Goal: Transaction & Acquisition: Purchase product/service

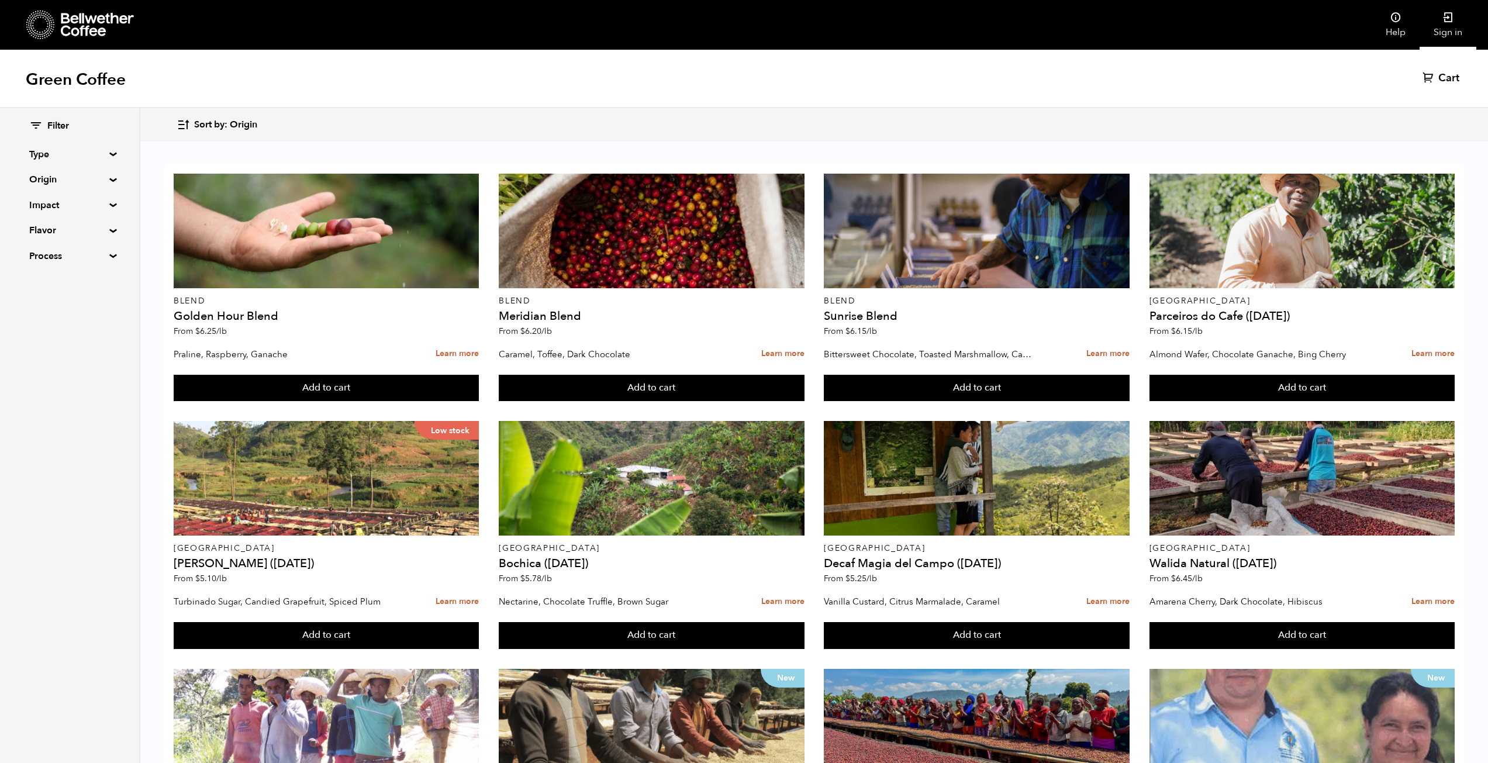
click at [1446, 16] on icon at bounding box center [1449, 18] width 12 height 12
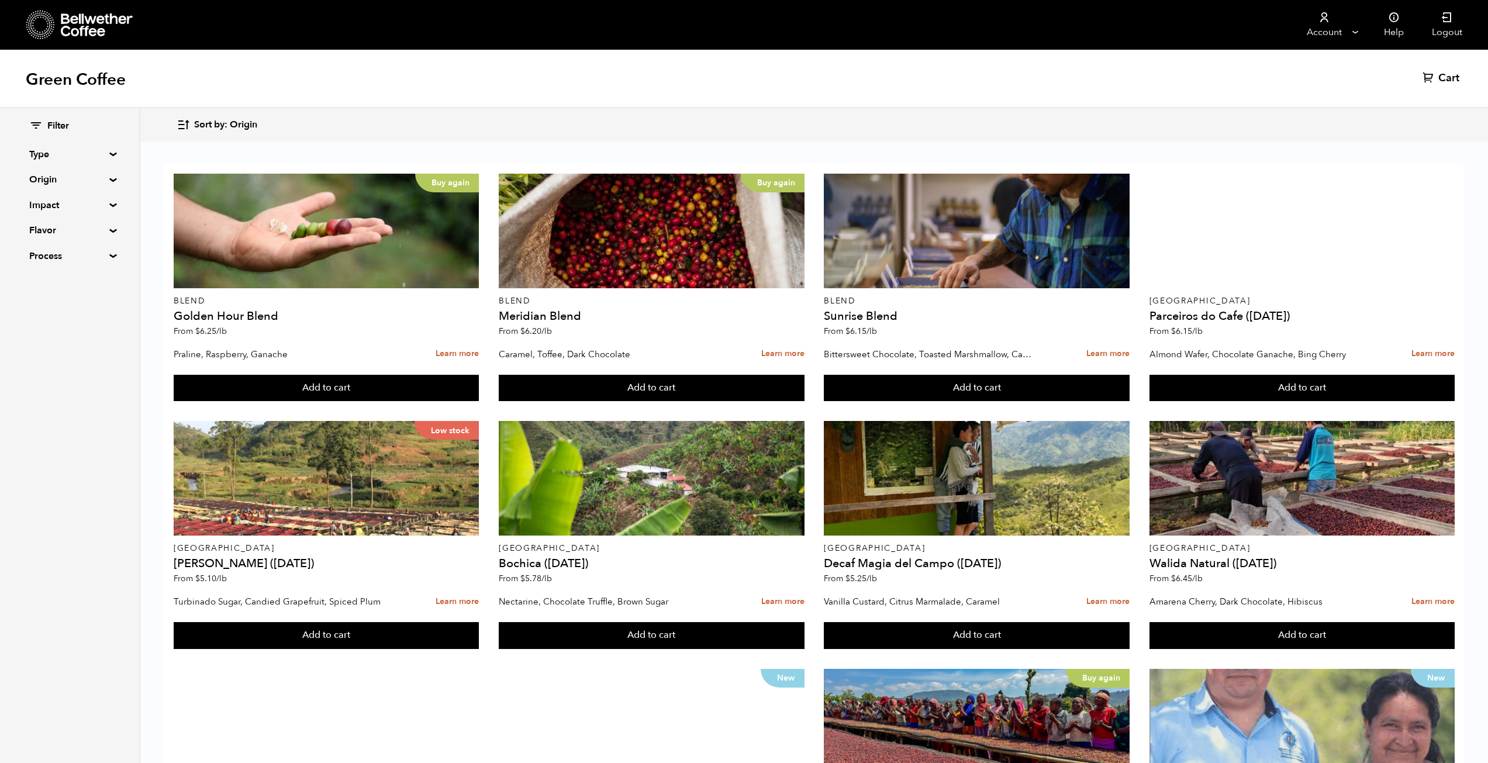
scroll to position [351, 0]
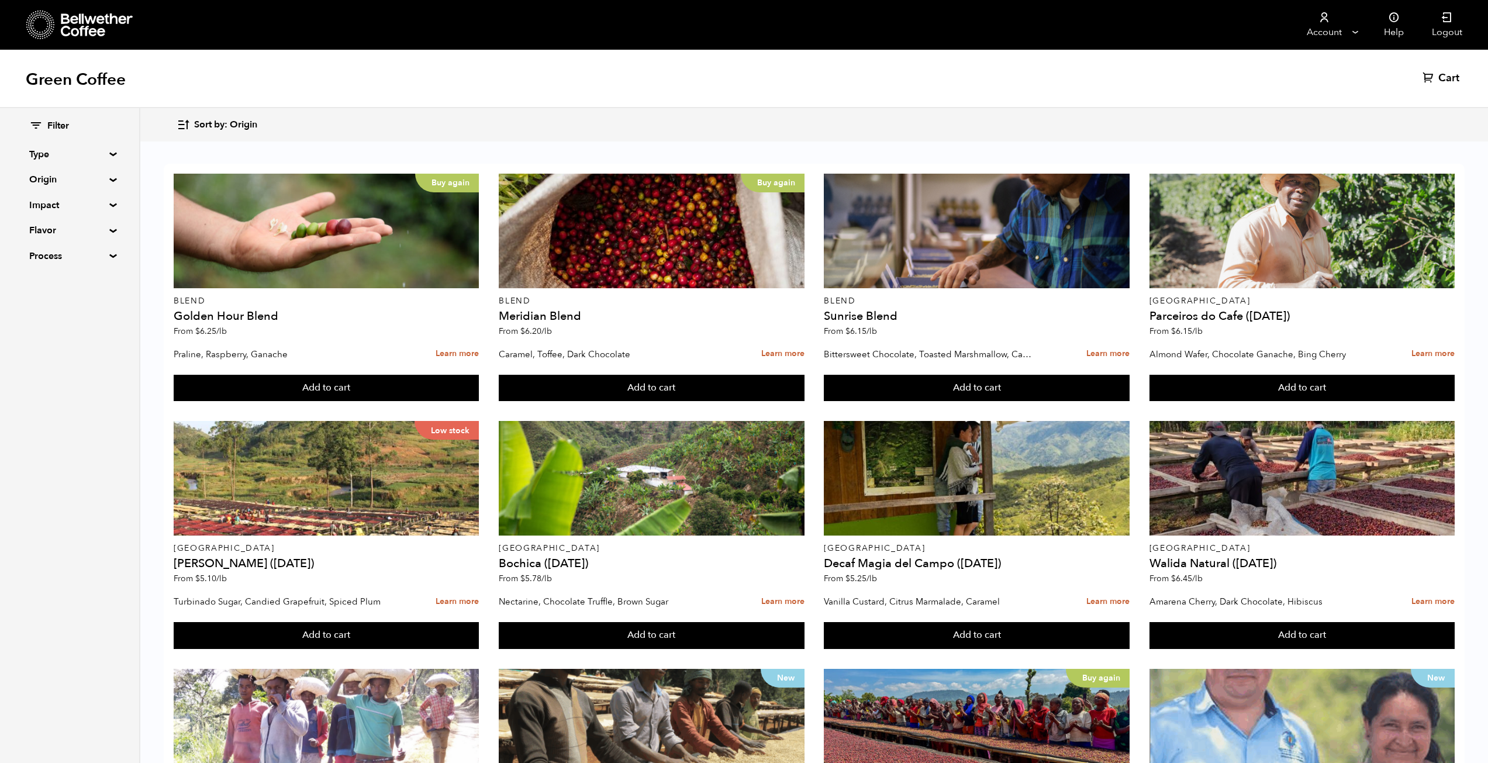
click at [60, 236] on summary "Flavor" at bounding box center [69, 230] width 81 height 14
click at [114, 234] on div "Filter Type Blend Single Origin Decaf Seasonal Year Round Origin Blend Brazil B…" at bounding box center [69, 251] width 139 height 286
click at [108, 230] on summary "Flavor" at bounding box center [69, 230] width 81 height 14
click at [111, 210] on div "Filter Type Blend Single Origin Decaf Seasonal Year Round Origin Blend Brazil B…" at bounding box center [69, 191] width 139 height 167
click at [111, 209] on div "Filter Type Blend Single Origin Decaf Seasonal Year Round Origin Blend Brazil B…" at bounding box center [69, 191] width 139 height 167
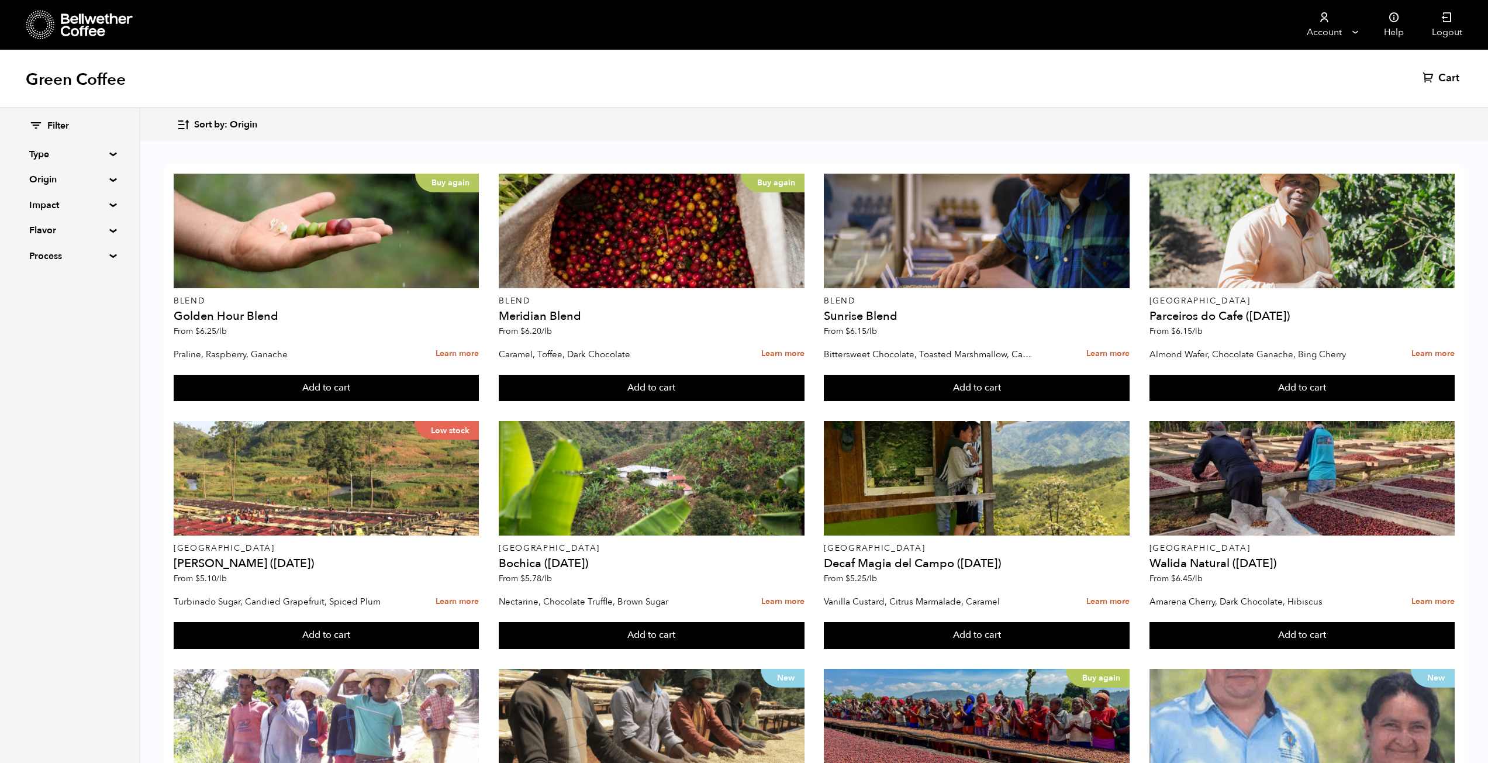
click at [109, 205] on summary "Impact" at bounding box center [69, 205] width 81 height 14
click at [109, 203] on summary "Impact" at bounding box center [69, 205] width 81 height 14
click at [53, 257] on summary "Process" at bounding box center [69, 256] width 81 height 14
click at [44, 156] on summary "Type" at bounding box center [69, 154] width 81 height 14
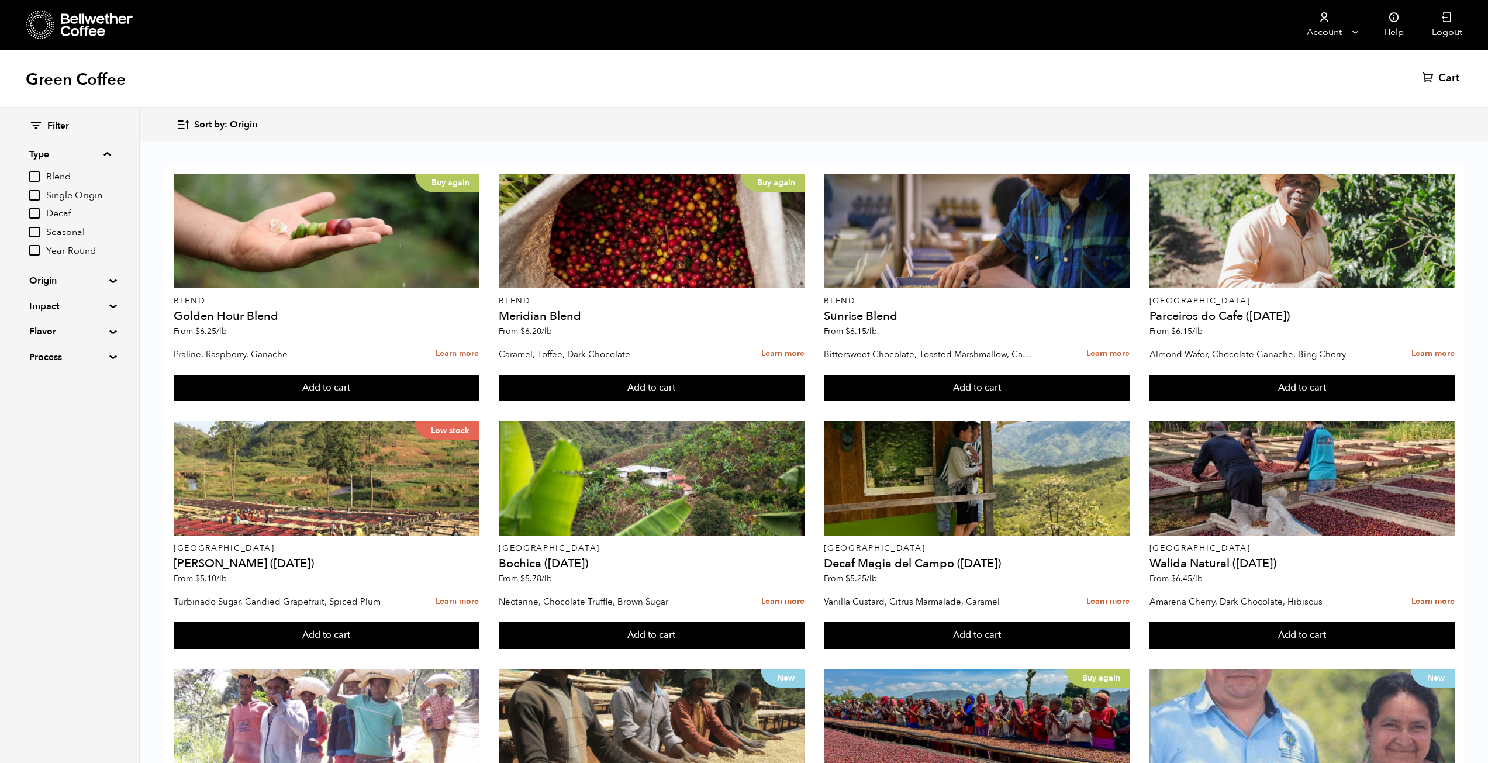
click at [34, 195] on input "Single Origin" at bounding box center [34, 195] width 11 height 11
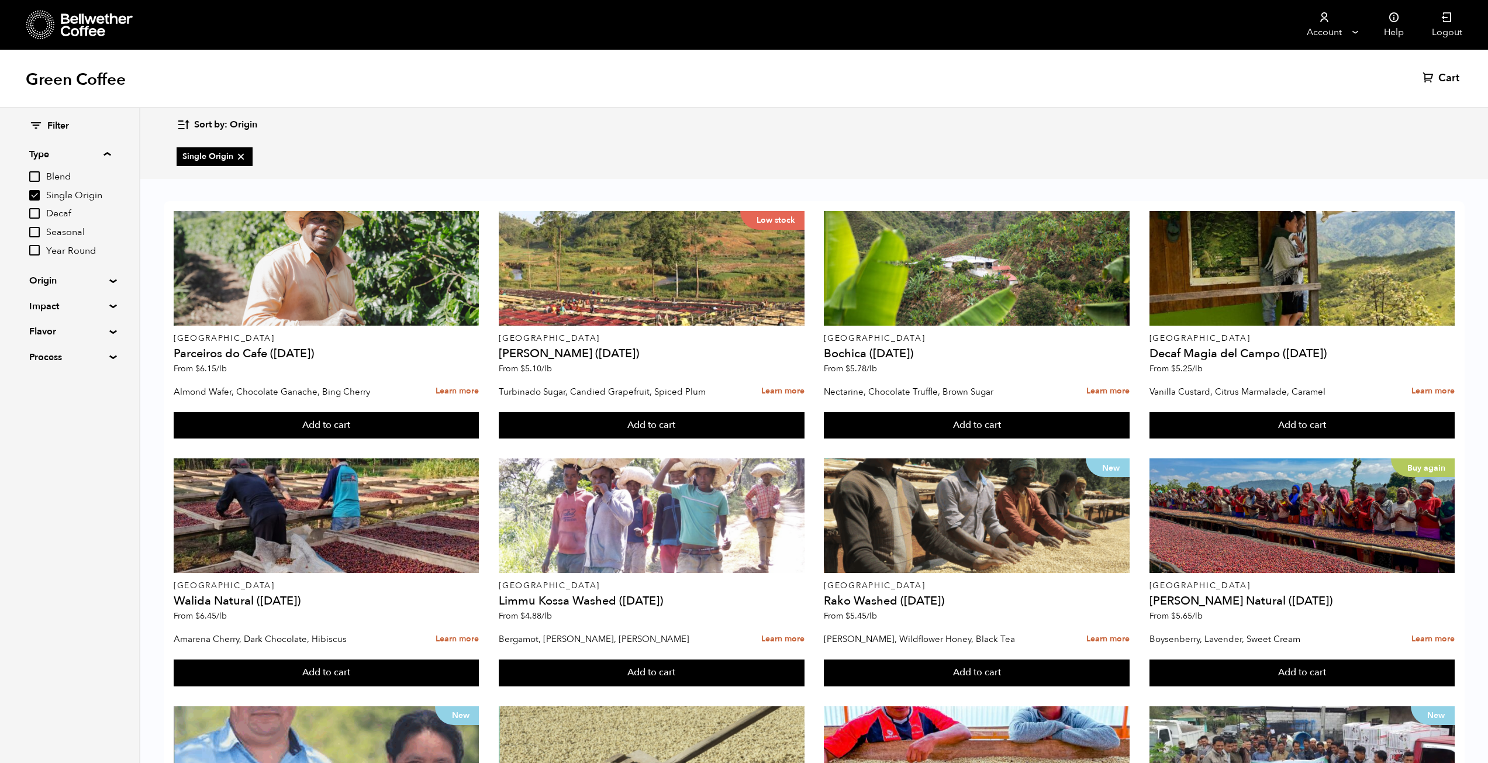
click at [40, 196] on input "Single Origin" at bounding box center [34, 195] width 11 height 11
checkbox input "false"
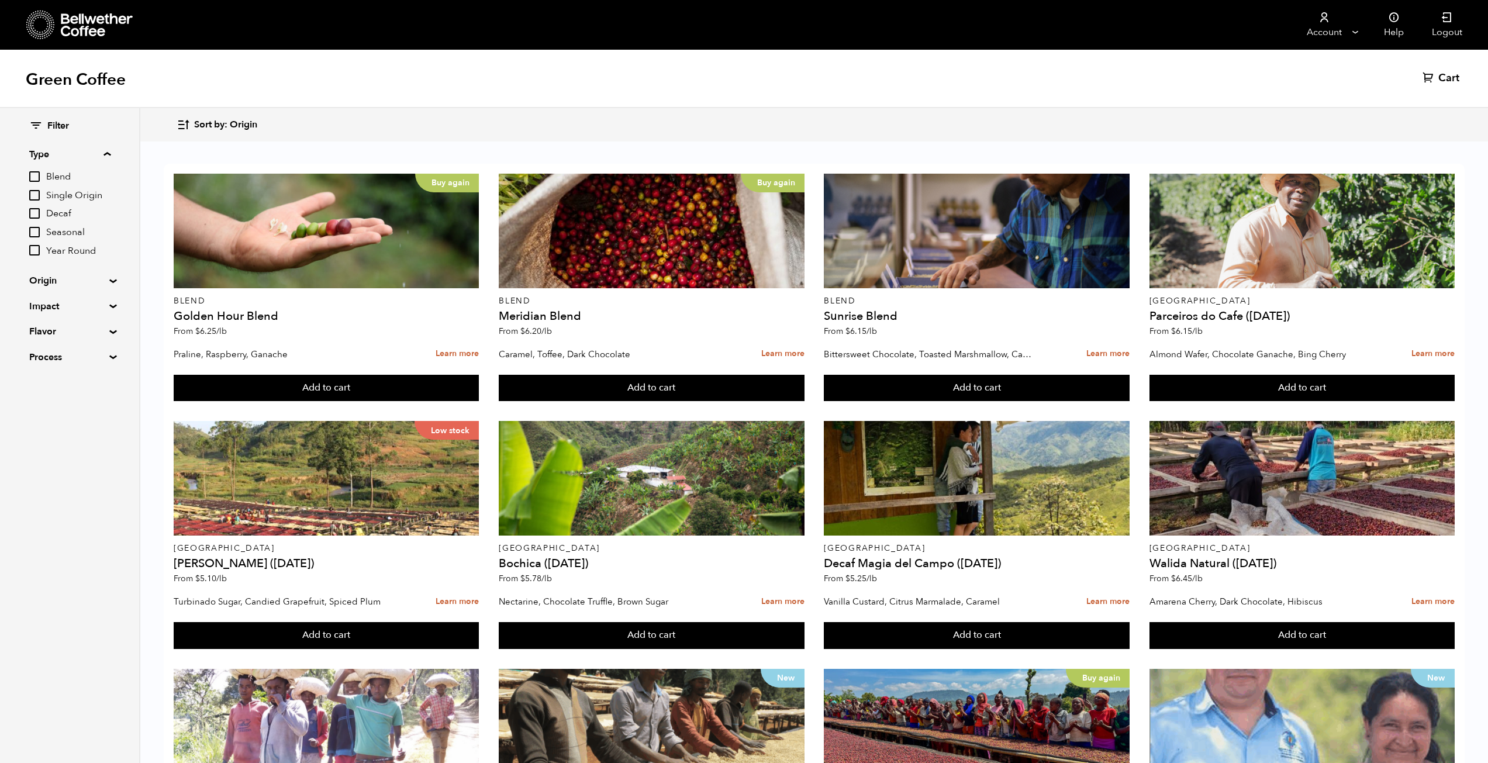
click at [35, 213] on input "Decaf" at bounding box center [34, 213] width 11 height 11
checkbox input "true"
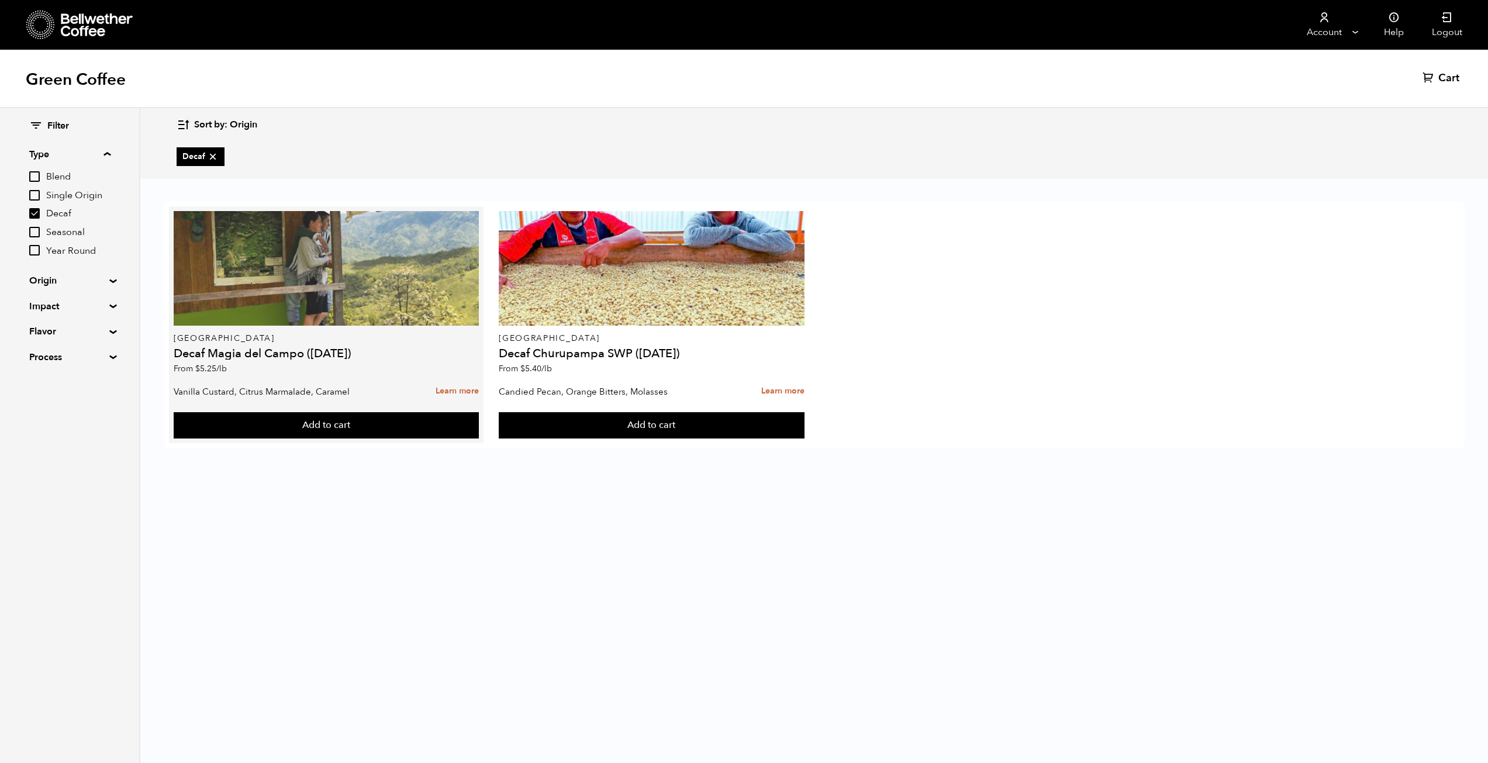
scroll to position [0, 0]
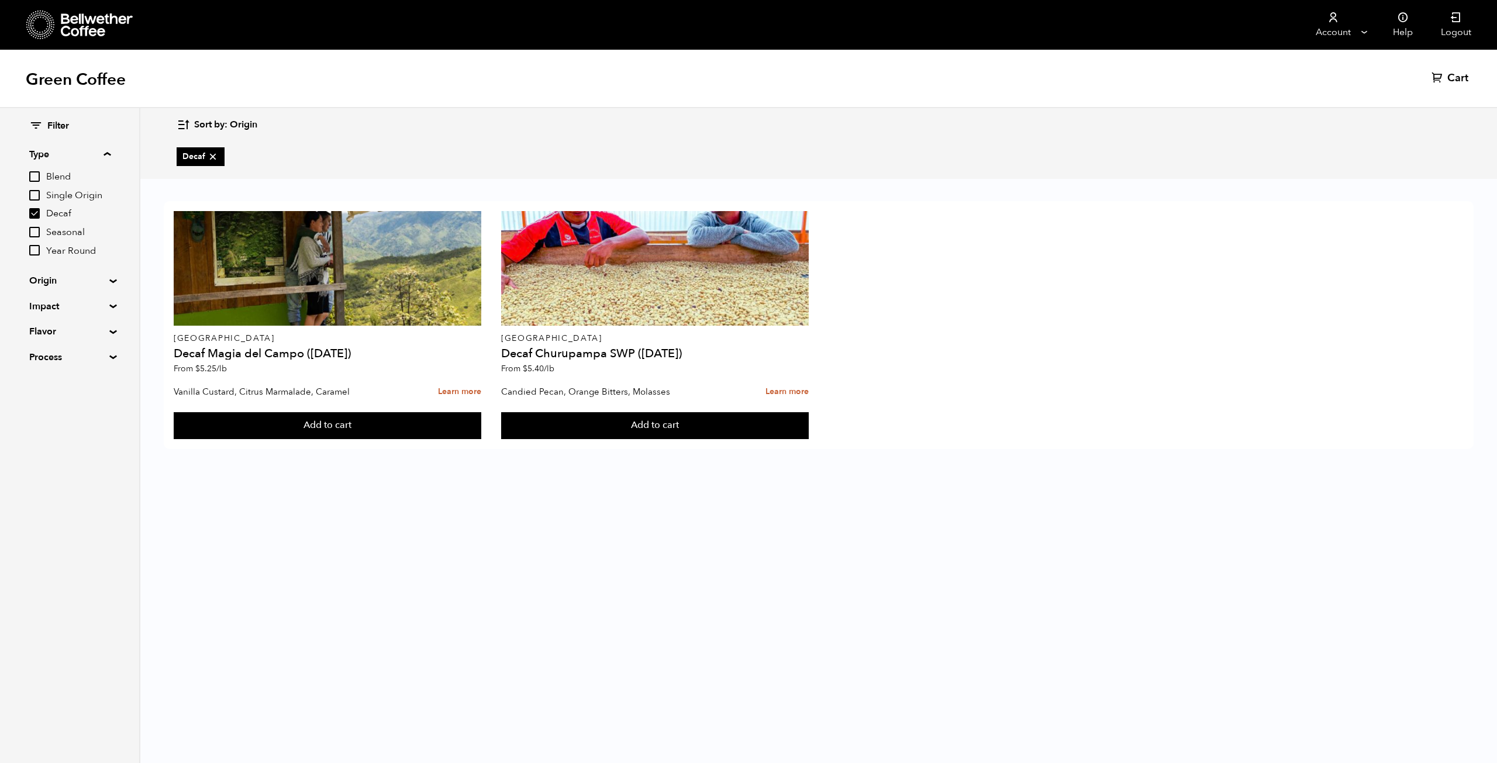
click at [497, 490] on body "Bellwether Store Store Manage" at bounding box center [748, 381] width 1497 height 763
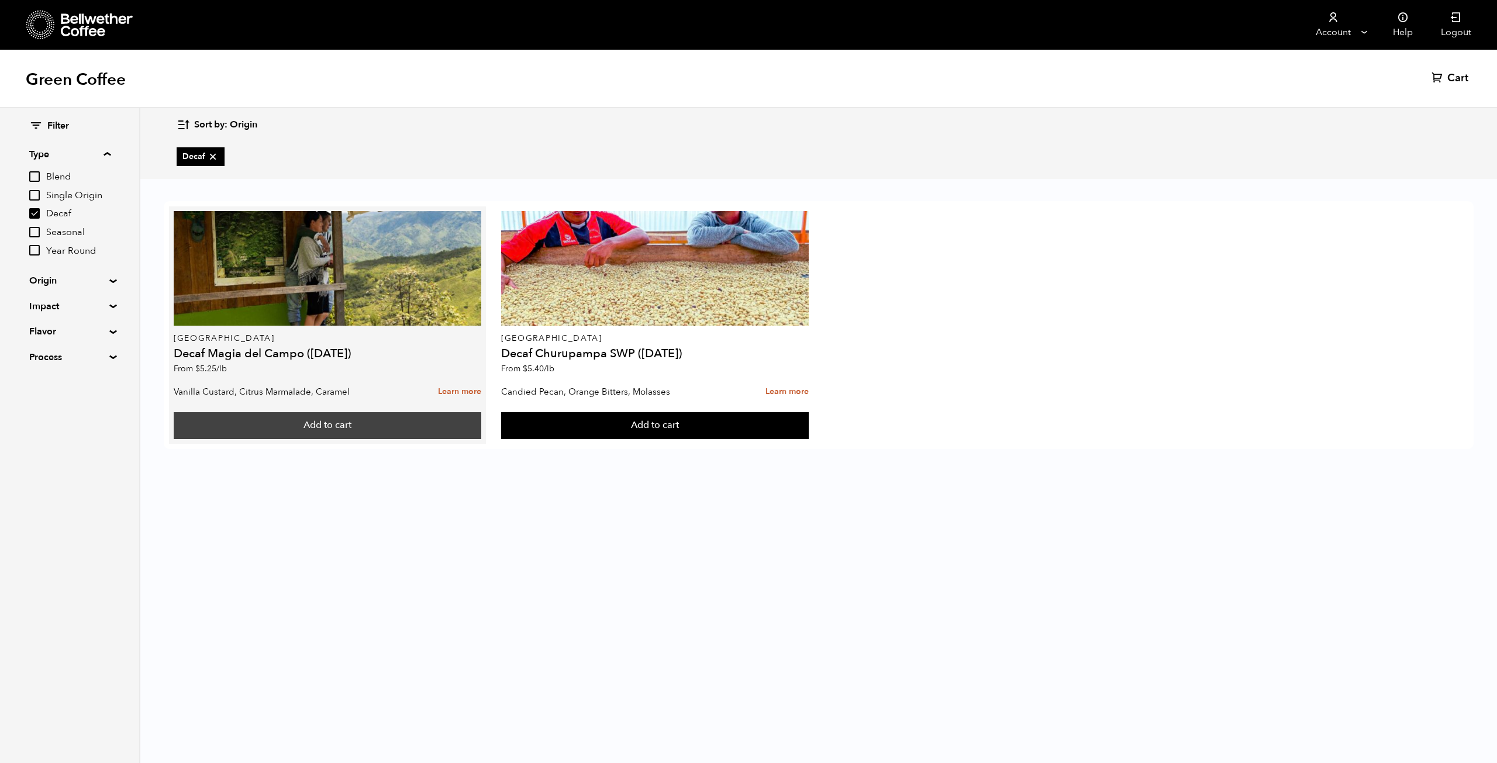
click at [348, 420] on button "Add to cart" at bounding box center [328, 425] width 308 height 27
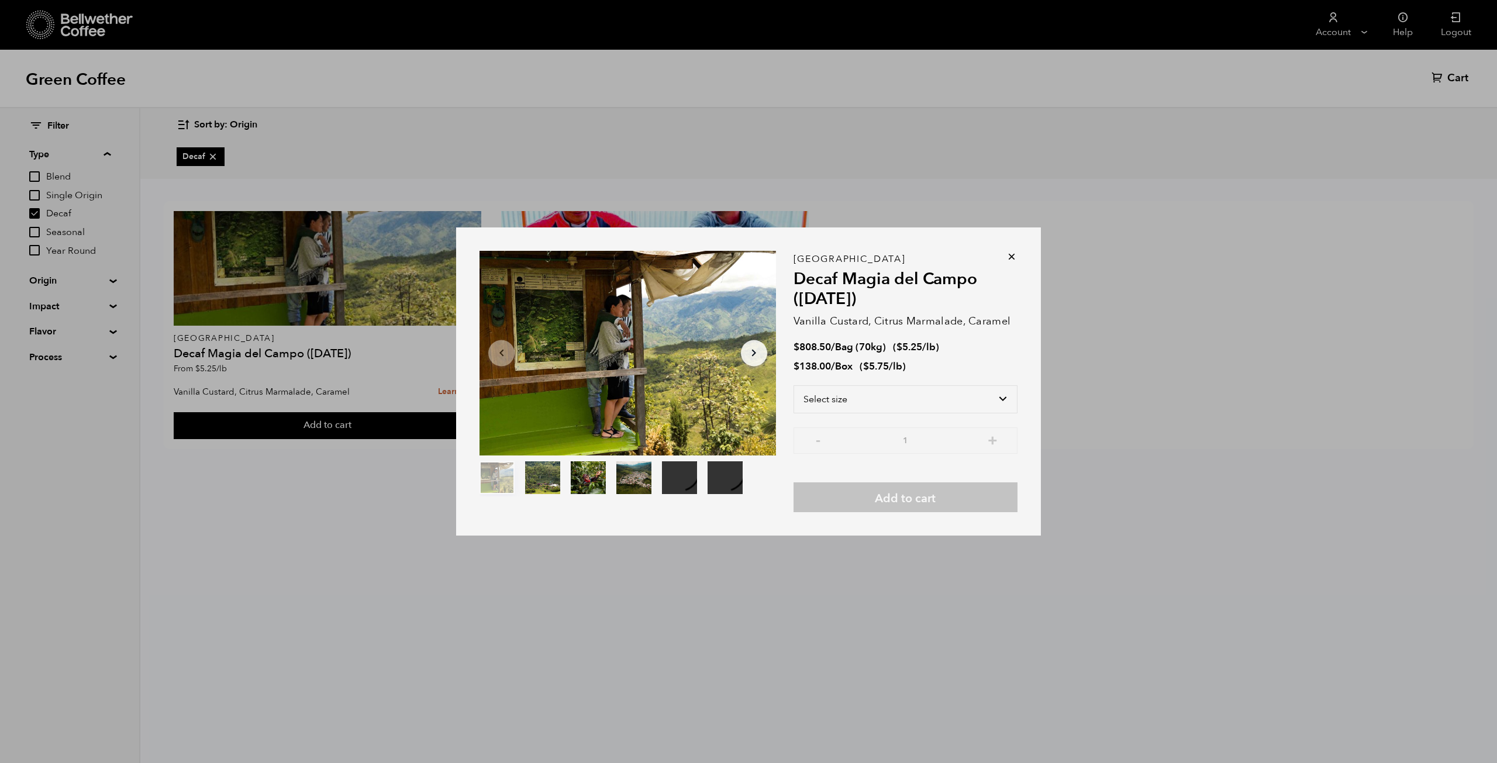
click at [337, 465] on div "Your browser does not support the video tag. Your browser does not support the …" at bounding box center [748, 381] width 1497 height 763
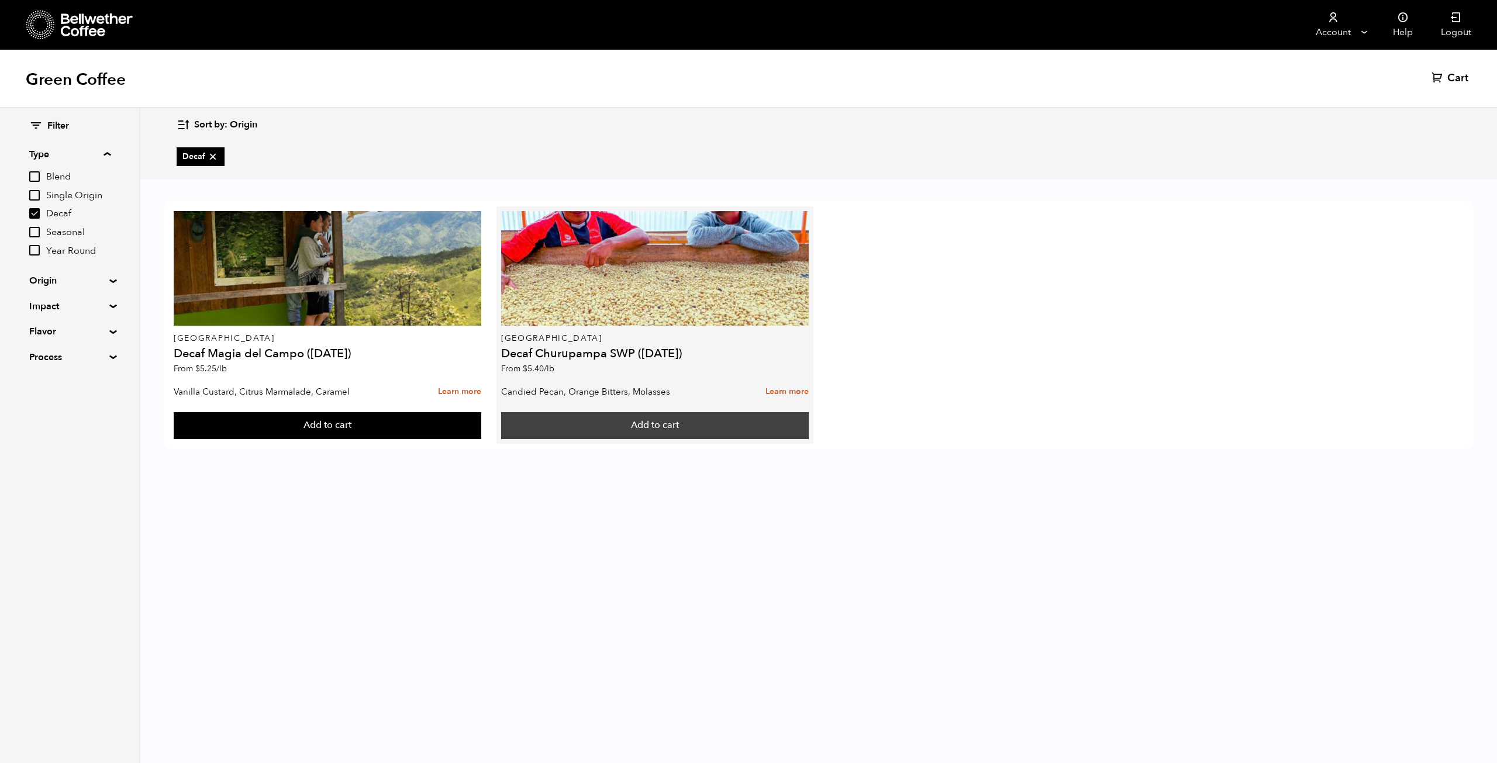
click at [598, 418] on button "Add to cart" at bounding box center [655, 425] width 308 height 27
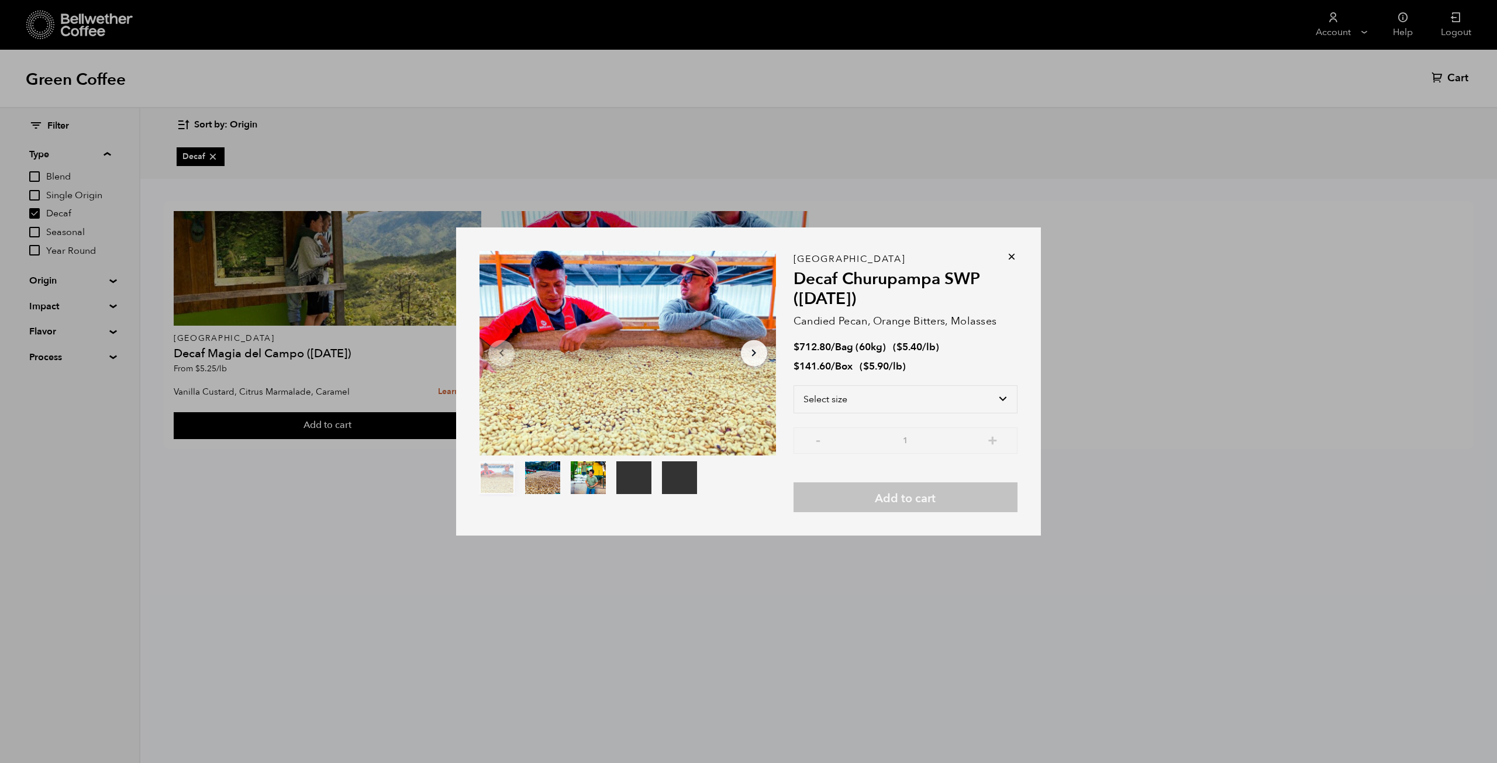
click at [354, 505] on div "Your browser does not support the video tag. Your browser does not support the …" at bounding box center [748, 381] width 1497 height 763
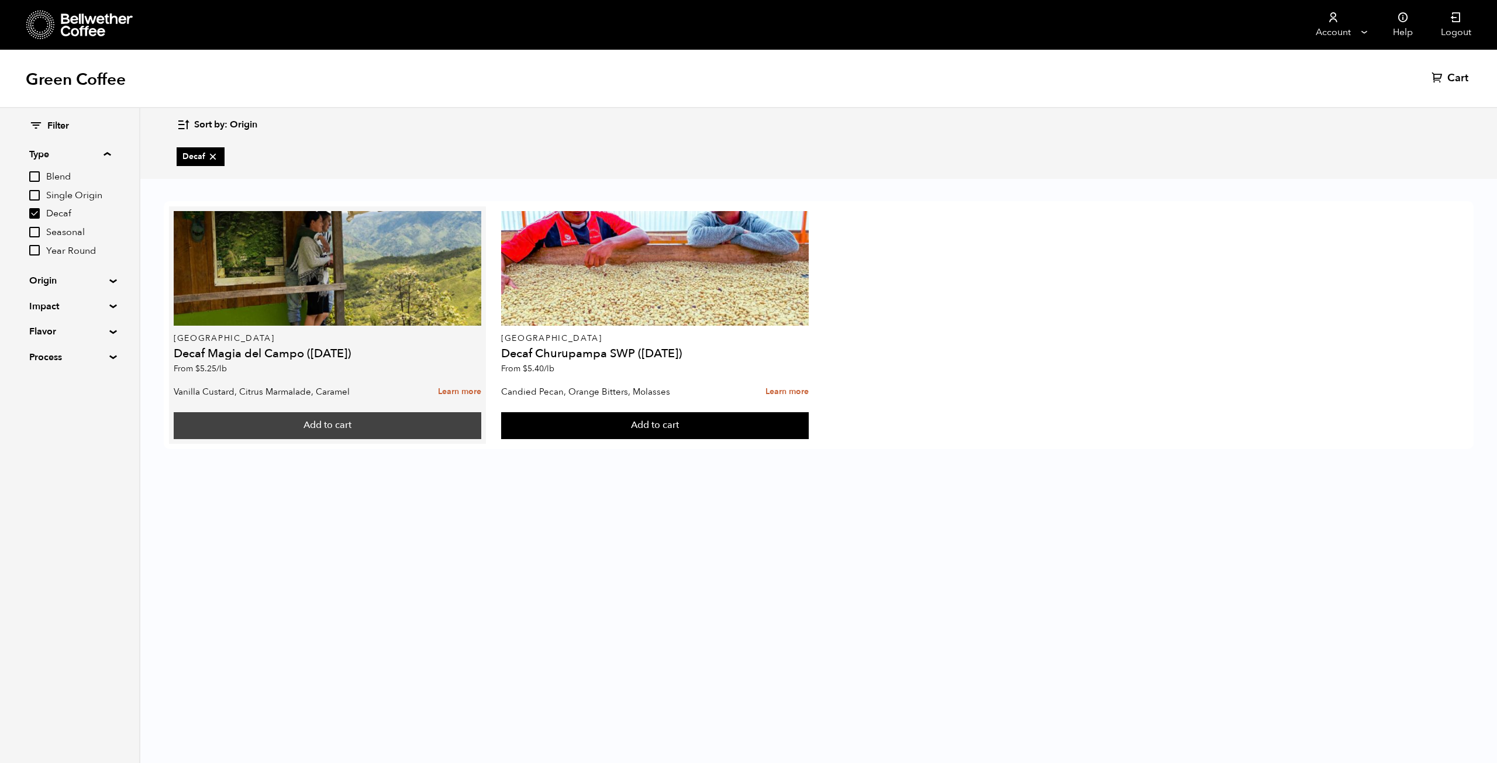
click at [353, 439] on button "Add to cart" at bounding box center [328, 425] width 308 height 27
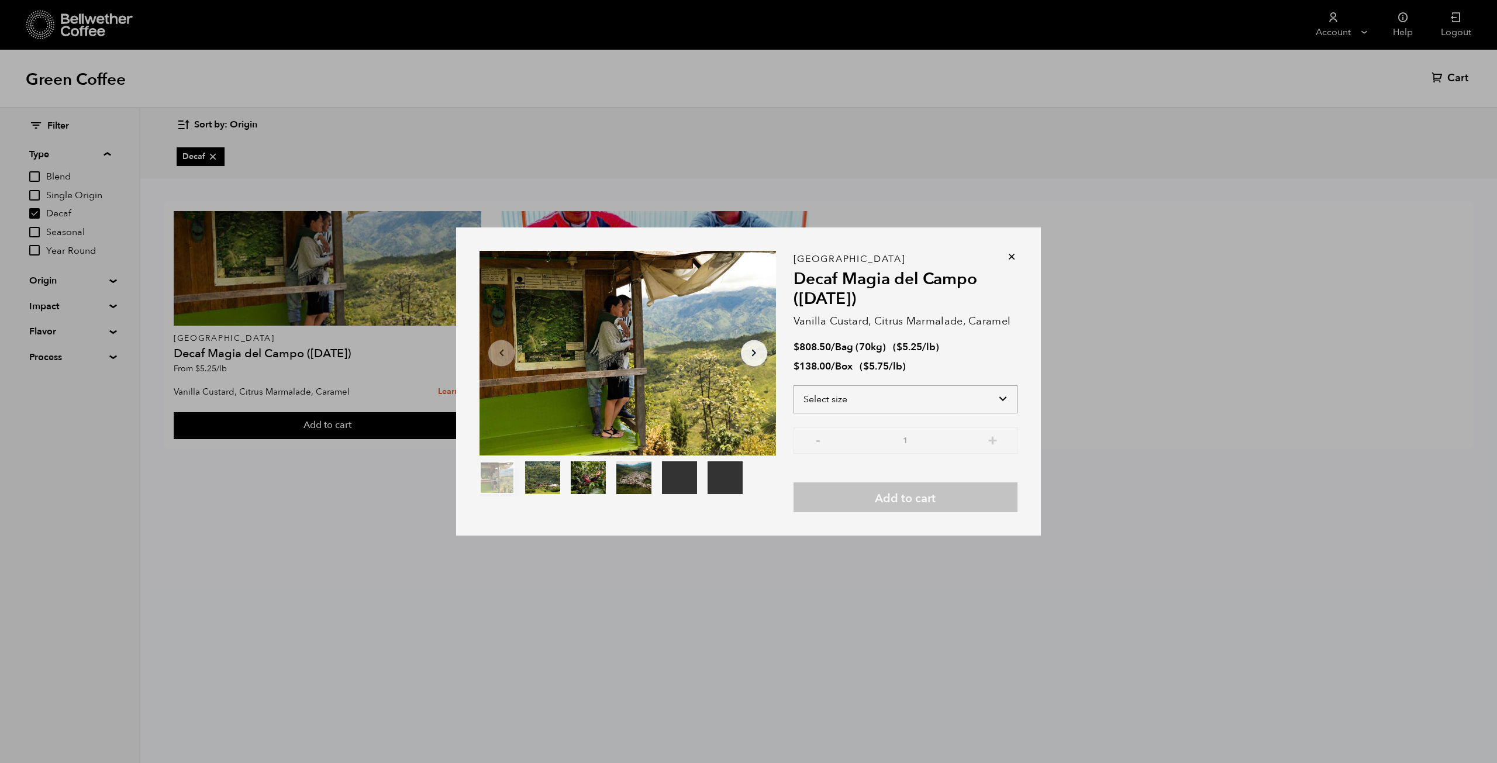
click at [871, 406] on select "Select size Bag (70kg) (154 lbs) Box (24 lbs)" at bounding box center [905, 399] width 224 height 28
select select "box"
click at [793, 385] on select "Select size Bag (70kg) (154 lbs) Box (24 lbs)" at bounding box center [905, 399] width 224 height 28
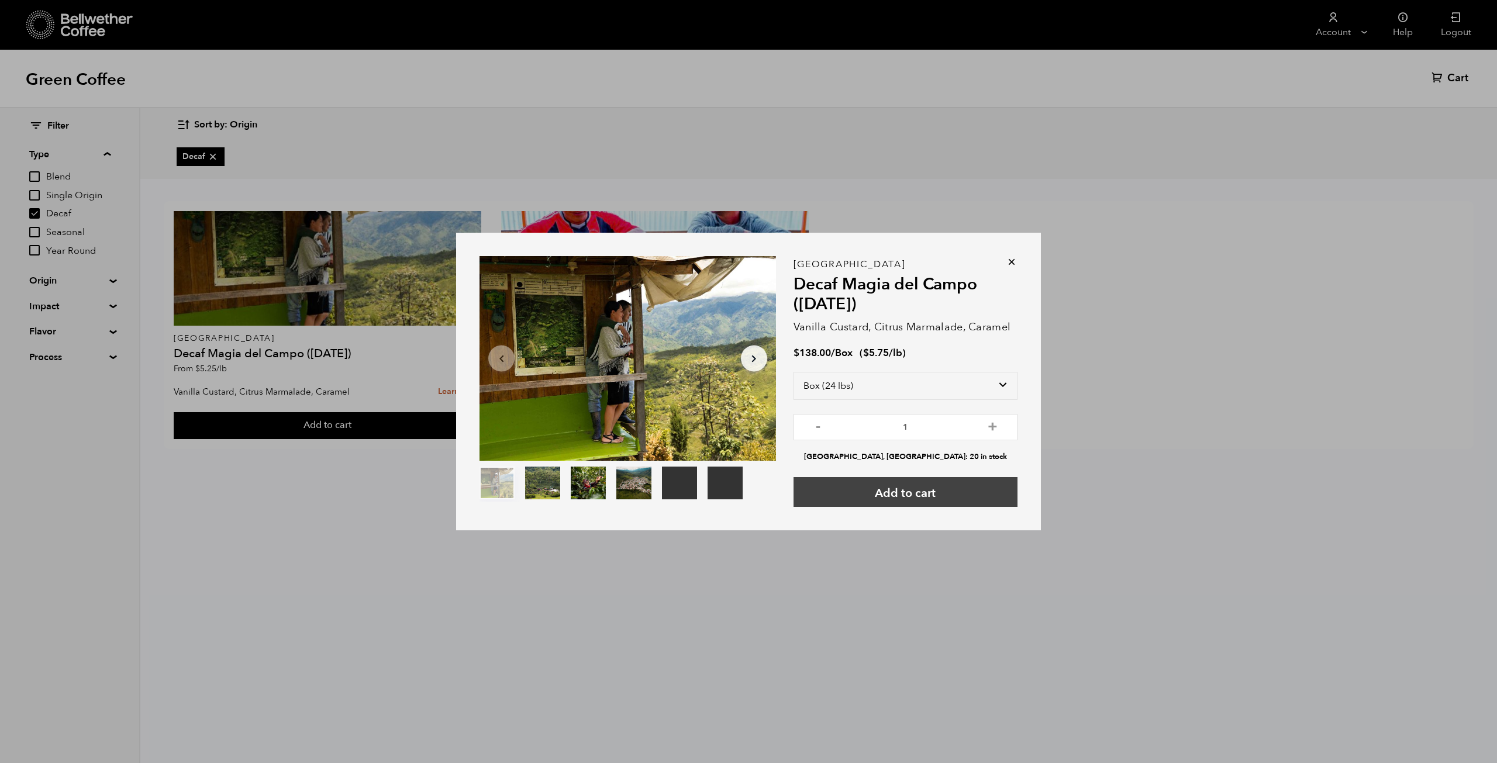
click at [926, 491] on button "Add to cart" at bounding box center [905, 492] width 224 height 30
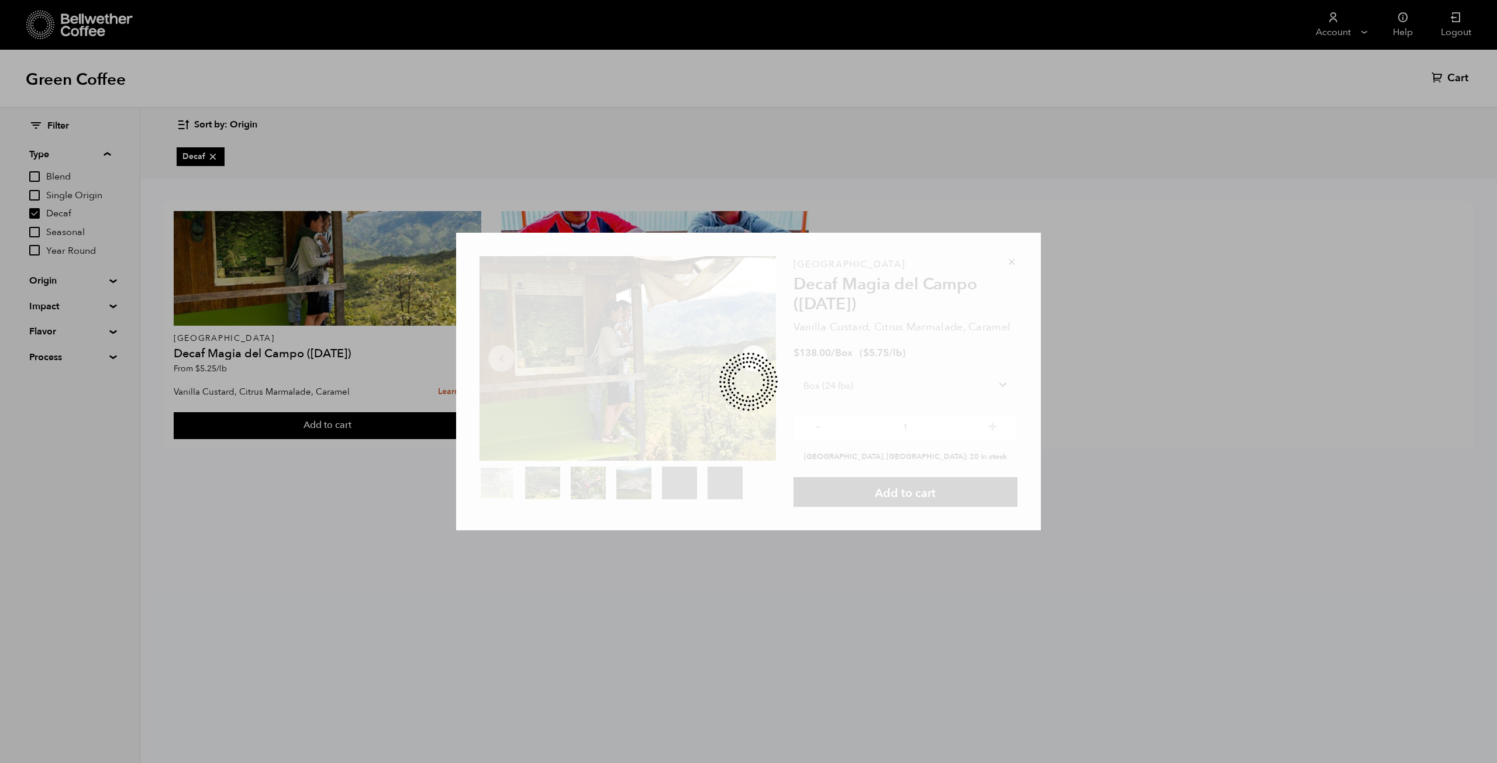
click at [353, 572] on div "Your browser does not support the video tag. Your browser does not support the …" at bounding box center [748, 381] width 1497 height 763
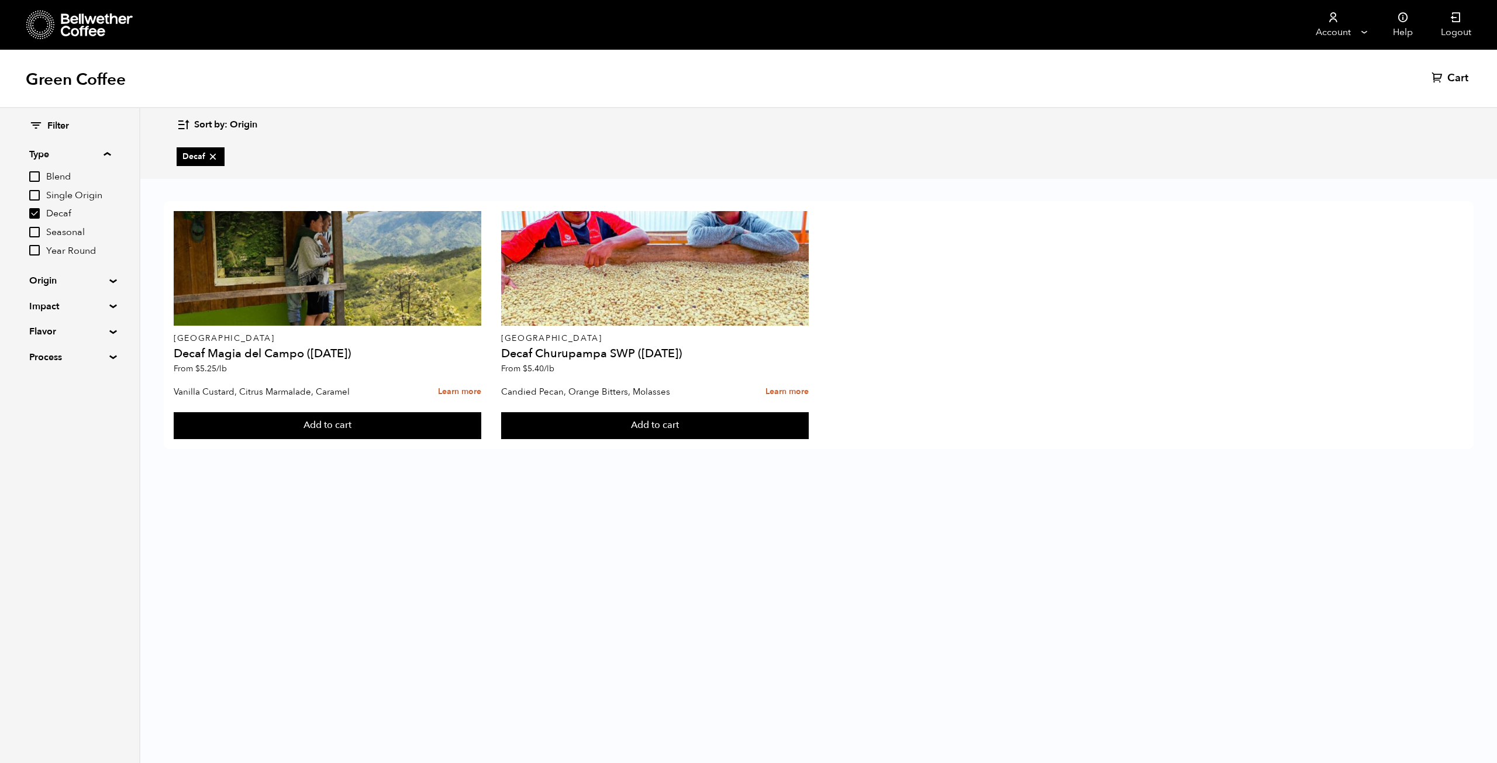
click at [33, 213] on input "Decaf" at bounding box center [34, 213] width 11 height 11
checkbox input "false"
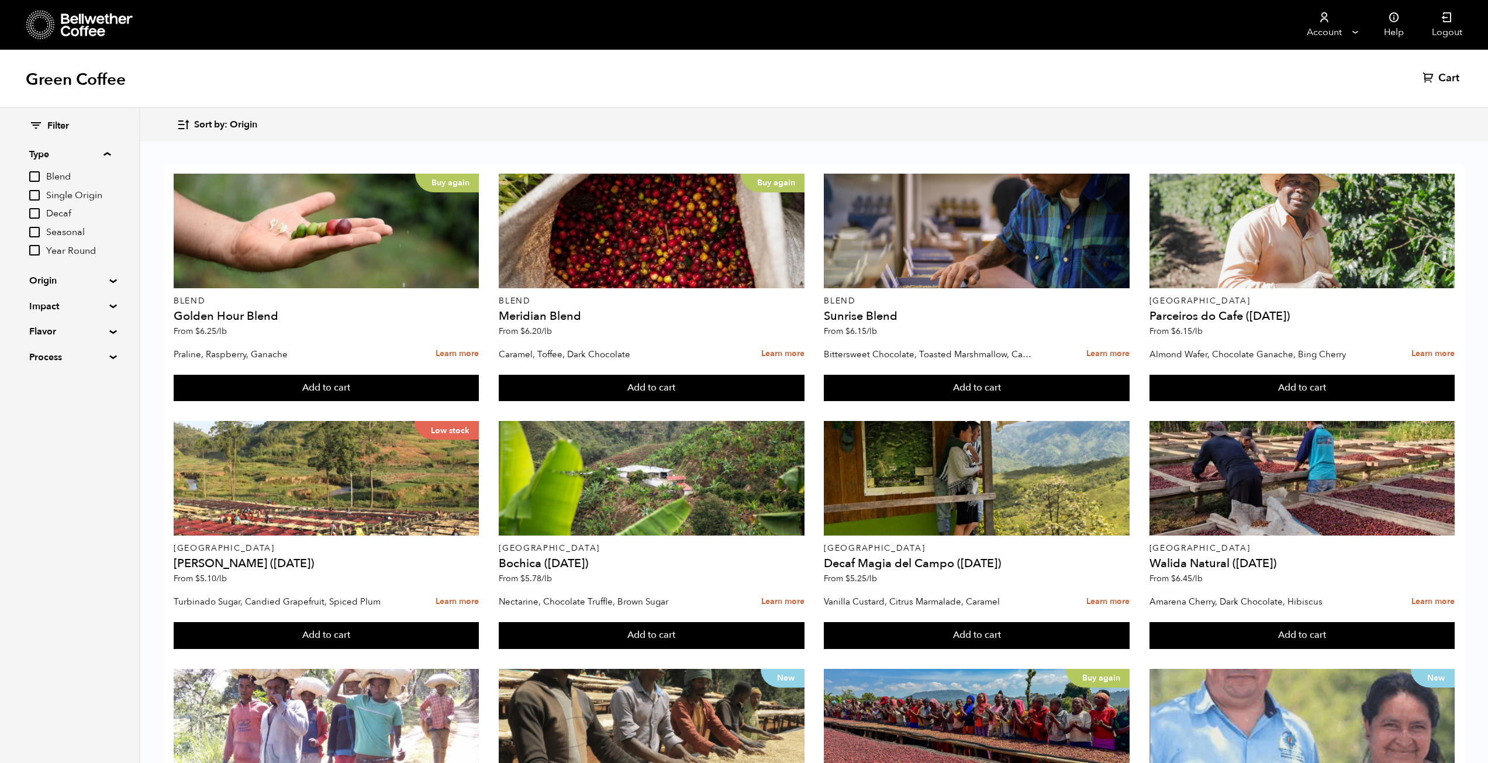
click at [36, 232] on input "Seasonal" at bounding box center [34, 232] width 11 height 11
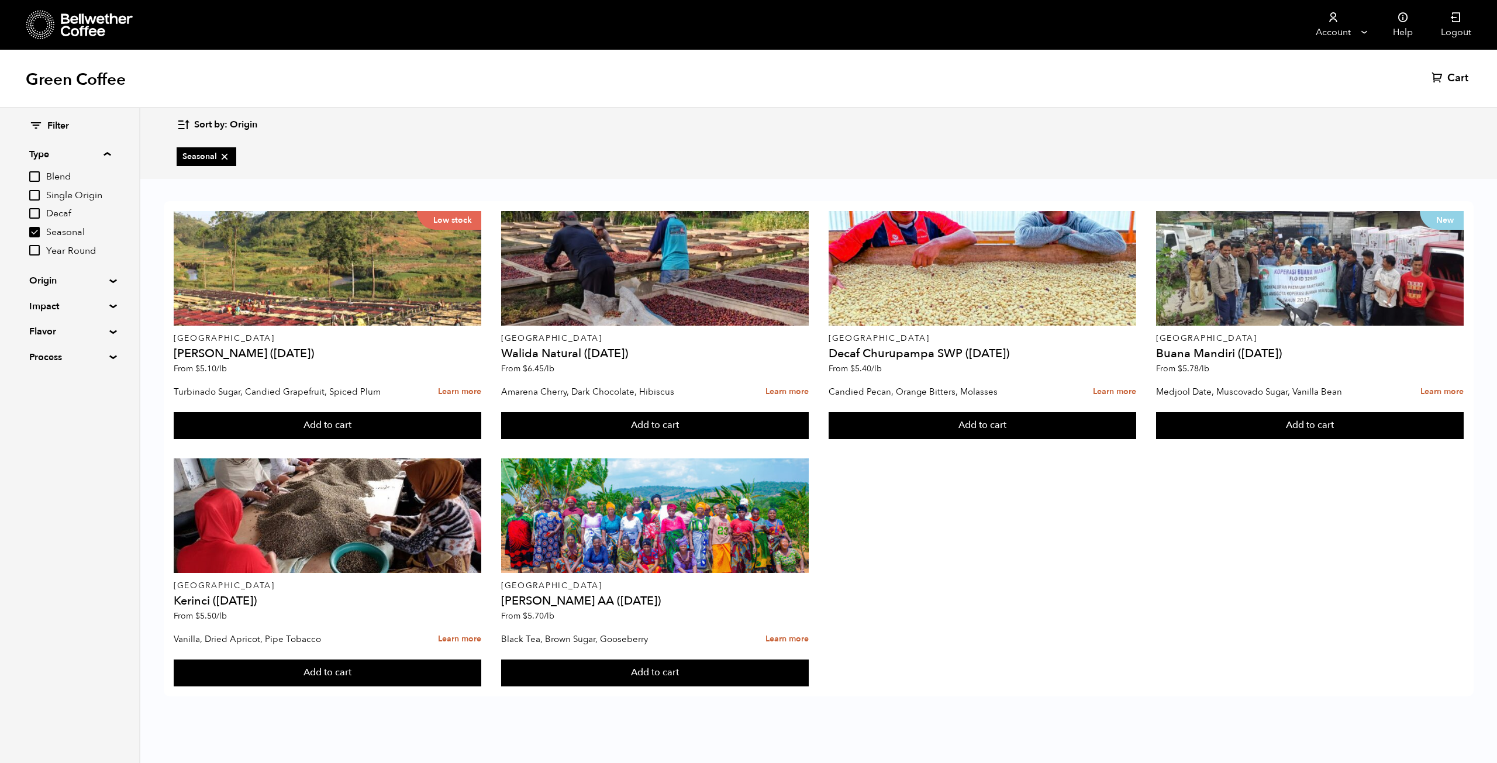
click at [44, 238] on label "Seasonal" at bounding box center [69, 232] width 81 height 14
click at [0, 0] on input "Seasonal" at bounding box center [0, 0] width 0 height 0
checkbox input "false"
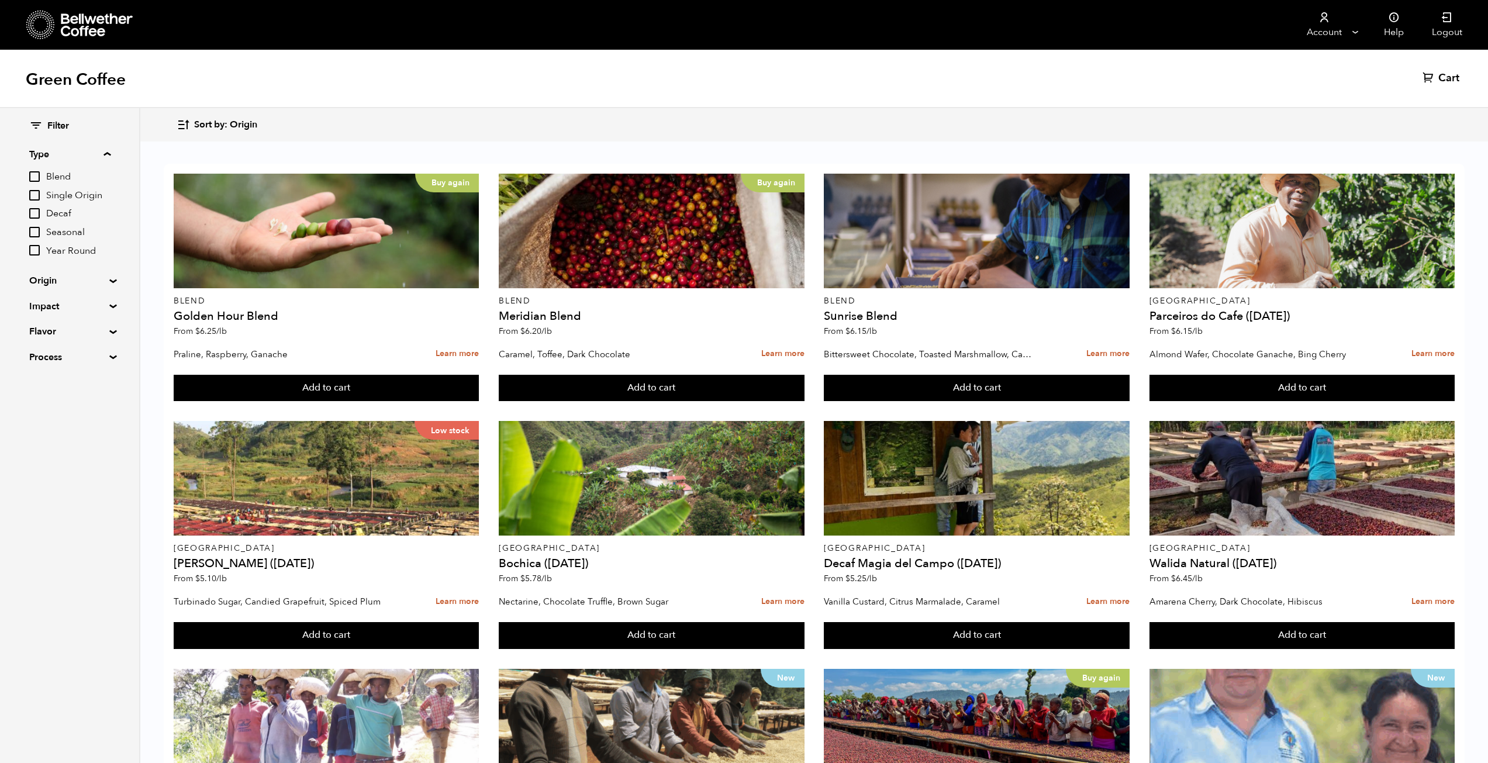
click at [31, 197] on input "Single Origin" at bounding box center [34, 195] width 11 height 11
checkbox input "true"
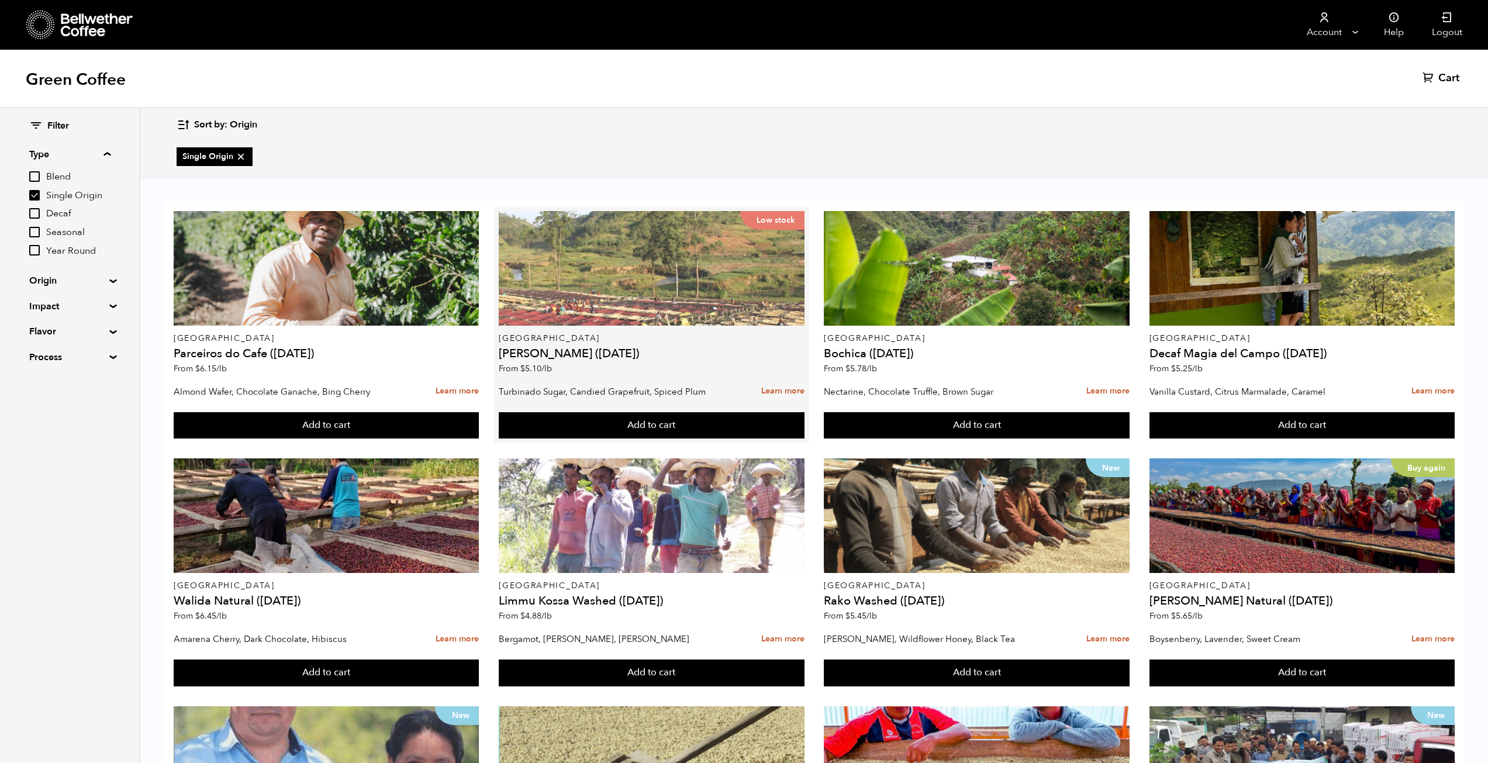
click at [606, 282] on div "Low stock" at bounding box center [651, 268] width 305 height 115
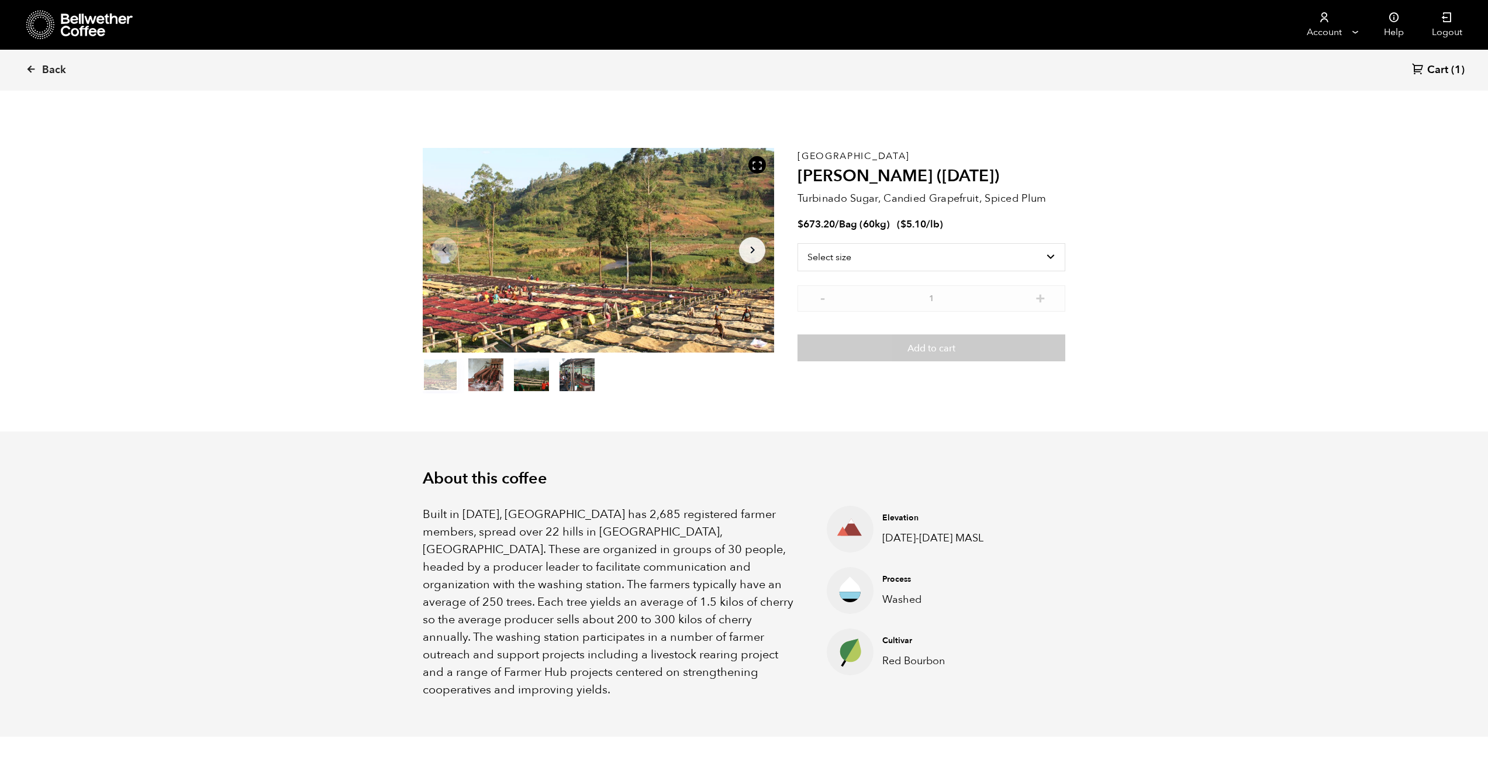
scroll to position [509, 623]
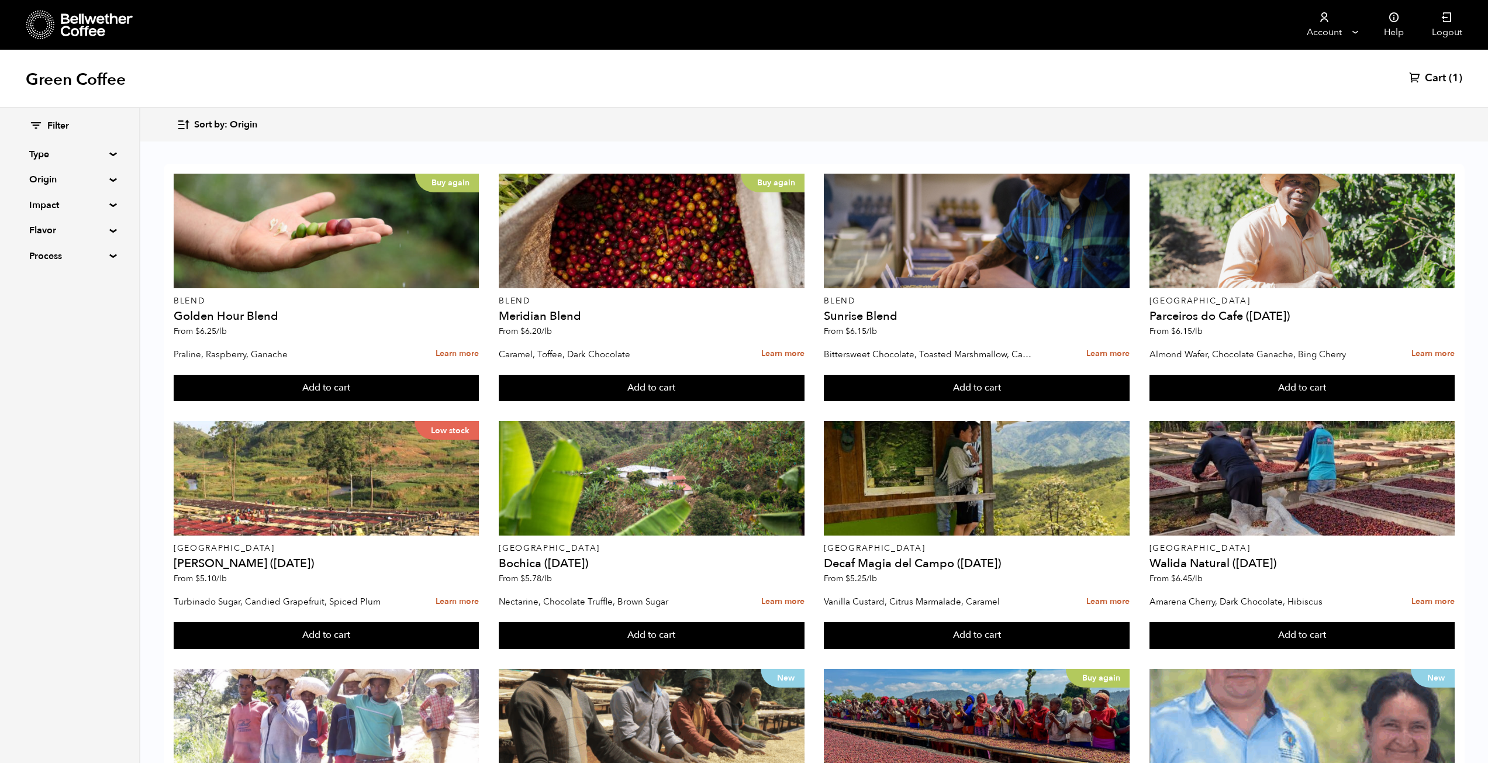
drag, startPoint x: 241, startPoint y: 109, endPoint x: 237, endPoint y: 115, distance: 7.5
click at [241, 110] on div "Sort by: Origin Sort by: Origin Sort by: Most recent Sort by: Name Sort by: Pri…" at bounding box center [744, 124] width 1488 height 33
click at [235, 118] on button "Sort by: Origin" at bounding box center [217, 124] width 81 height 27
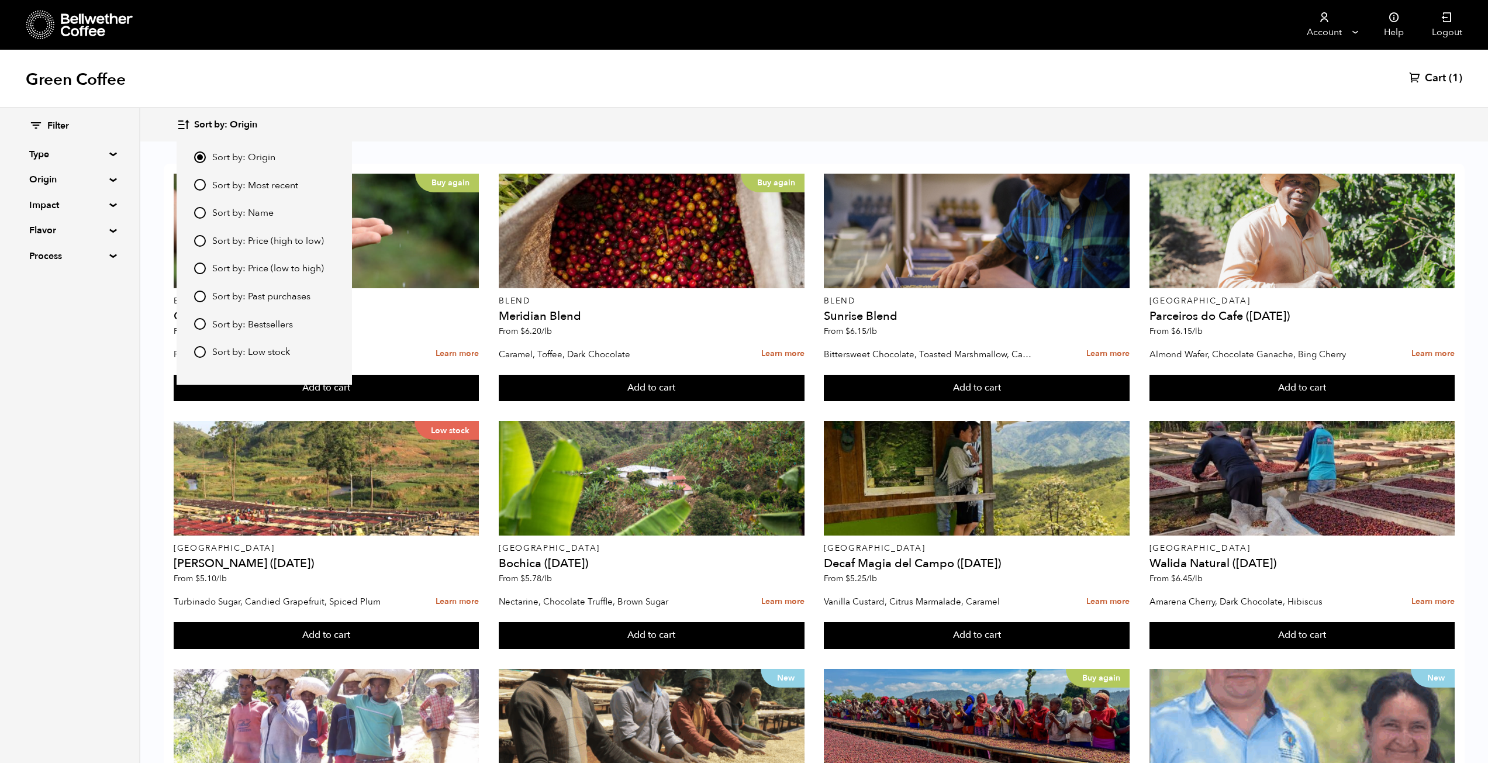
click at [236, 240] on span "Sort by: Price (high to low)" at bounding box center [268, 241] width 112 height 13
click at [206, 240] on input "Sort by: Price (high to low)" at bounding box center [200, 241] width 12 height 12
radio input "true"
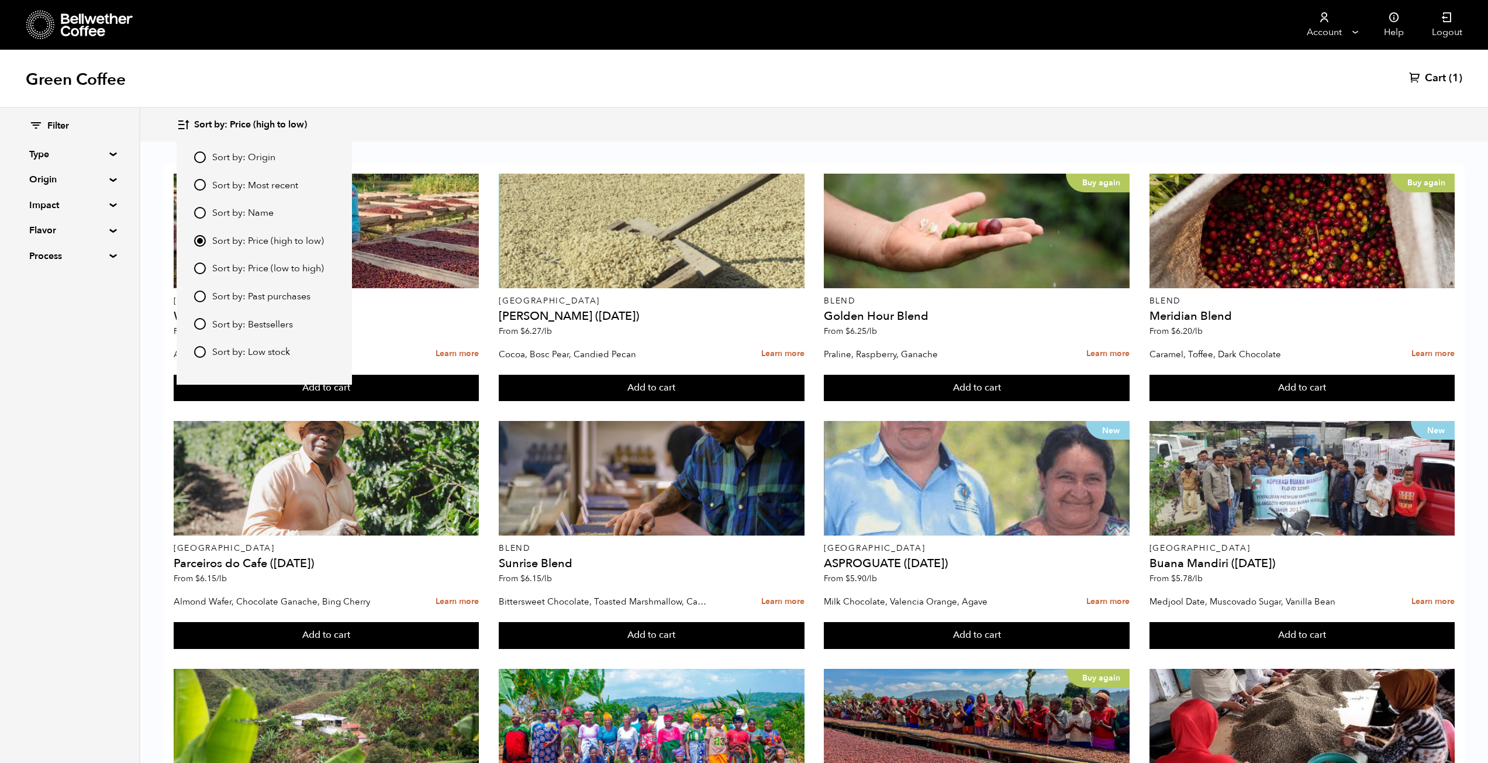
click at [111, 505] on div "Filter Type Blend Single Origin Decaf Seasonal Year Round Origin Blend Brazil B…" at bounding box center [70, 435] width 140 height 655
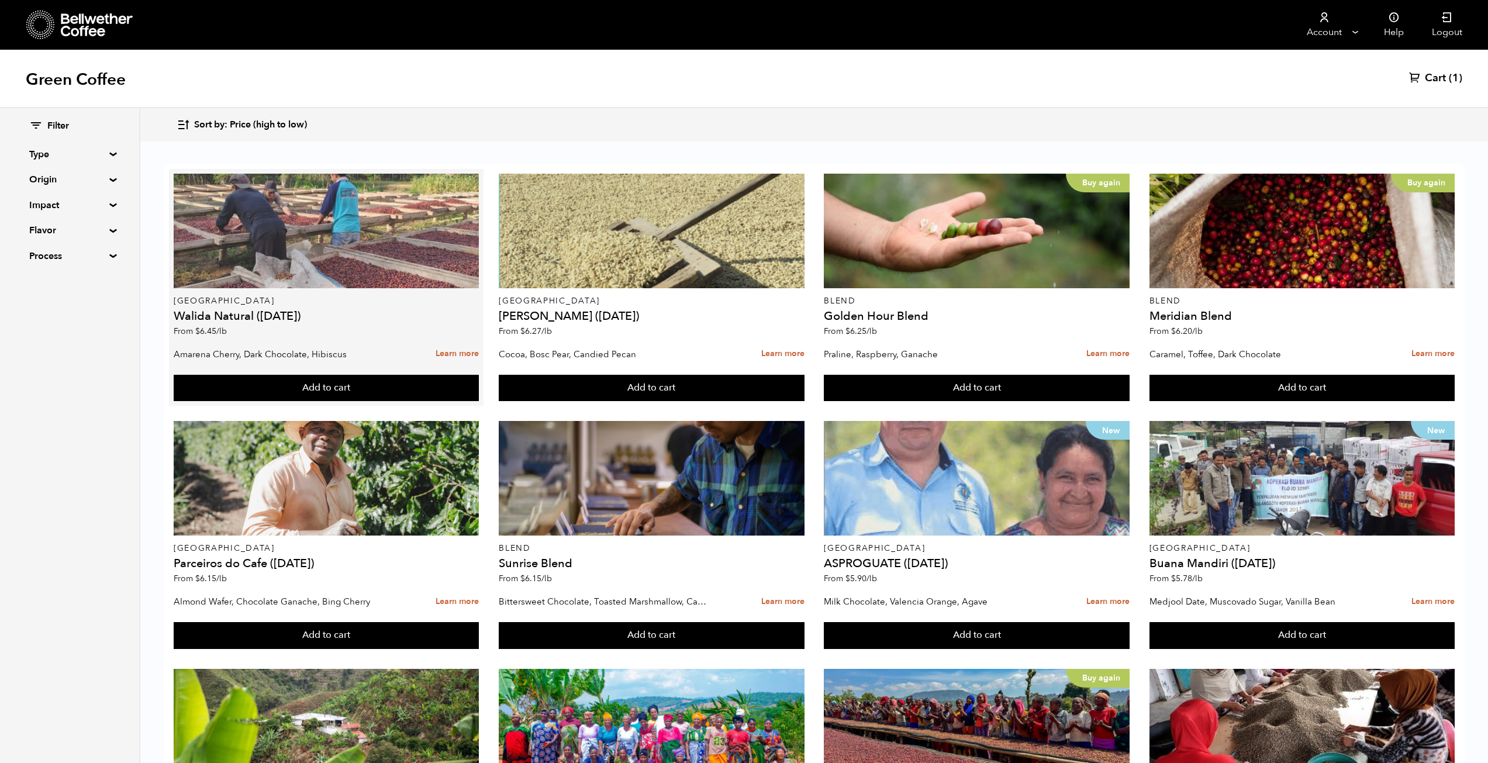
click at [320, 261] on div at bounding box center [326, 231] width 305 height 115
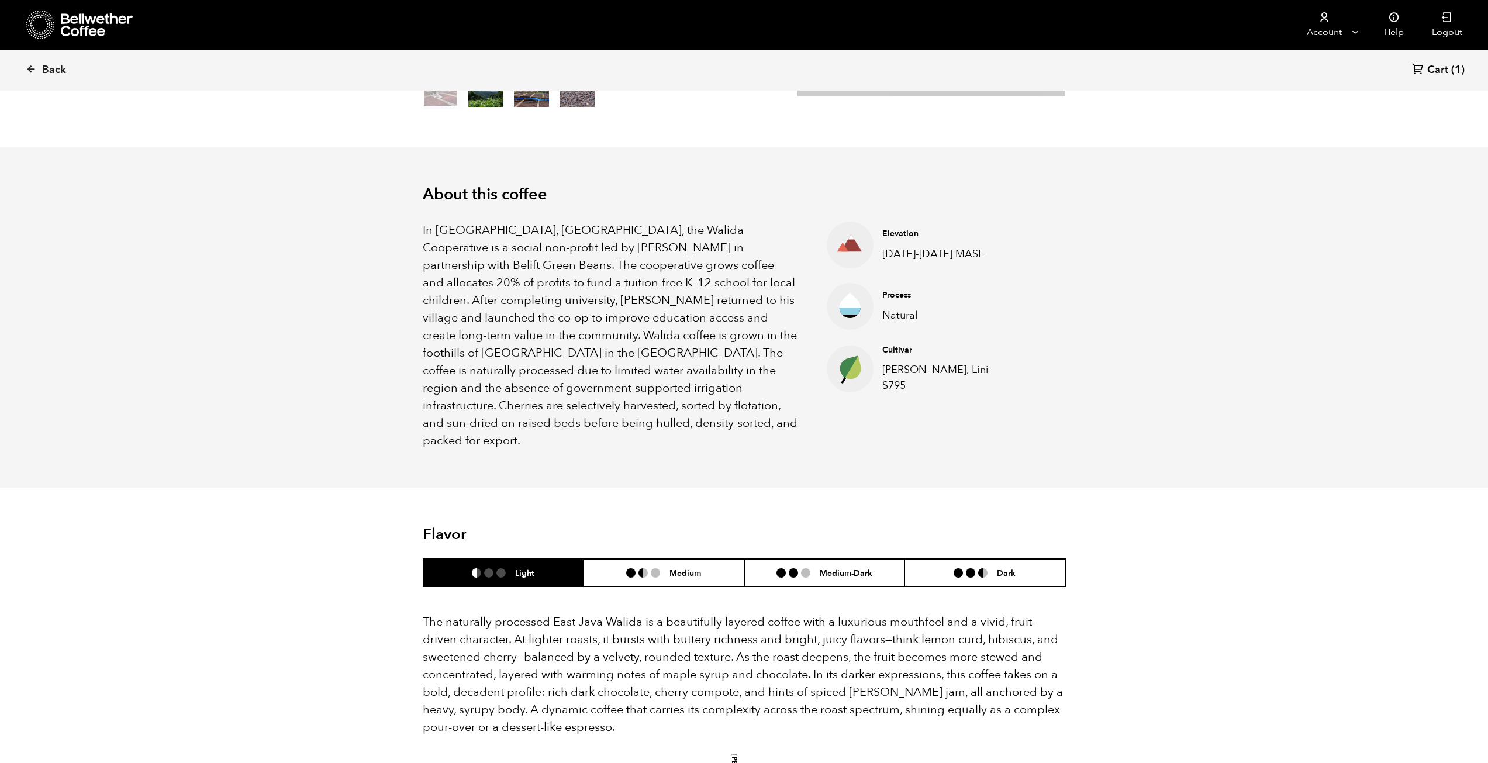
scroll to position [409, 0]
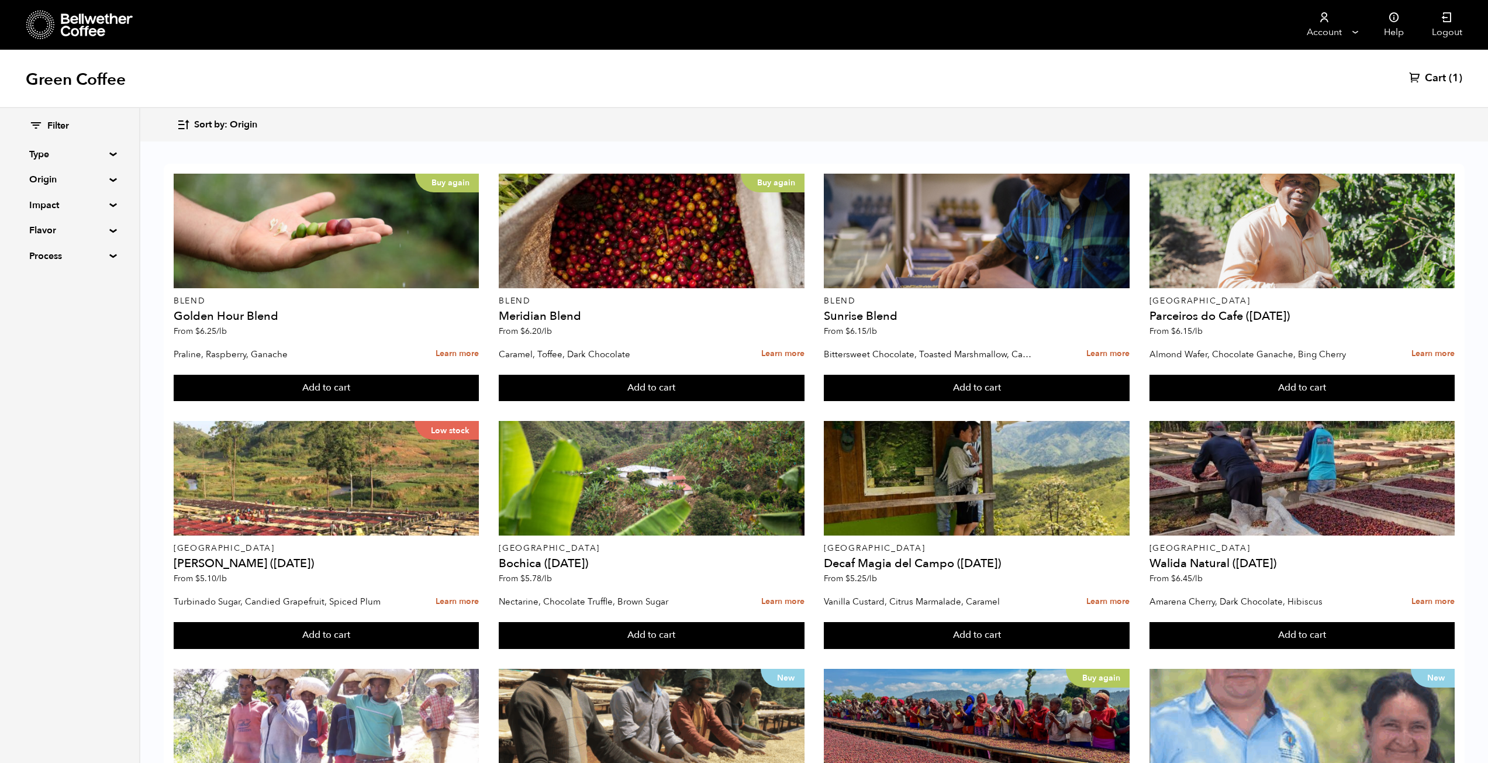
drag, startPoint x: 222, startPoint y: 105, endPoint x: 228, endPoint y: 112, distance: 8.7
click at [222, 105] on div "Green Coffee Cart (1)" at bounding box center [744, 79] width 1488 height 58
click at [240, 123] on span "Sort by: Origin" at bounding box center [225, 125] width 63 height 13
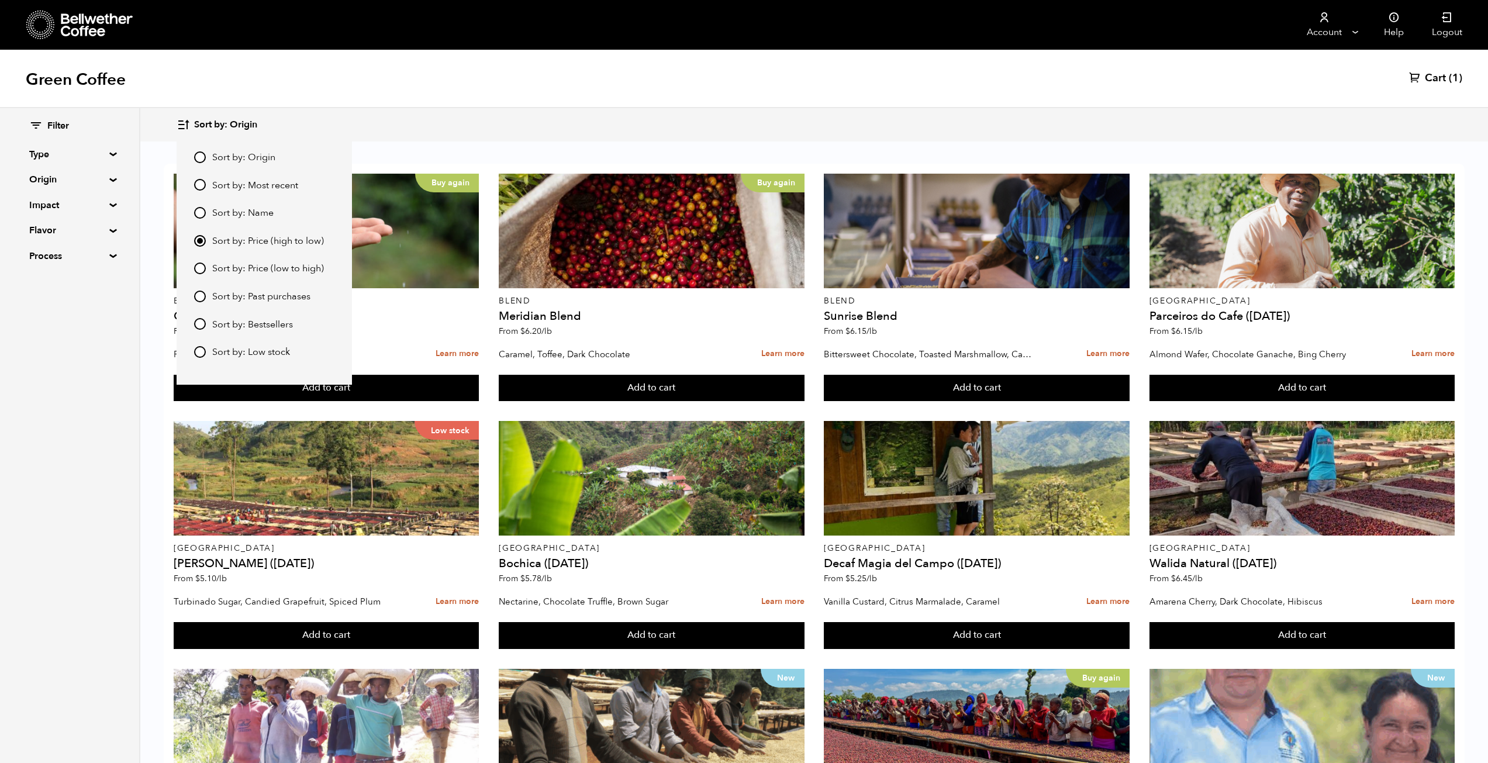
click at [282, 241] on span "Sort by: Price (high to low)" at bounding box center [268, 241] width 112 height 13
click at [206, 241] on input "Sort by: Price (high to low)" at bounding box center [200, 241] width 12 height 12
click at [282, 241] on span "Sort by: Price (high to low)" at bounding box center [268, 241] width 112 height 13
click at [206, 241] on input "Sort by: Price (high to low)" at bounding box center [200, 241] width 12 height 12
click at [279, 272] on span "Sort by: Price (low to high)" at bounding box center [268, 269] width 112 height 13
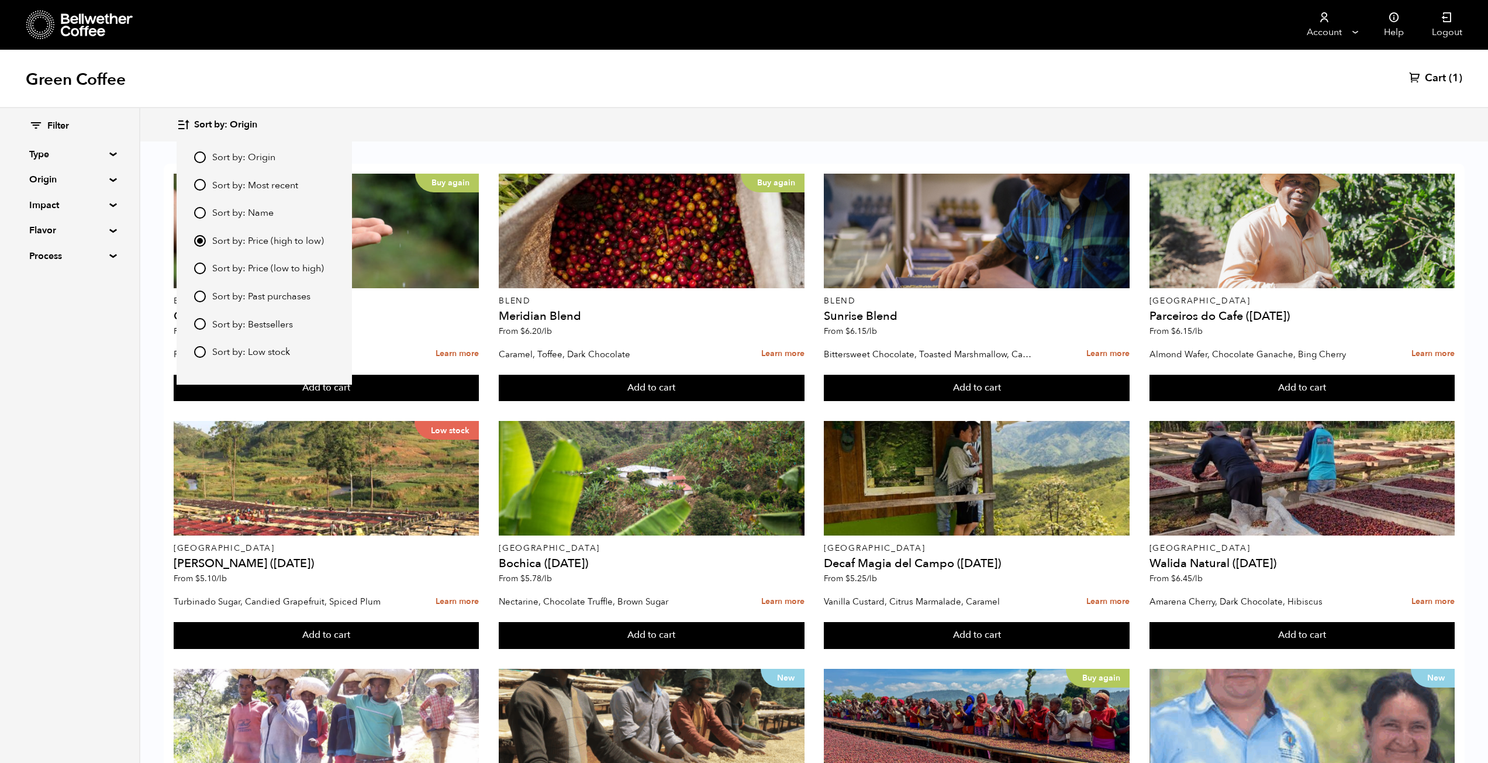
click at [270, 268] on span "Sort by: Price (low to high)" at bounding box center [268, 269] width 112 height 13
click at [206, 268] on input "Sort by: Price (low to high)" at bounding box center [200, 269] width 12 height 12
radio input "true"
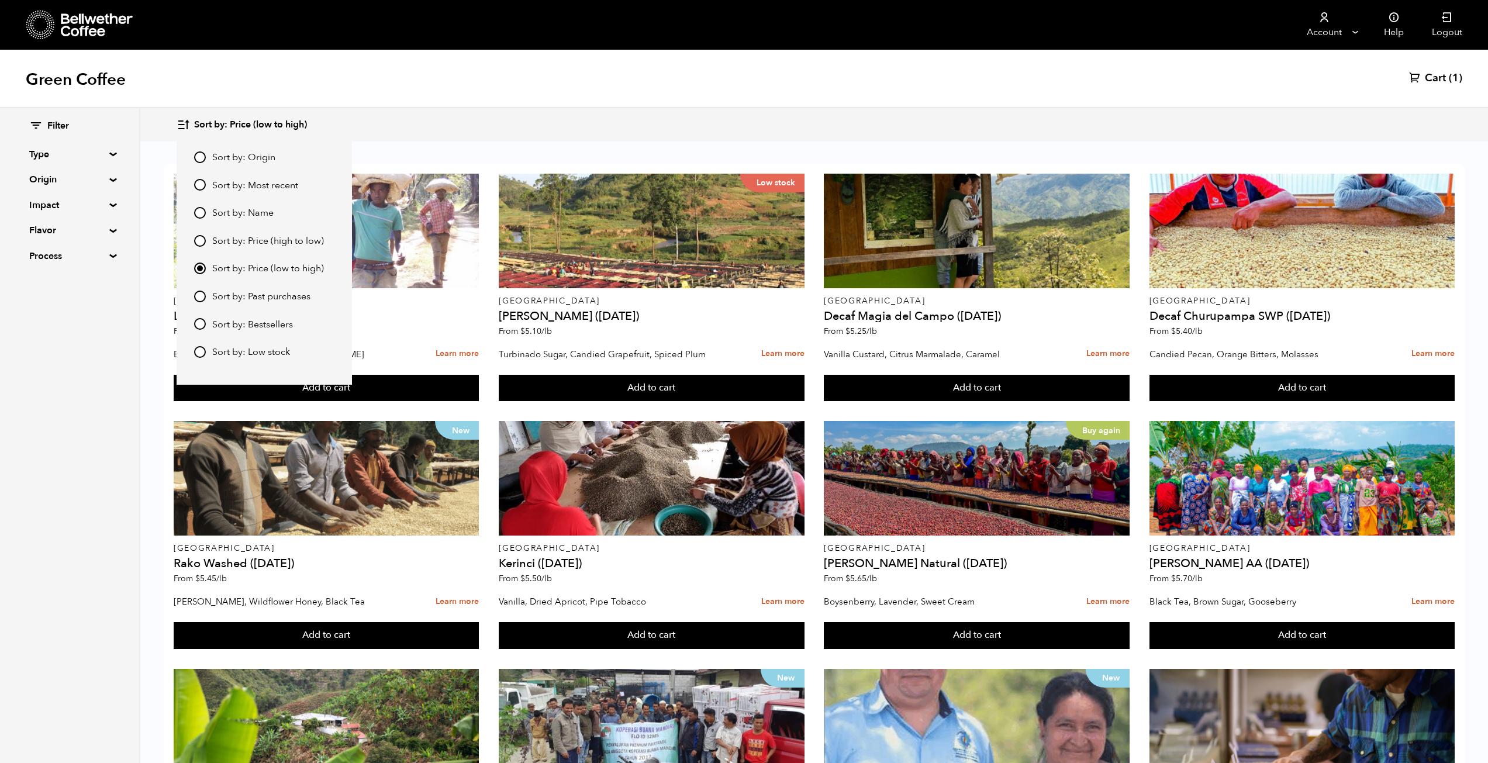
click at [212, 241] on label "Sort by: Price (high to low)" at bounding box center [264, 241] width 140 height 14
click at [206, 241] on input "Sort by: Price (high to low)" at bounding box center [200, 241] width 12 height 12
radio input "true"
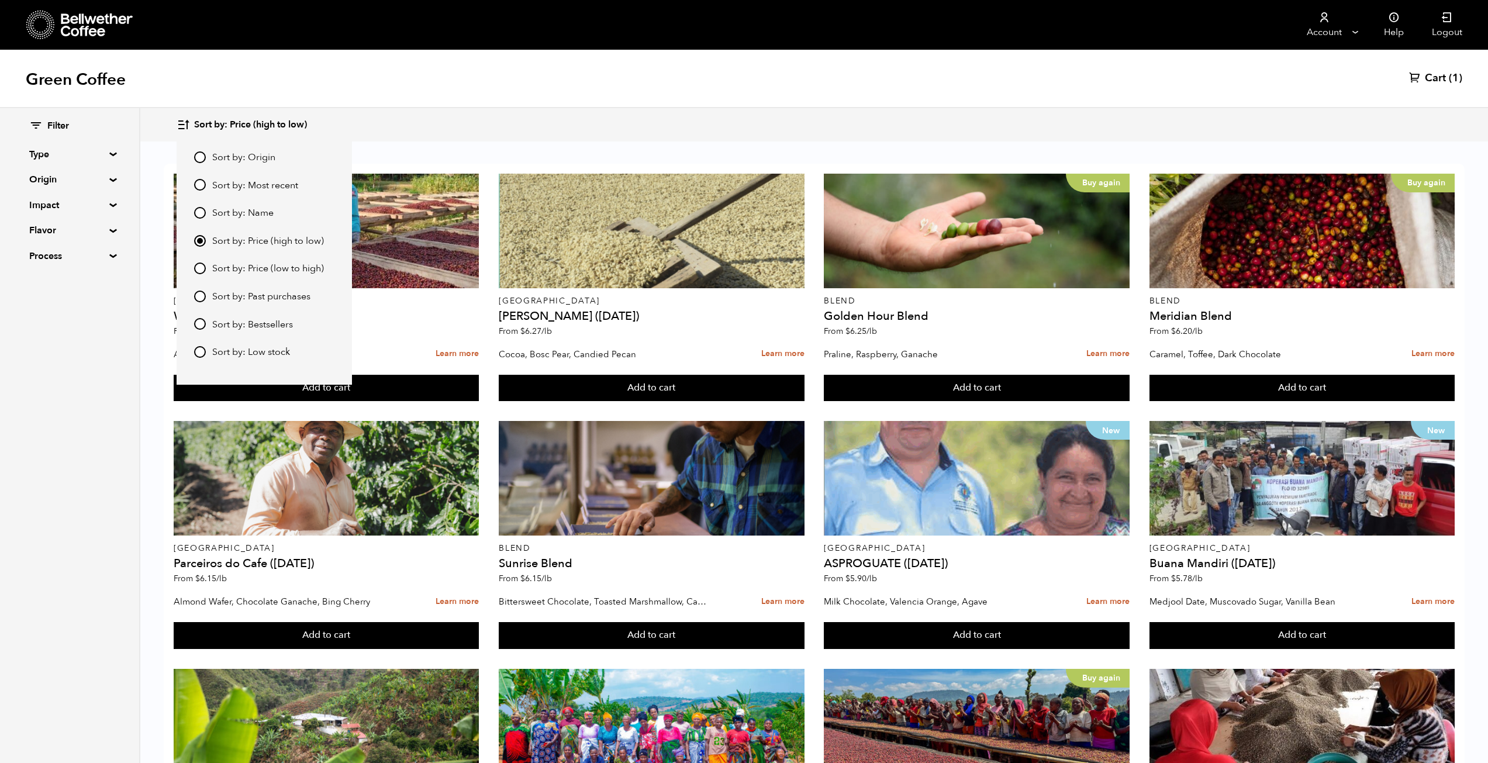
click at [505, 102] on div "Green Coffee Cart (1)" at bounding box center [744, 79] width 1488 height 58
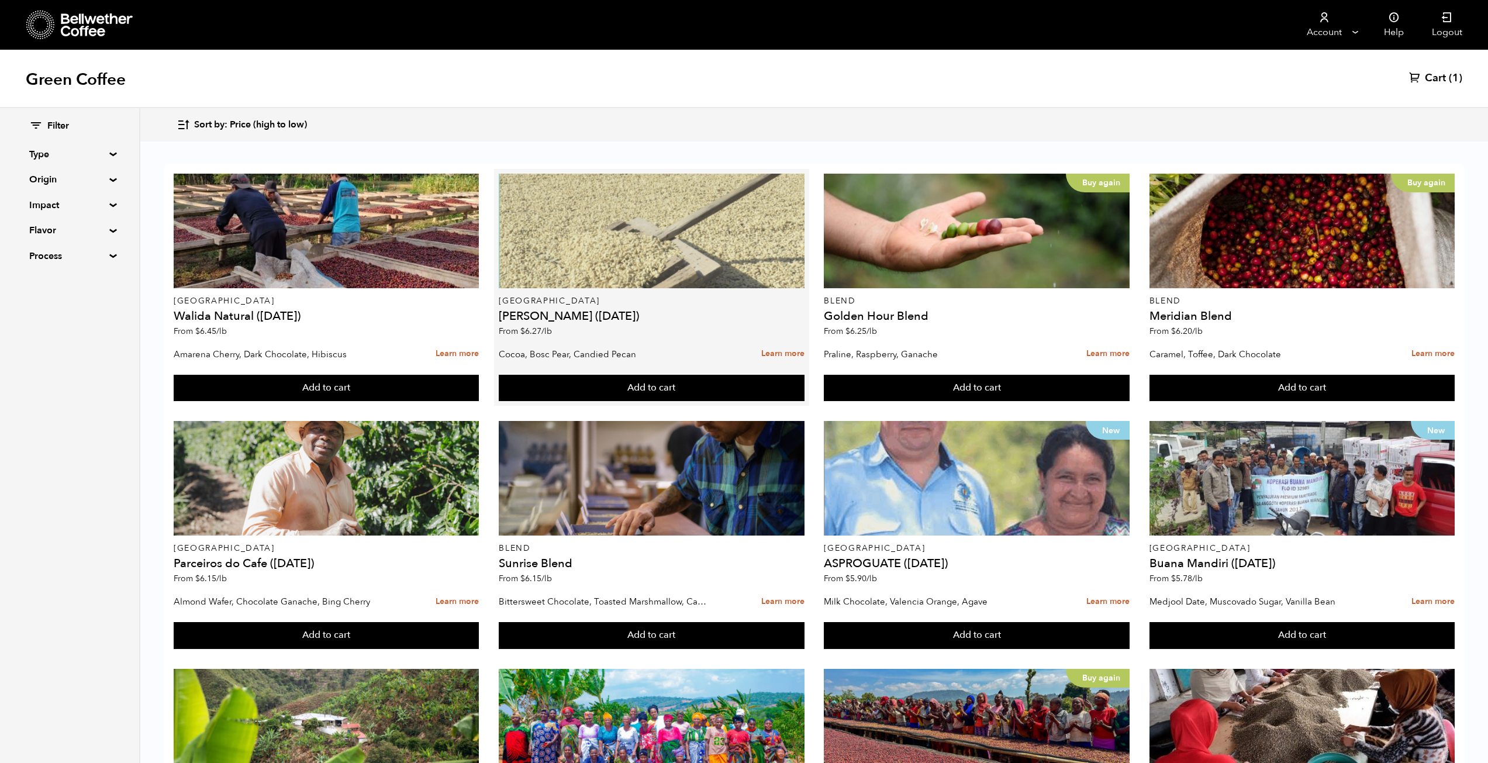
click at [598, 252] on div at bounding box center [651, 231] width 305 height 115
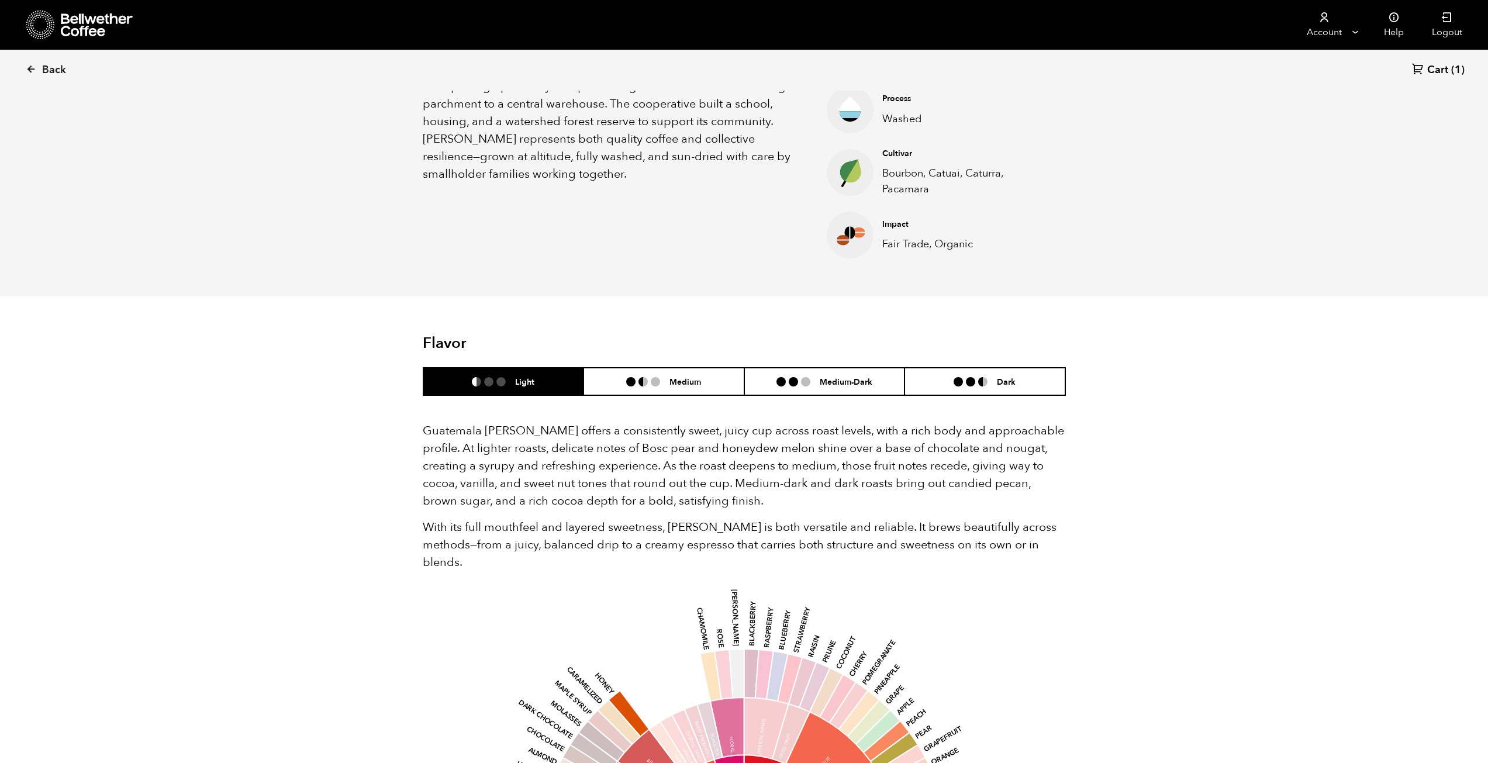
scroll to position [468, 0]
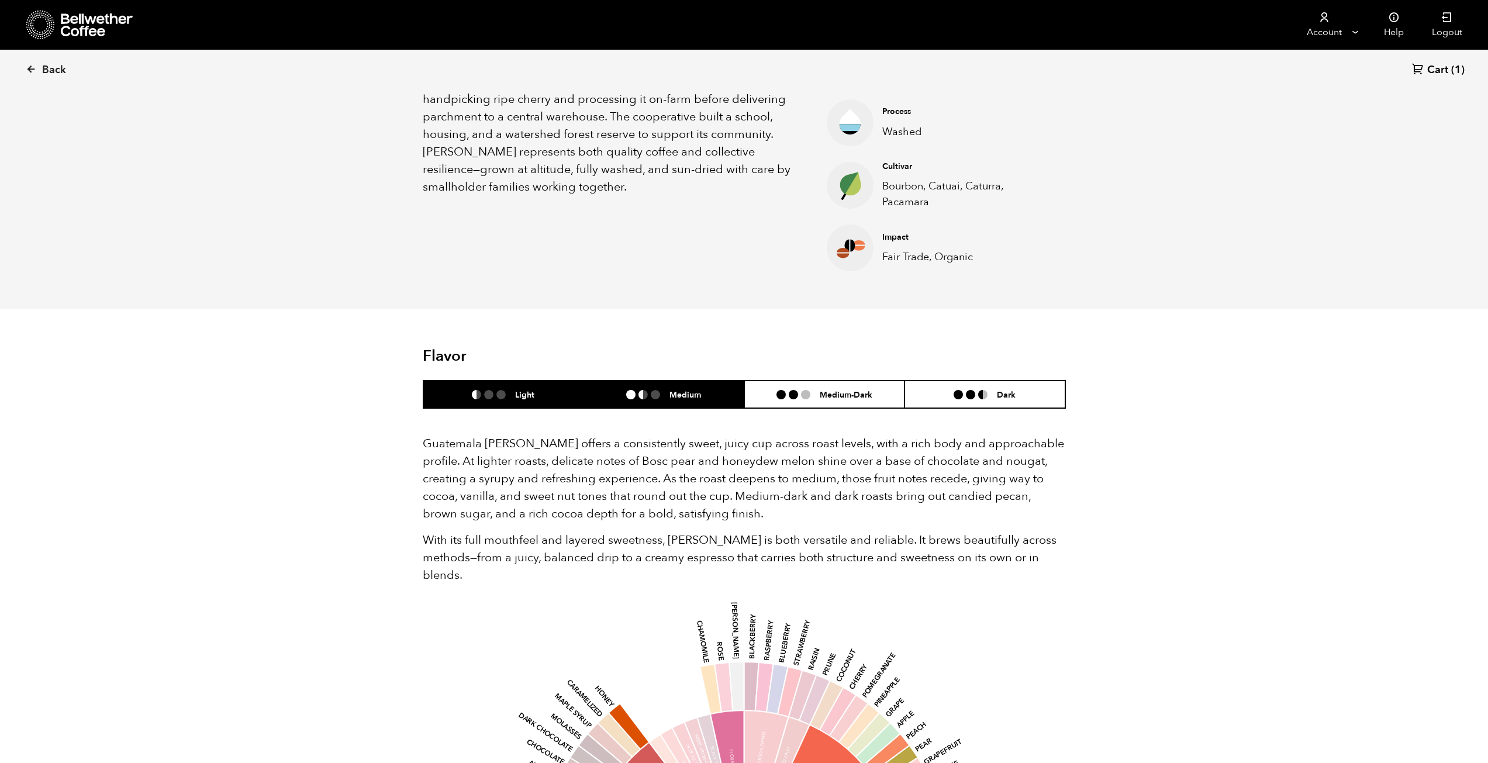
click at [675, 394] on h6 "Medium" at bounding box center [686, 394] width 32 height 10
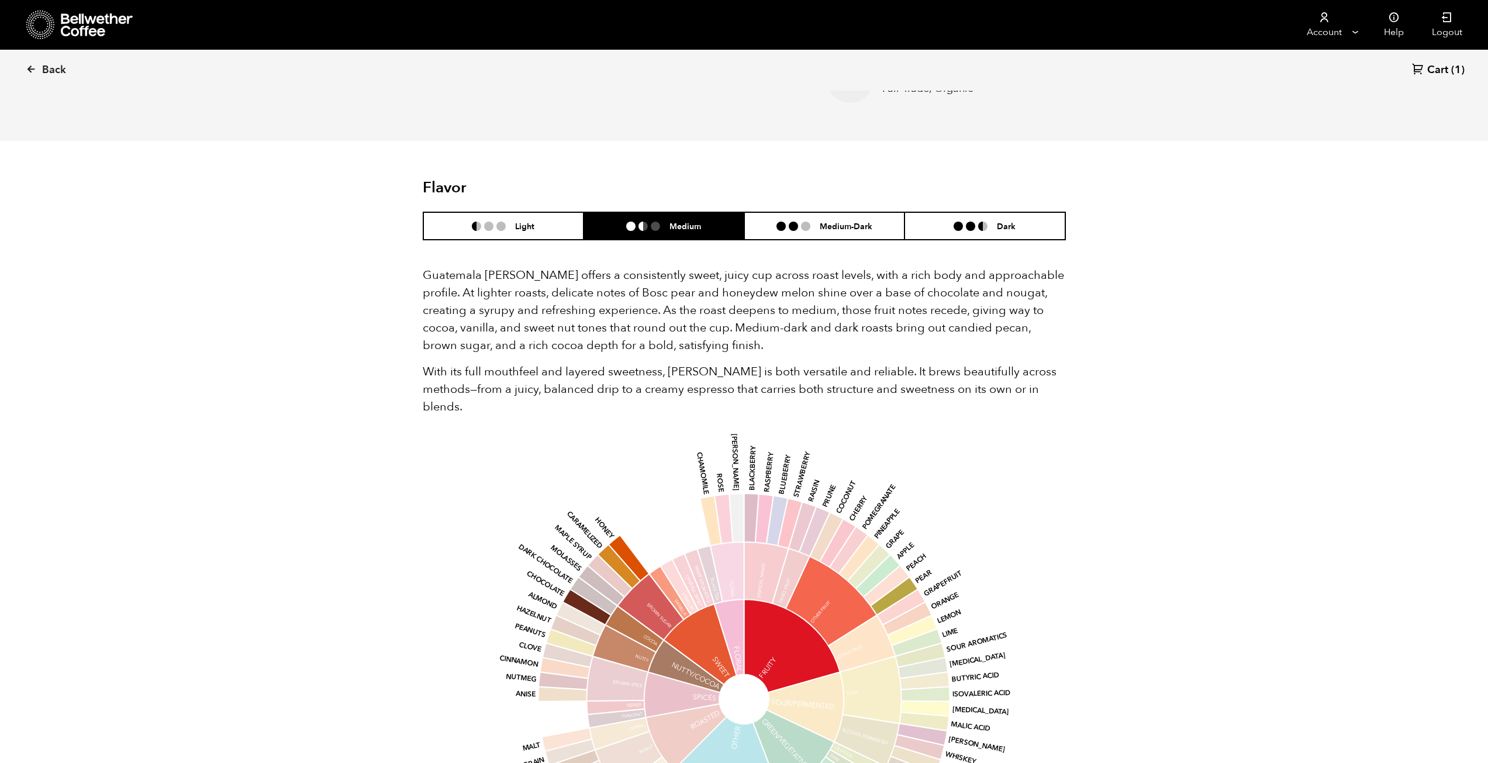
scroll to position [643, 0]
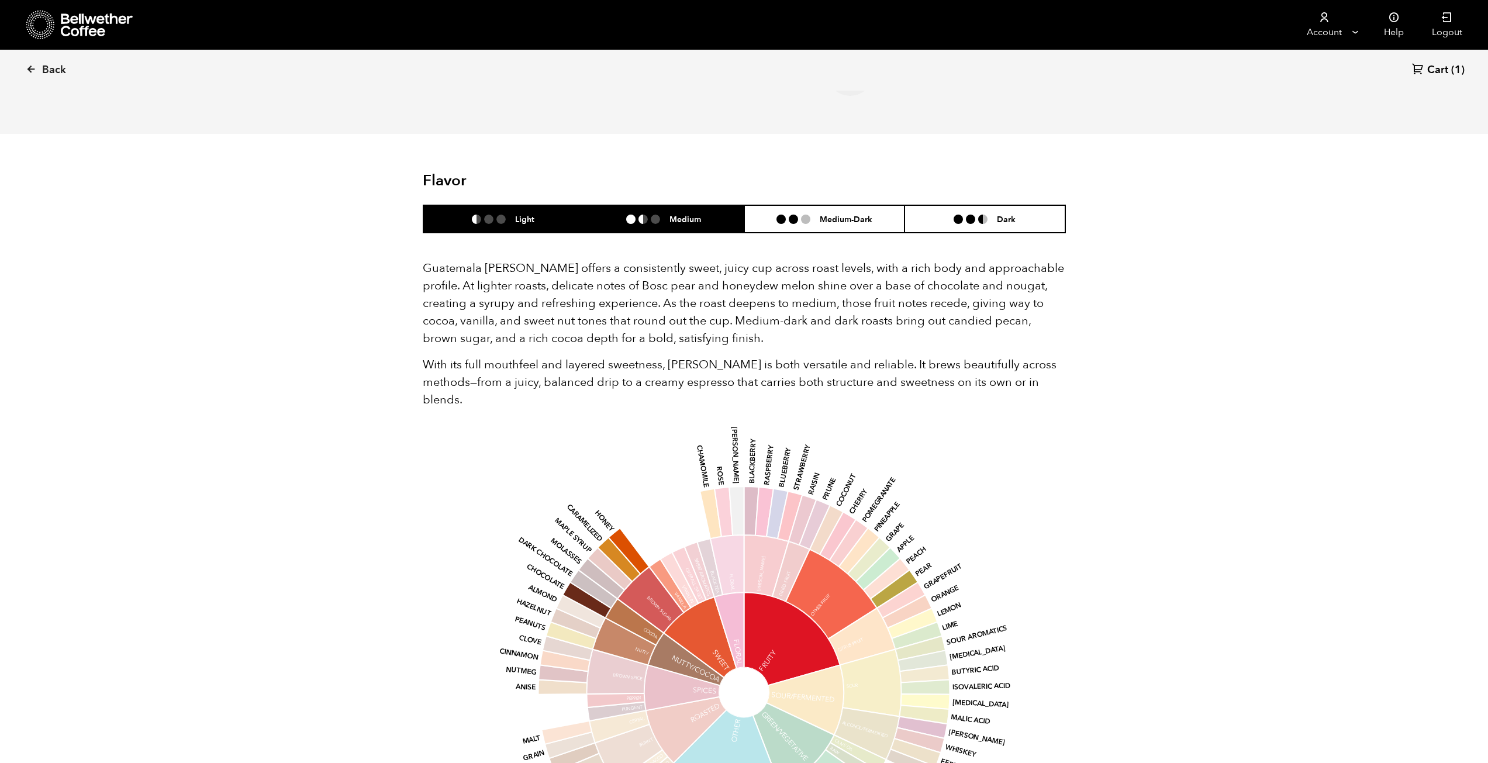
click at [542, 220] on li "Light" at bounding box center [503, 218] width 161 height 27
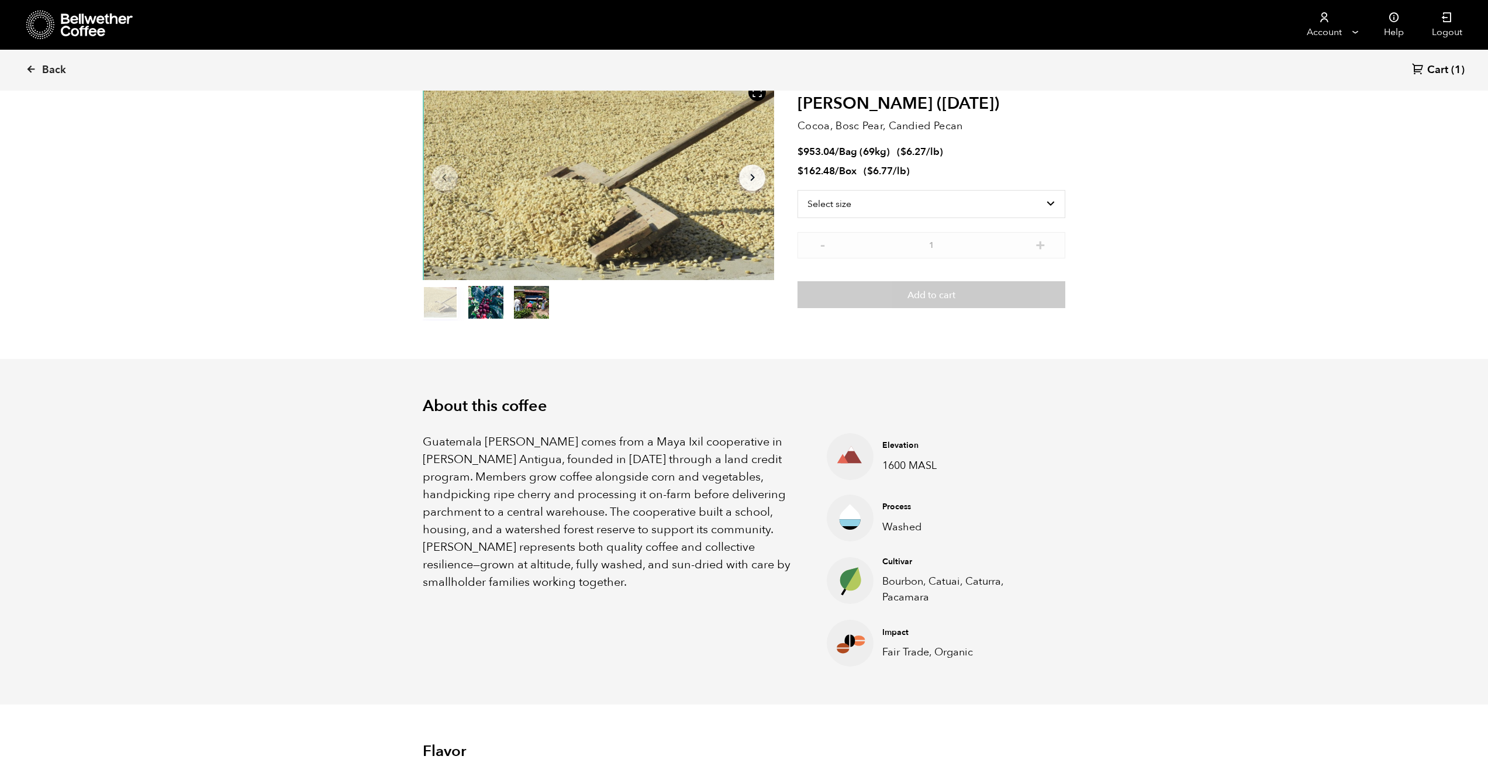
scroll to position [0, 0]
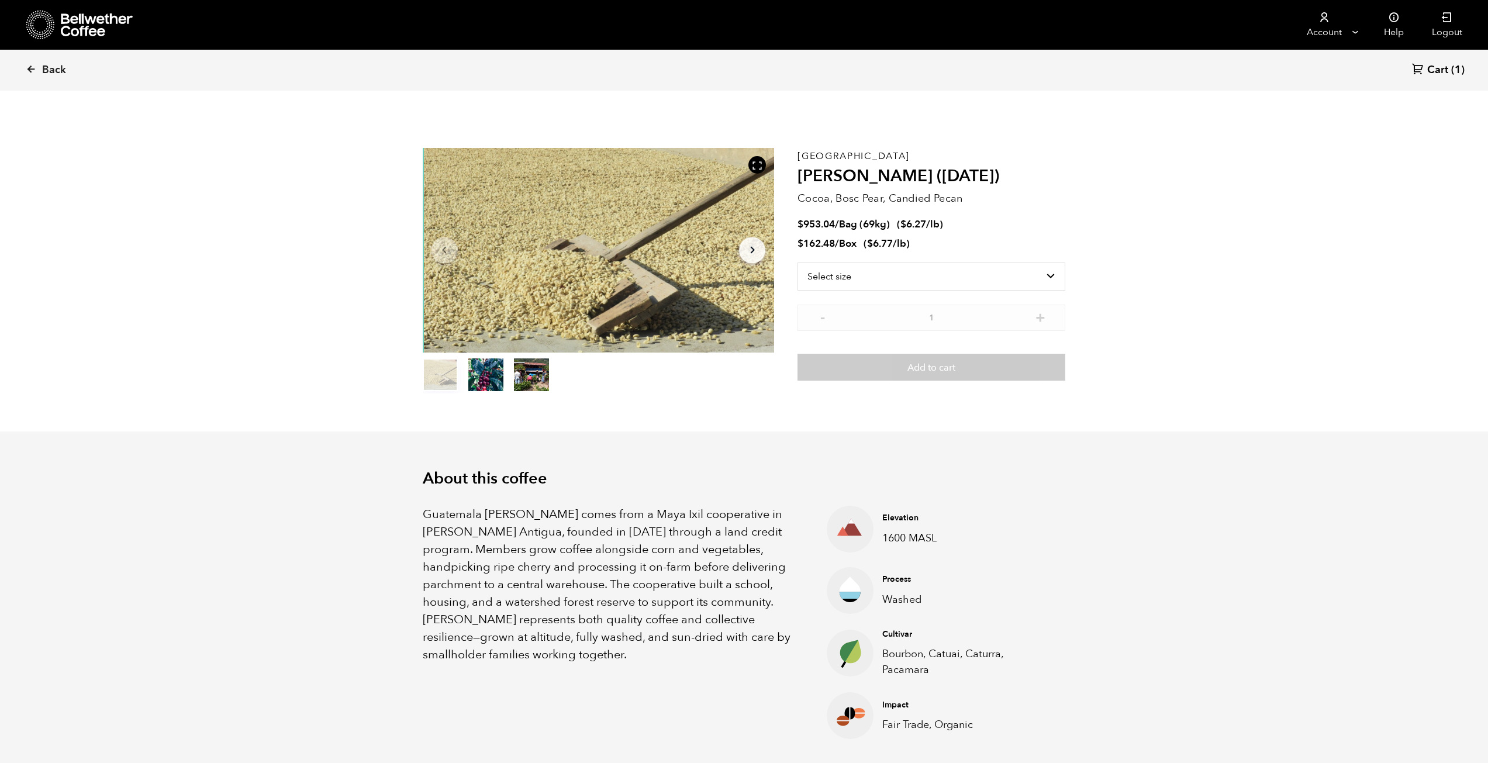
drag, startPoint x: 582, startPoint y: 435, endPoint x: 598, endPoint y: 428, distance: 17.3
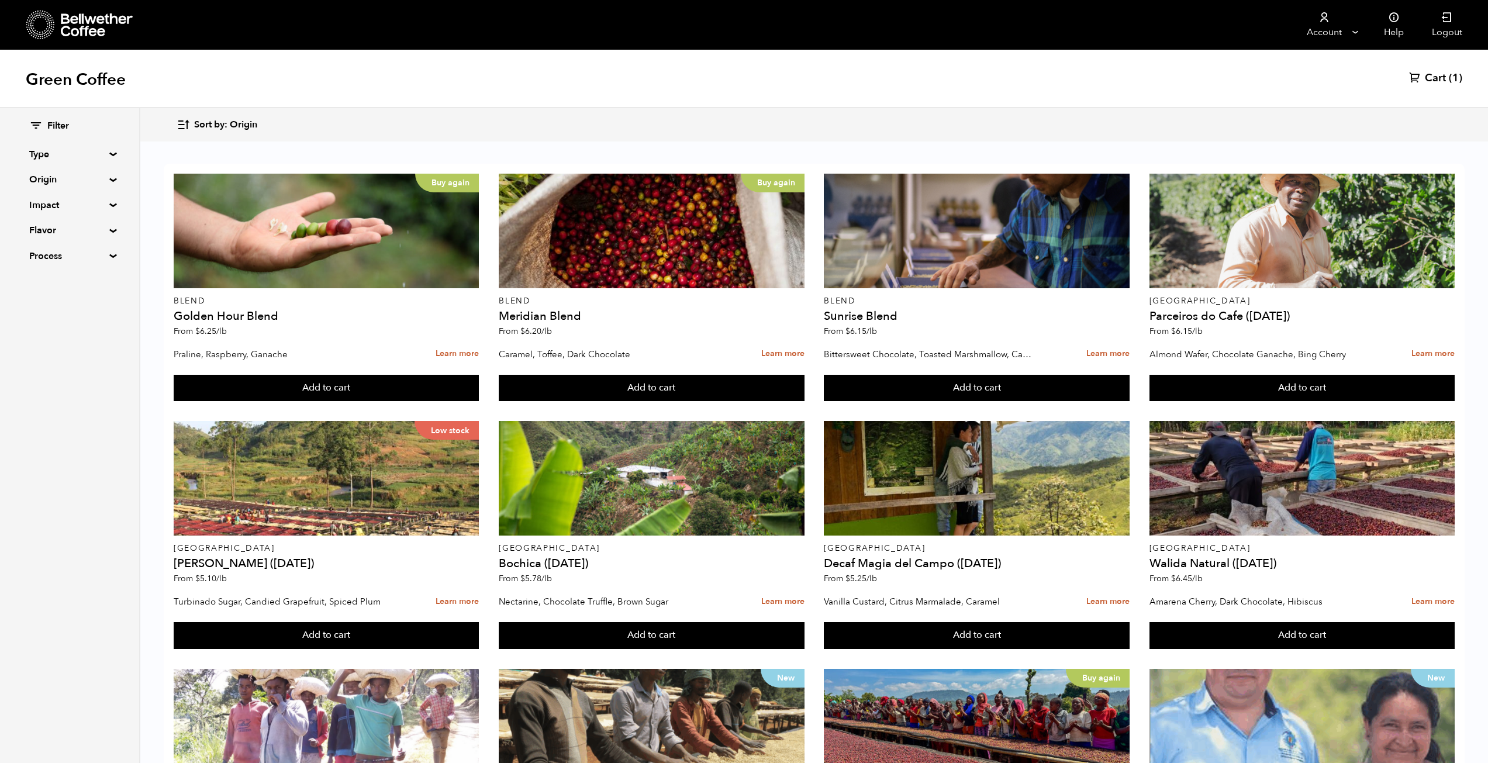
click at [232, 114] on button "Sort by: Origin" at bounding box center [217, 124] width 81 height 27
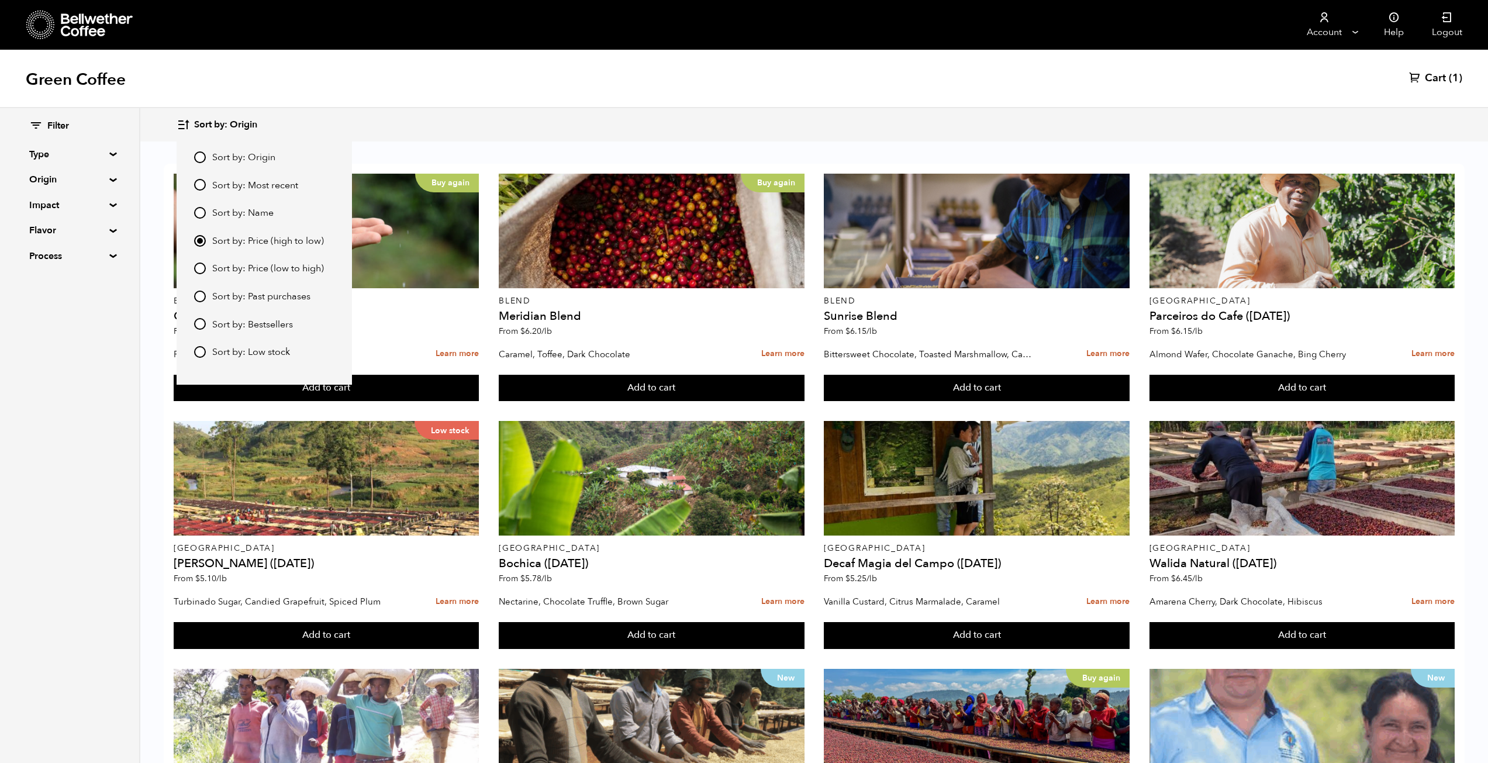
click at [232, 123] on span "Sort by: Origin" at bounding box center [225, 125] width 63 height 13
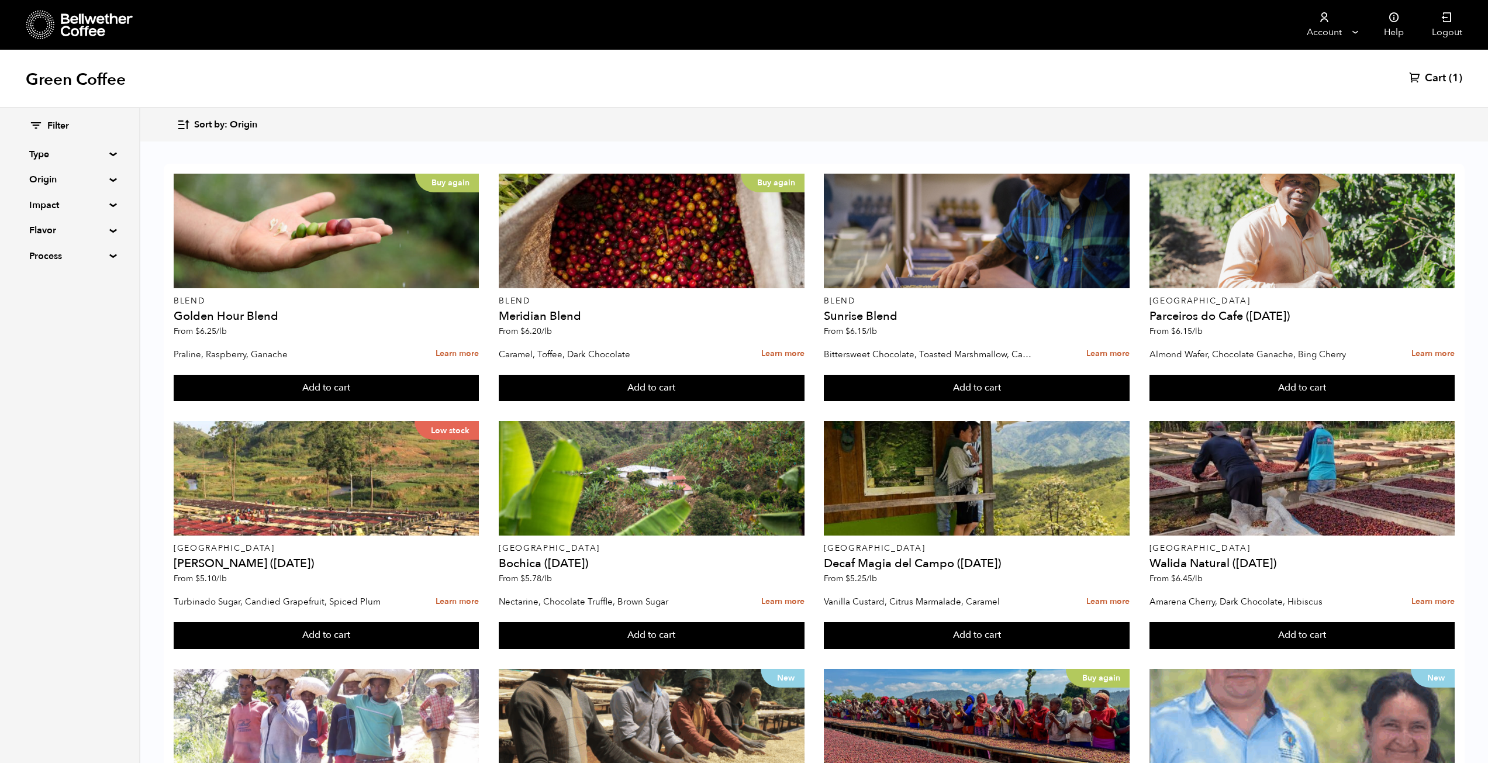
click at [232, 123] on span "Sort by: Origin" at bounding box center [225, 125] width 63 height 13
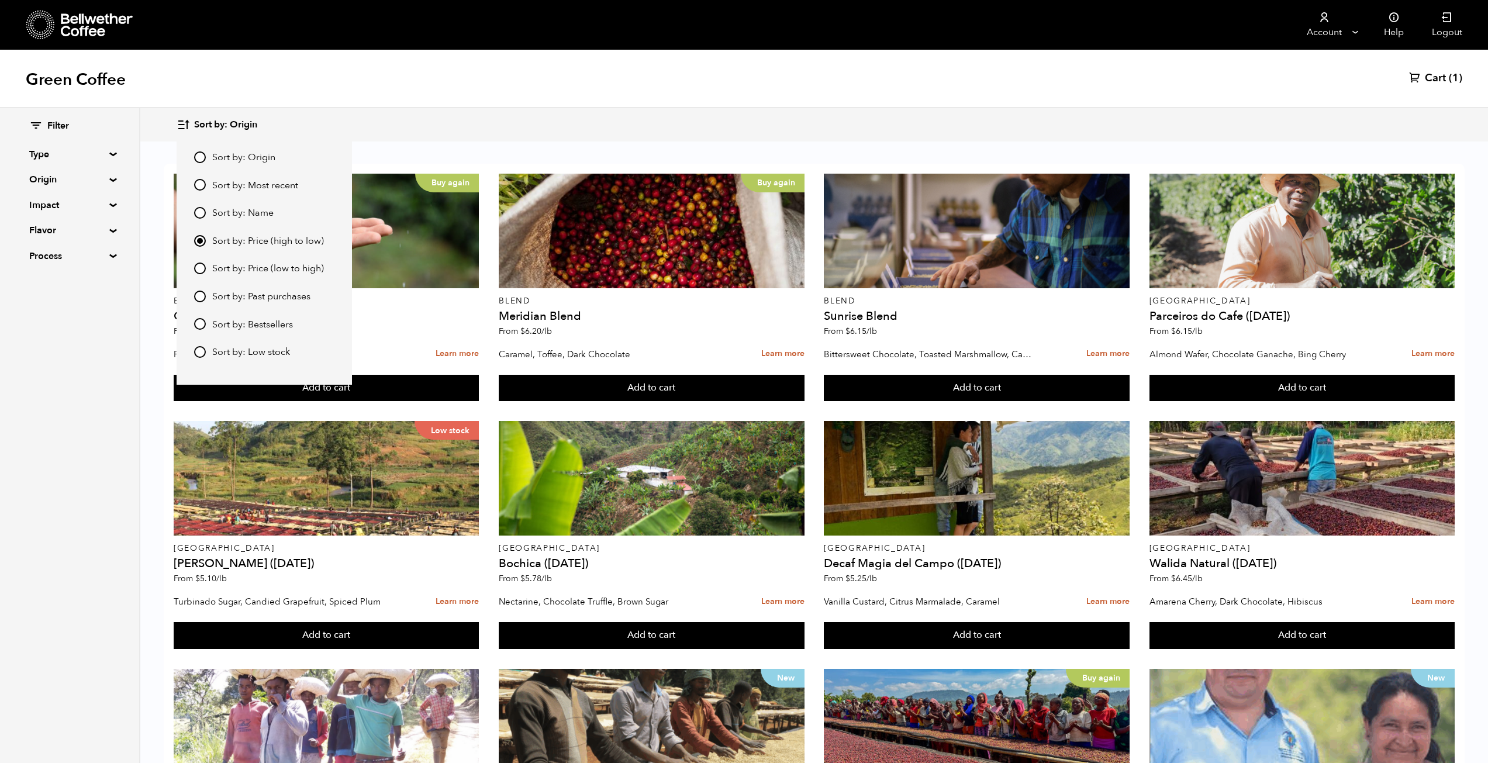
click at [204, 270] on input "Sort by: Price (low to high)" at bounding box center [200, 269] width 12 height 12
radio input "true"
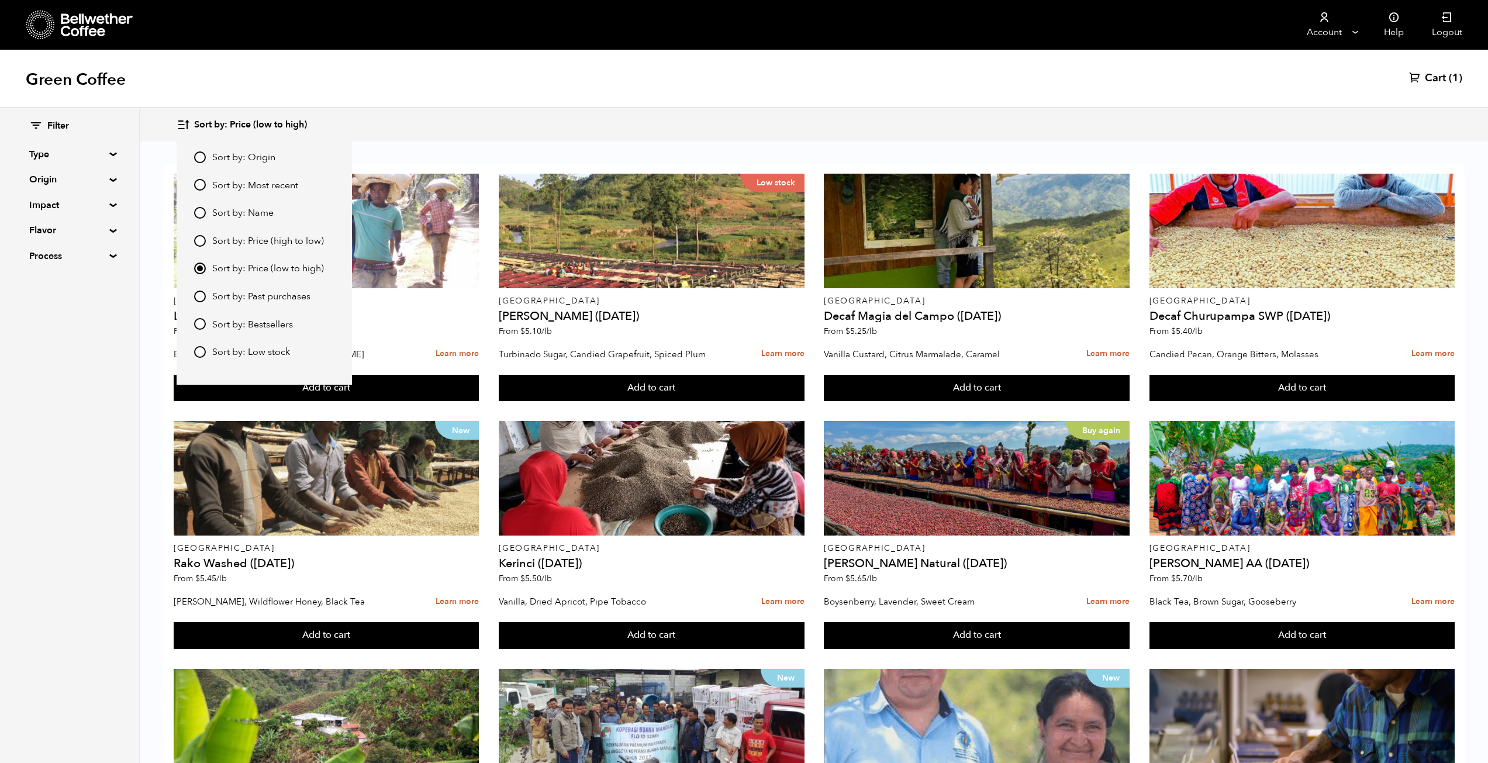
click at [455, 98] on div "Green Coffee Cart (1)" at bounding box center [744, 79] width 1488 height 58
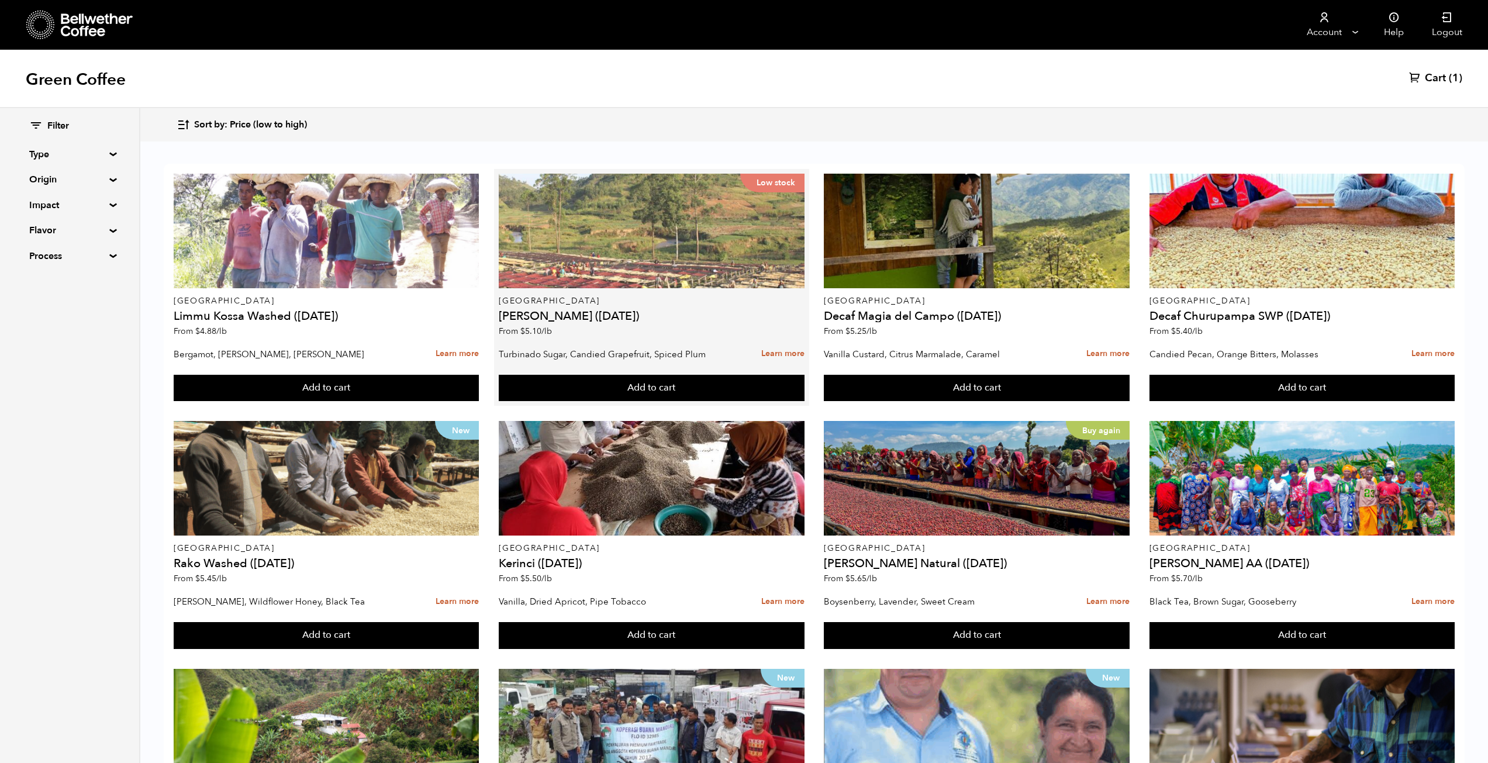
click at [618, 247] on div "Low stock" at bounding box center [651, 231] width 305 height 115
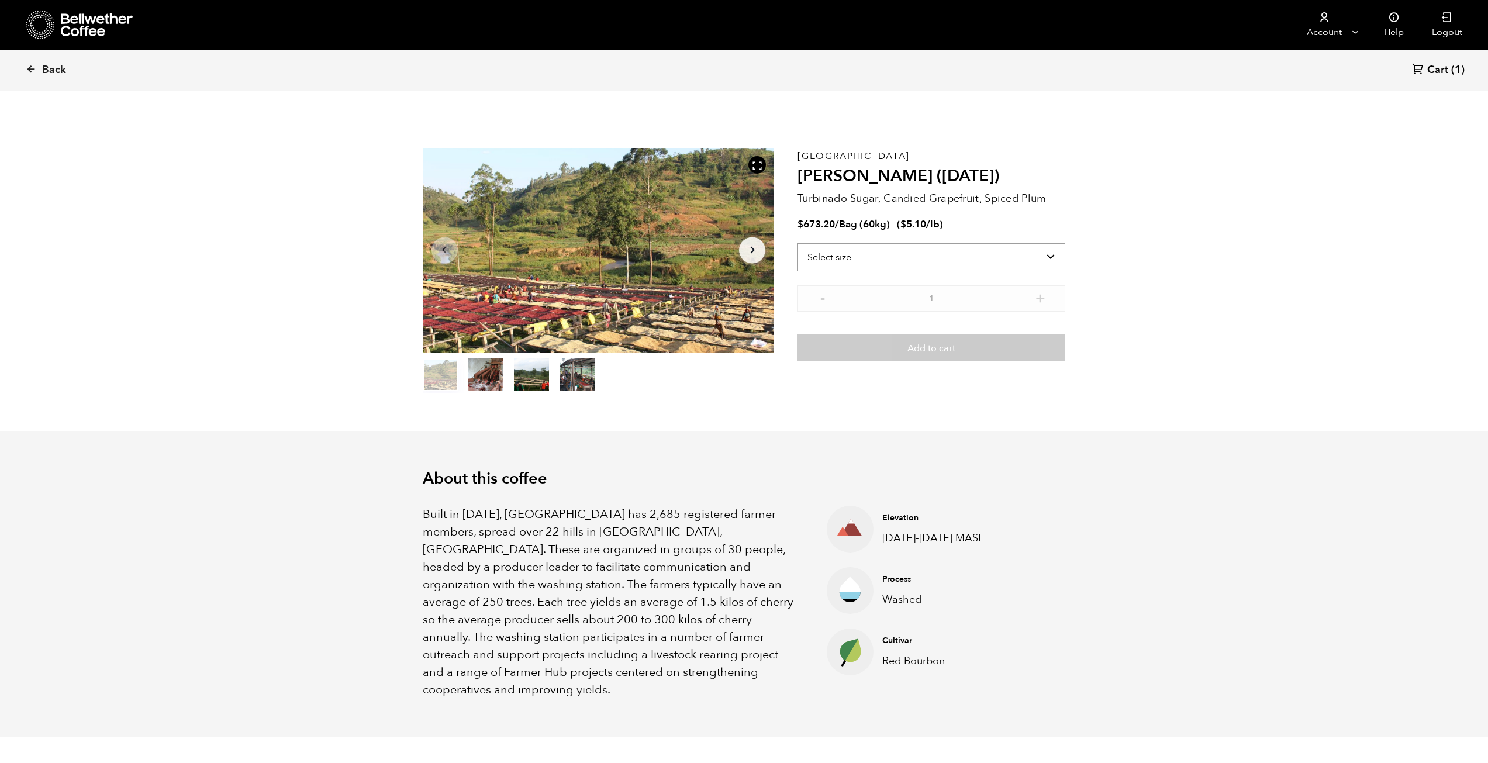
click at [906, 249] on select "Select size Bag (60kg) (132 lbs)" at bounding box center [932, 257] width 268 height 28
select select "bag-3"
click at [798, 243] on select "Select size Bag (60kg) (132 lbs)" at bounding box center [932, 257] width 268 height 28
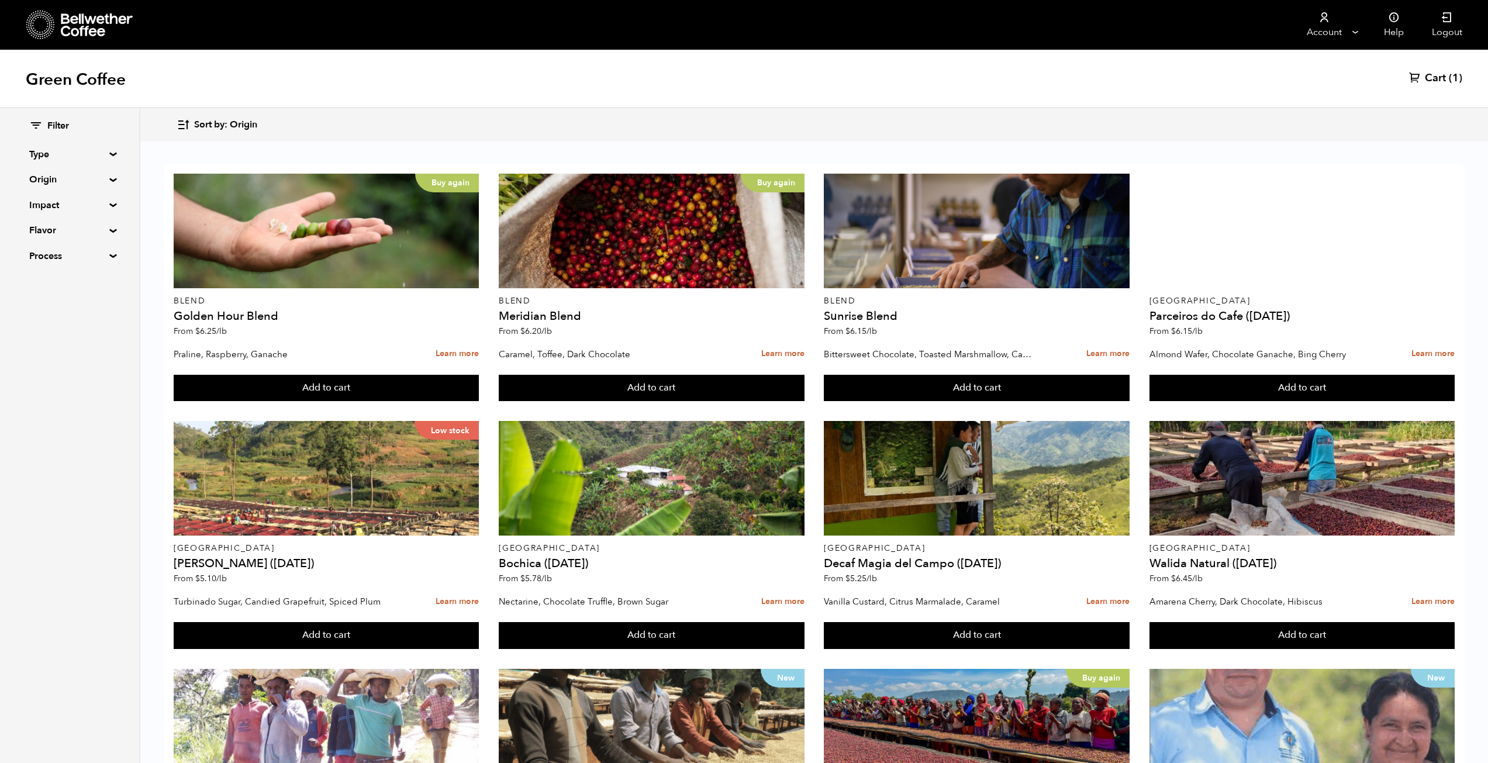
click at [243, 132] on button "Sort by: Origin" at bounding box center [217, 124] width 81 height 27
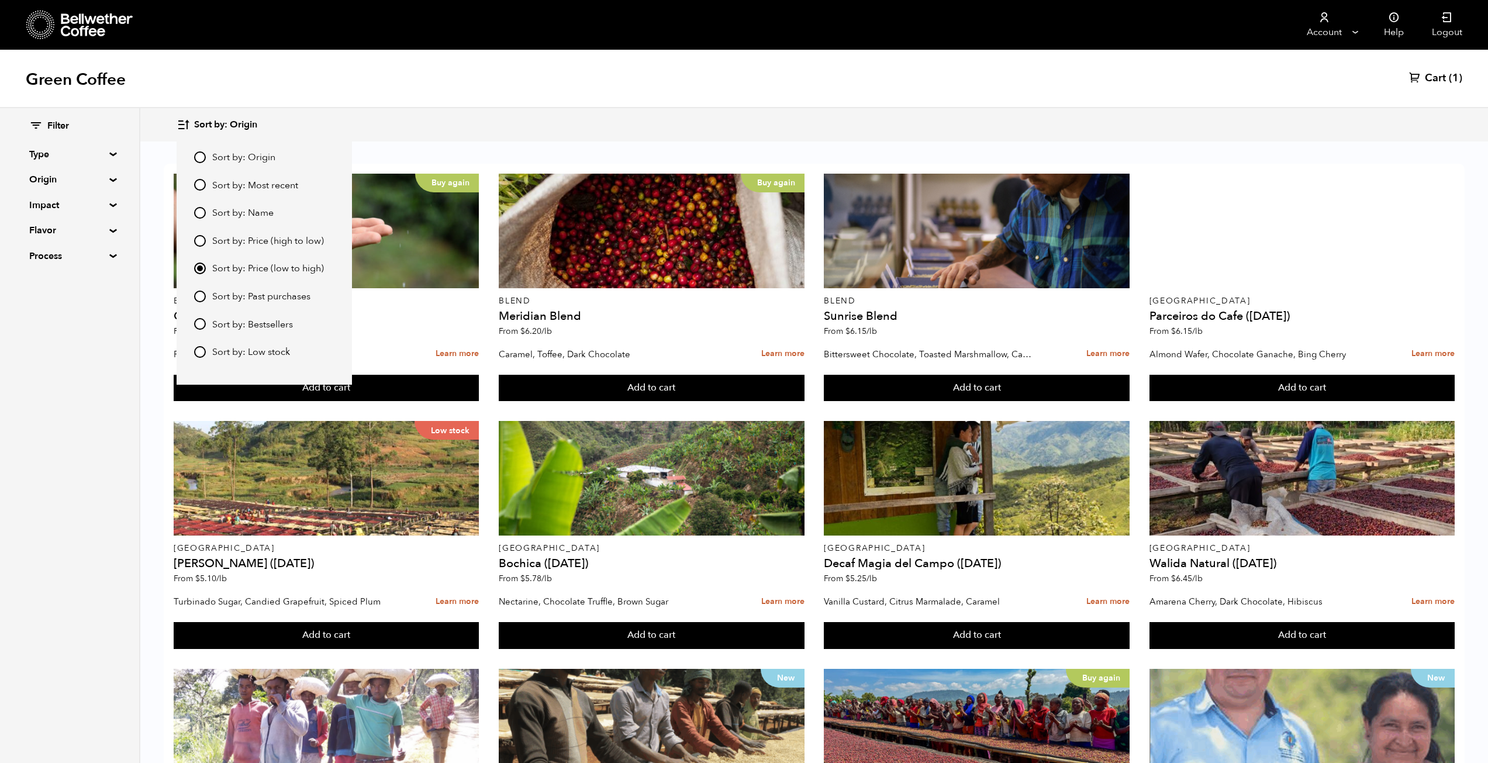
click at [199, 267] on input "Sort by: Price (low to high)" at bounding box center [200, 269] width 12 height 12
click at [204, 242] on input "Sort by: Price (high to low)" at bounding box center [200, 241] width 12 height 12
radio input "true"
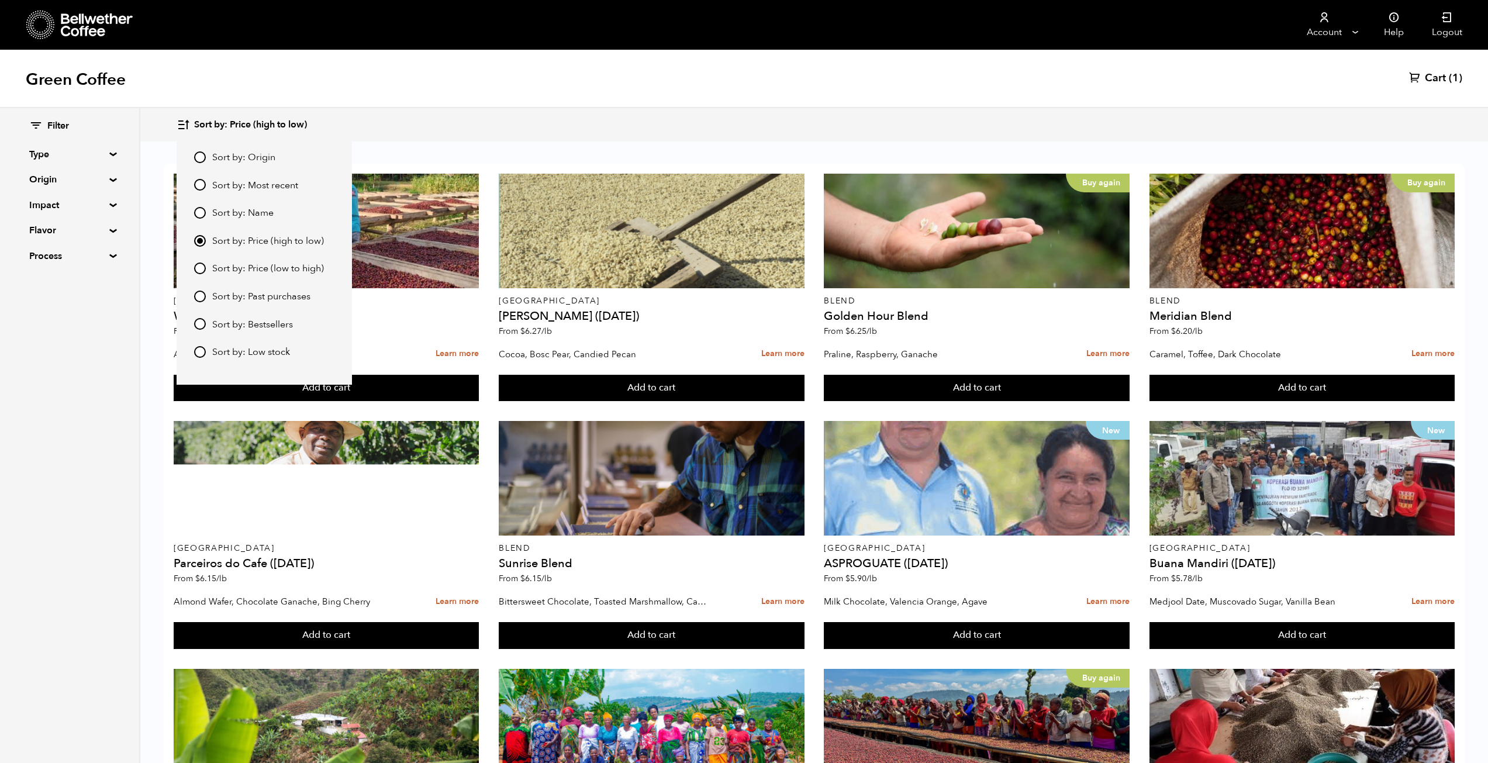
click at [205, 234] on label "Sort by: Price (high to low)" at bounding box center [264, 241] width 140 height 14
click at [205, 235] on input "Sort by: Price (high to low)" at bounding box center [200, 241] width 12 height 12
click at [205, 269] on input "Sort by: Price (low to high)" at bounding box center [200, 269] width 12 height 12
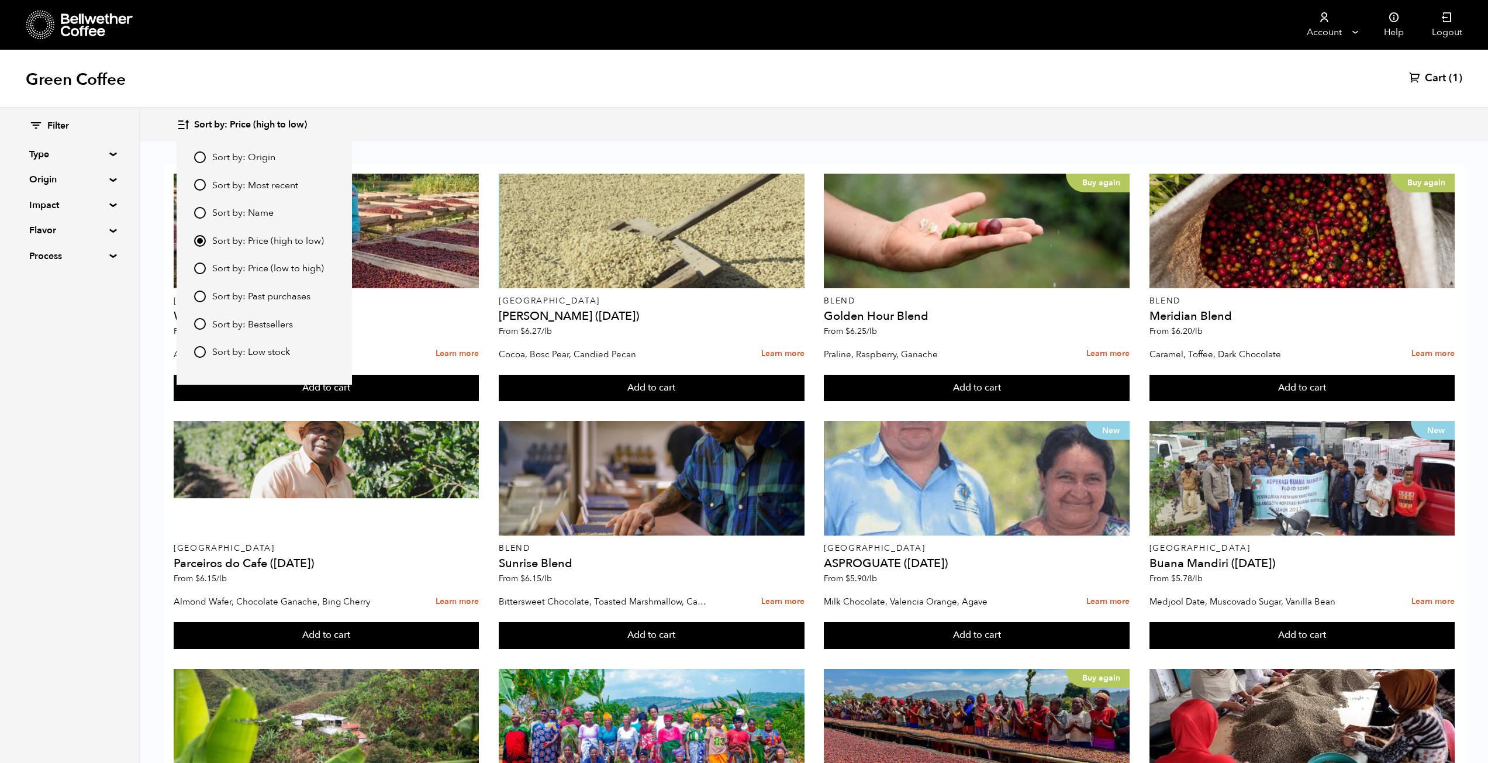
radio input "true"
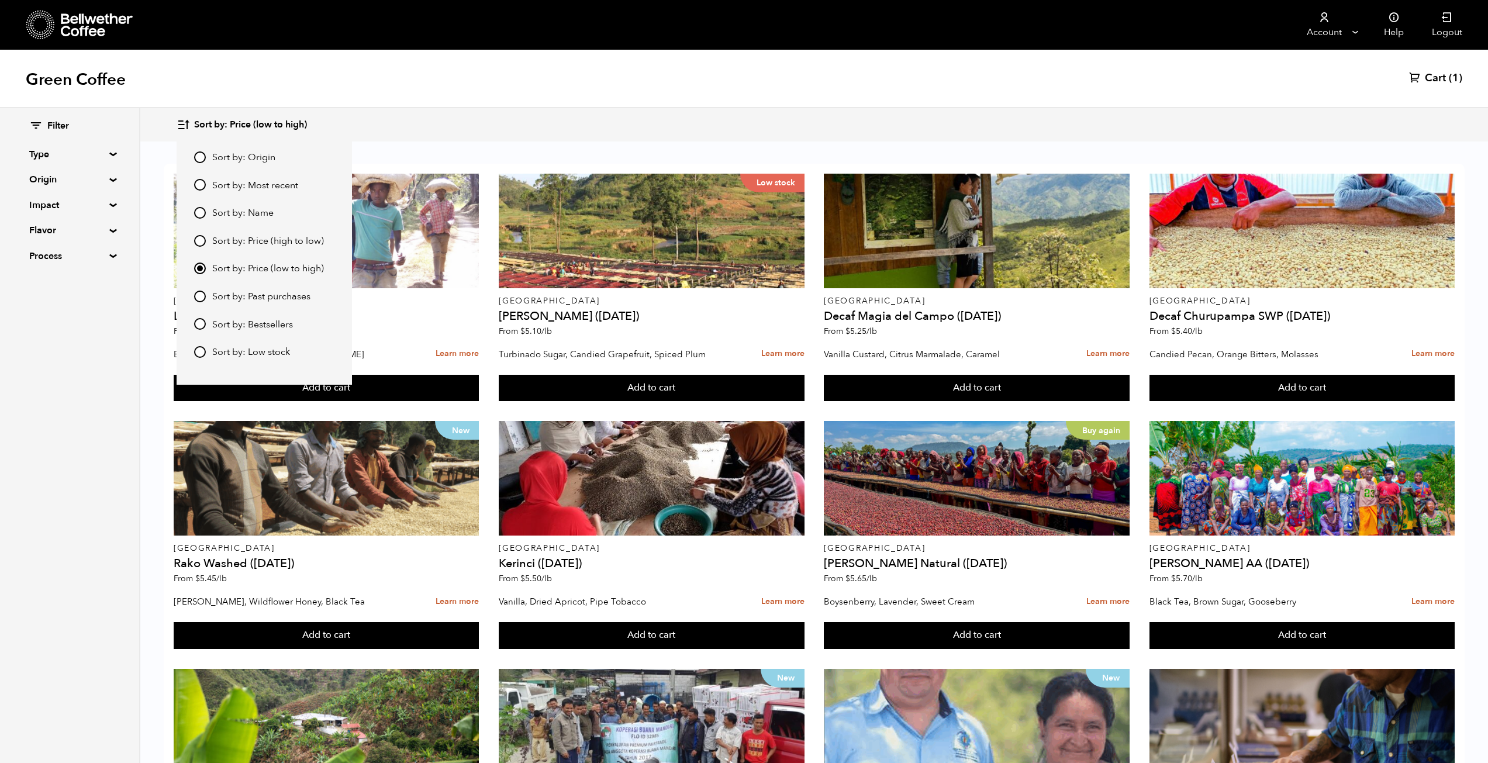
drag, startPoint x: 784, startPoint y: 105, endPoint x: 792, endPoint y: 103, distance: 8.9
click at [792, 103] on div "Green Coffee Cart (1)" at bounding box center [744, 79] width 1488 height 58
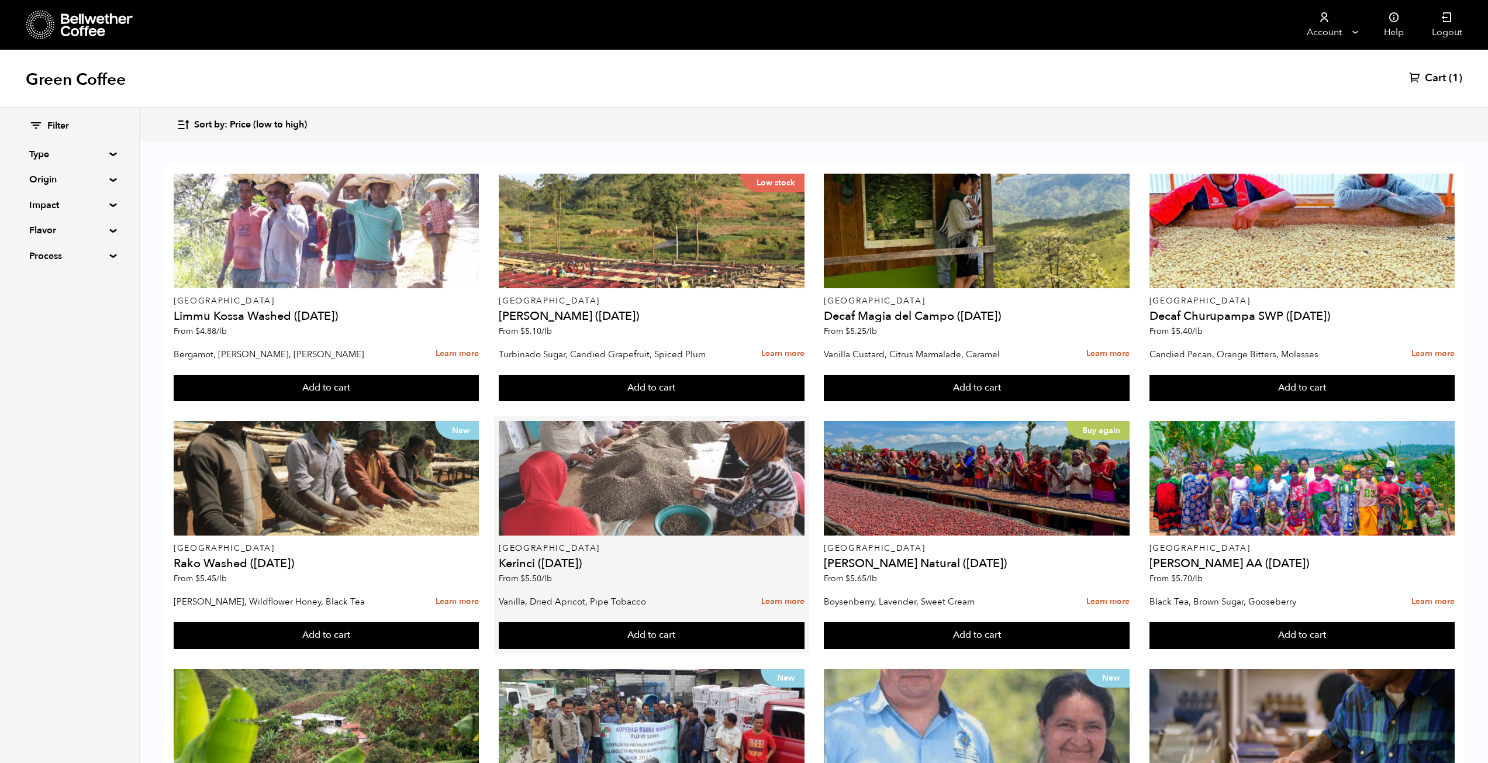
click at [627, 472] on div at bounding box center [651, 478] width 305 height 115
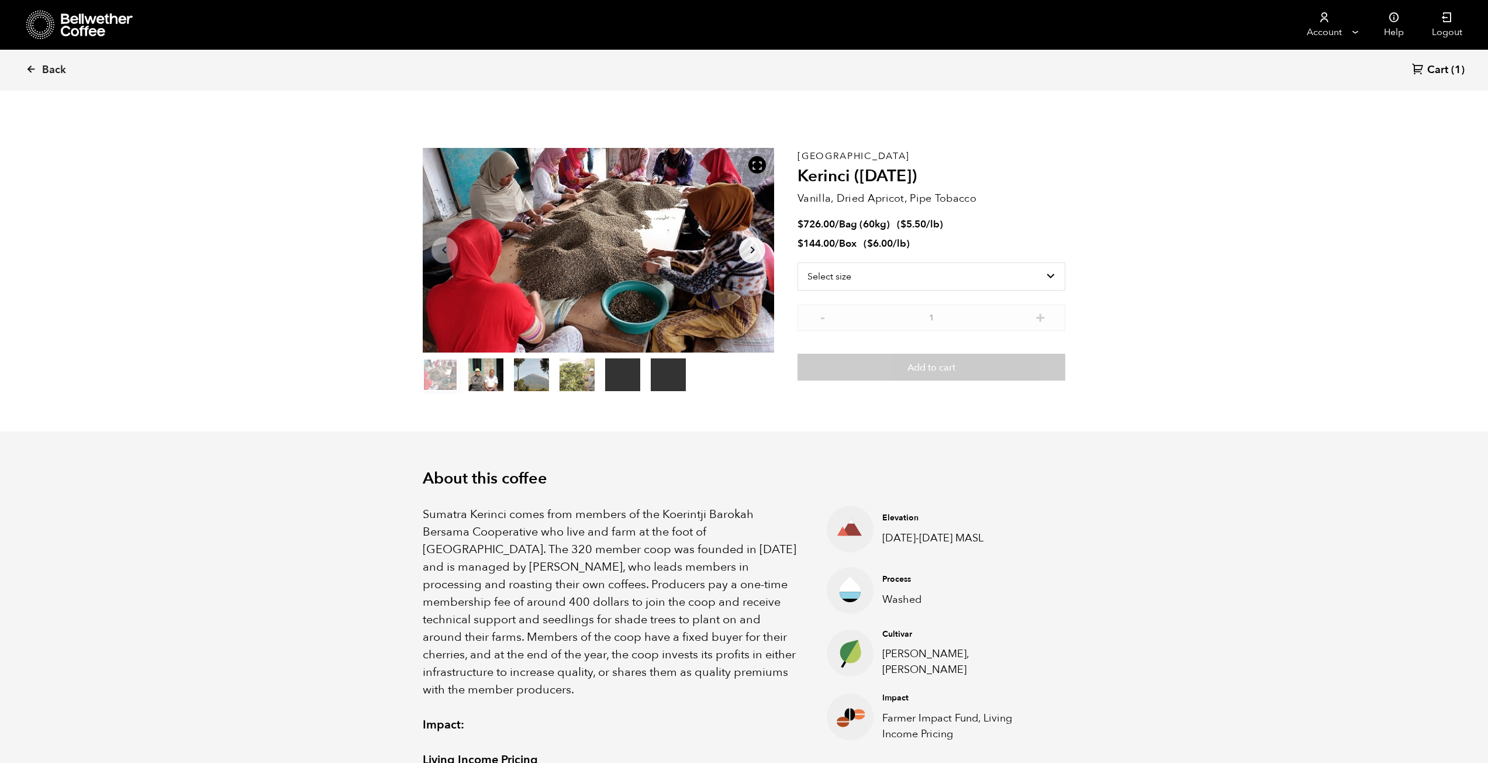
scroll to position [509, 623]
drag, startPoint x: 858, startPoint y: 243, endPoint x: 884, endPoint y: 240, distance: 26.5
click at [862, 243] on span "$ 144.00 / Box ( $ 6.00 /lb )" at bounding box center [854, 243] width 112 height 13
click at [945, 235] on ul "$ 726.00 / Bag (60kg) ( $ 5.50 /lb ) $ 144.00 / Box ( $ 6.00 /lb )" at bounding box center [932, 234] width 268 height 33
click at [830, 275] on select "Select size Bag (60kg) (132 lbs) Box (24 lbs)" at bounding box center [932, 277] width 268 height 28
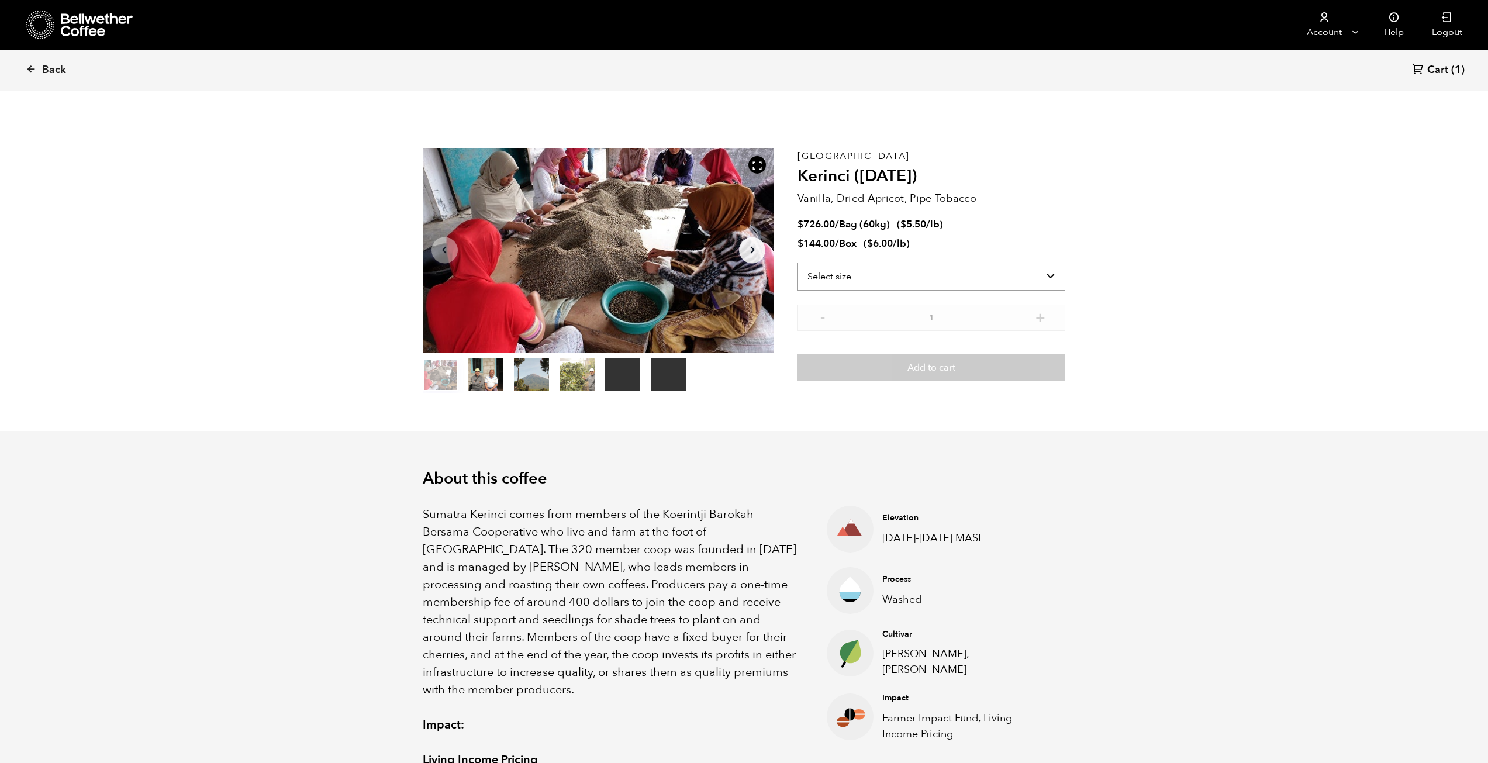
select select "box"
click at [798, 263] on select "Select size Bag (60kg) (132 lbs) Box (24 lbs)" at bounding box center [932, 277] width 268 height 28
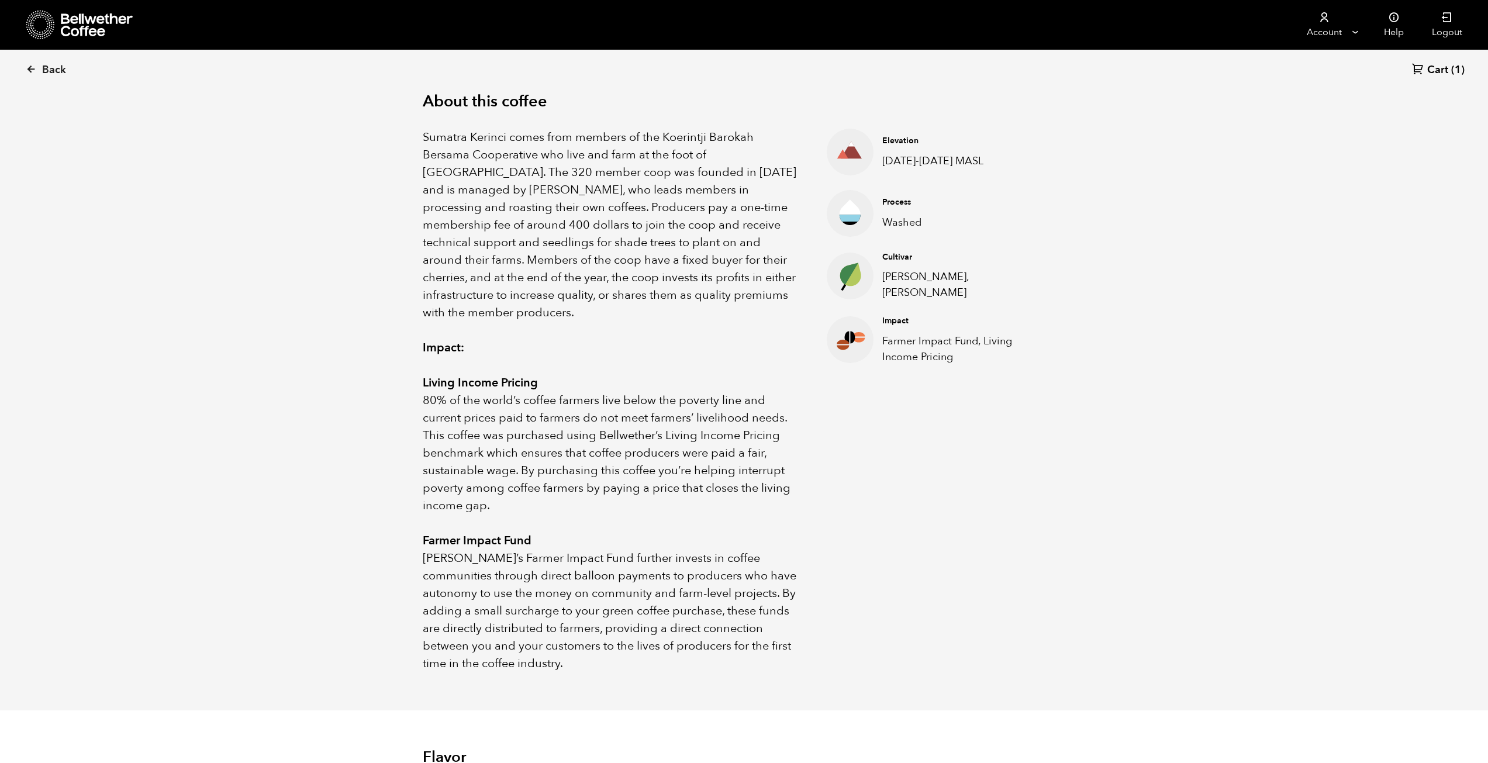
scroll to position [351, 0]
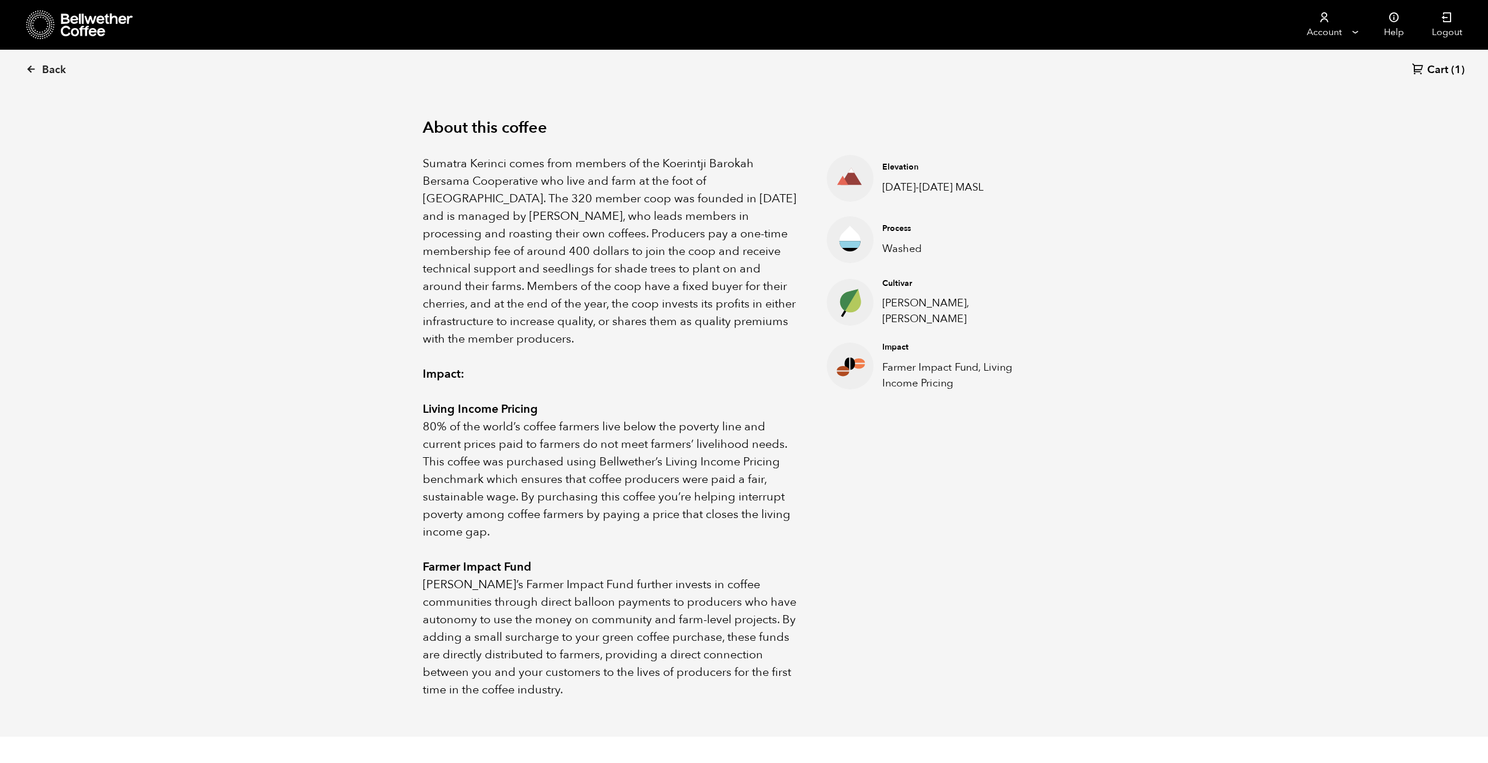
drag, startPoint x: 744, startPoint y: 67, endPoint x: 739, endPoint y: 72, distance: 7.0
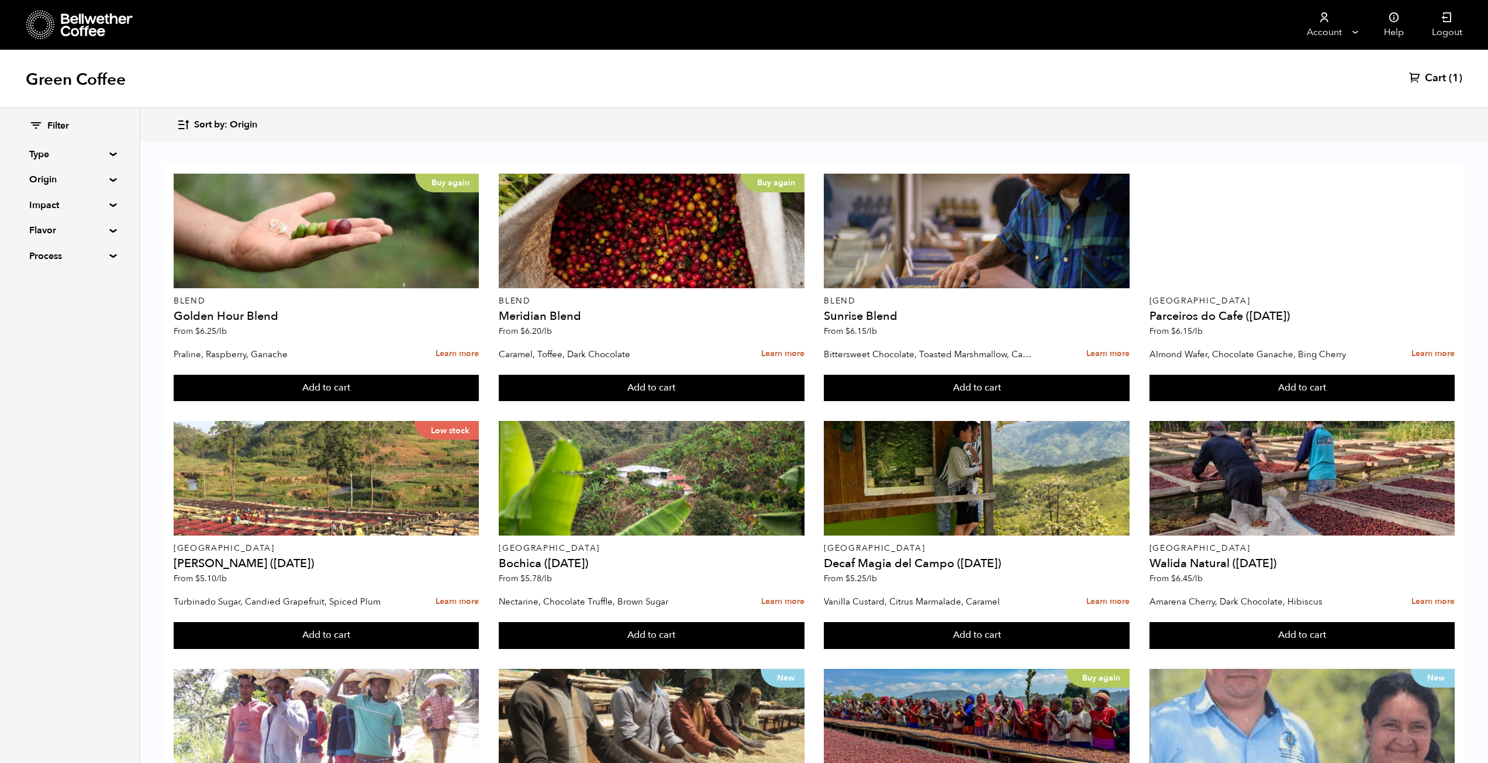
click at [47, 149] on summary "Type" at bounding box center [69, 154] width 81 height 14
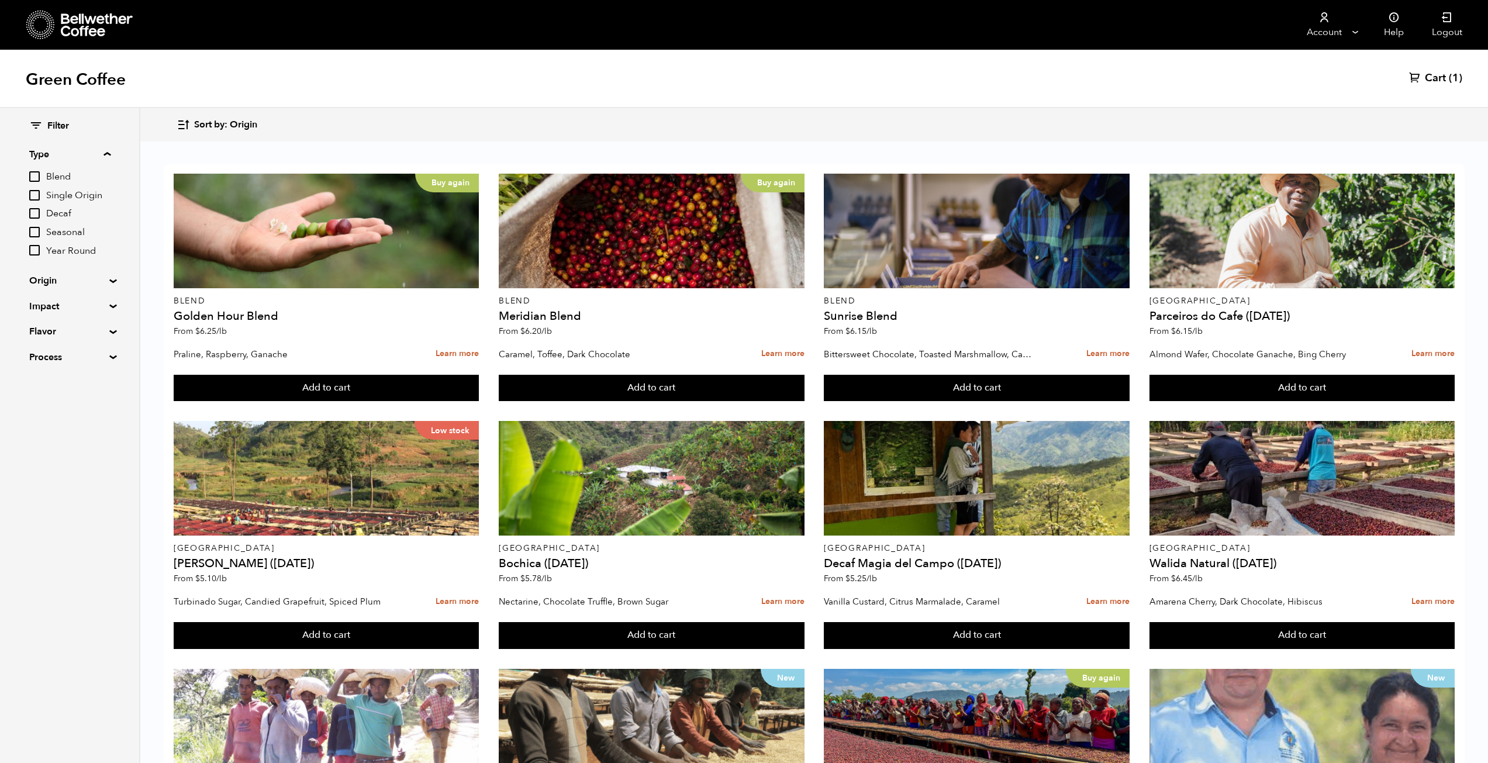
click at [30, 196] on input "Single Origin" at bounding box center [34, 195] width 11 height 11
checkbox input "true"
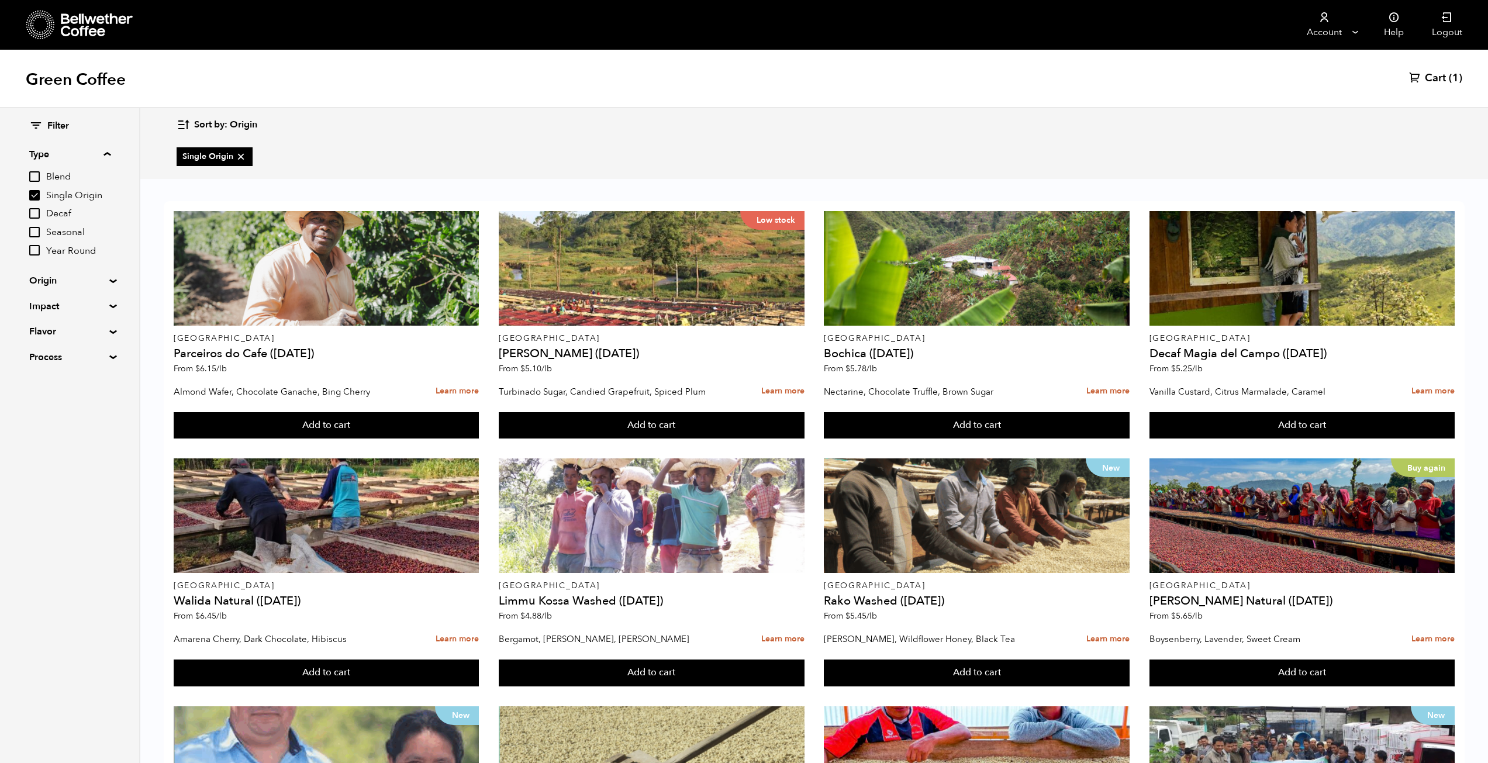
click at [46, 285] on summary "Origin" at bounding box center [69, 281] width 81 height 14
drag, startPoint x: 63, startPoint y: 596, endPoint x: 63, endPoint y: 570, distance: 26.3
click at [64, 596] on div "Filter Type Blend Single Origin Decaf Seasonal Year Round Origin Blend Brazil B…" at bounding box center [70, 435] width 140 height 655
click at [54, 501] on summary "Impact" at bounding box center [69, 500] width 81 height 14
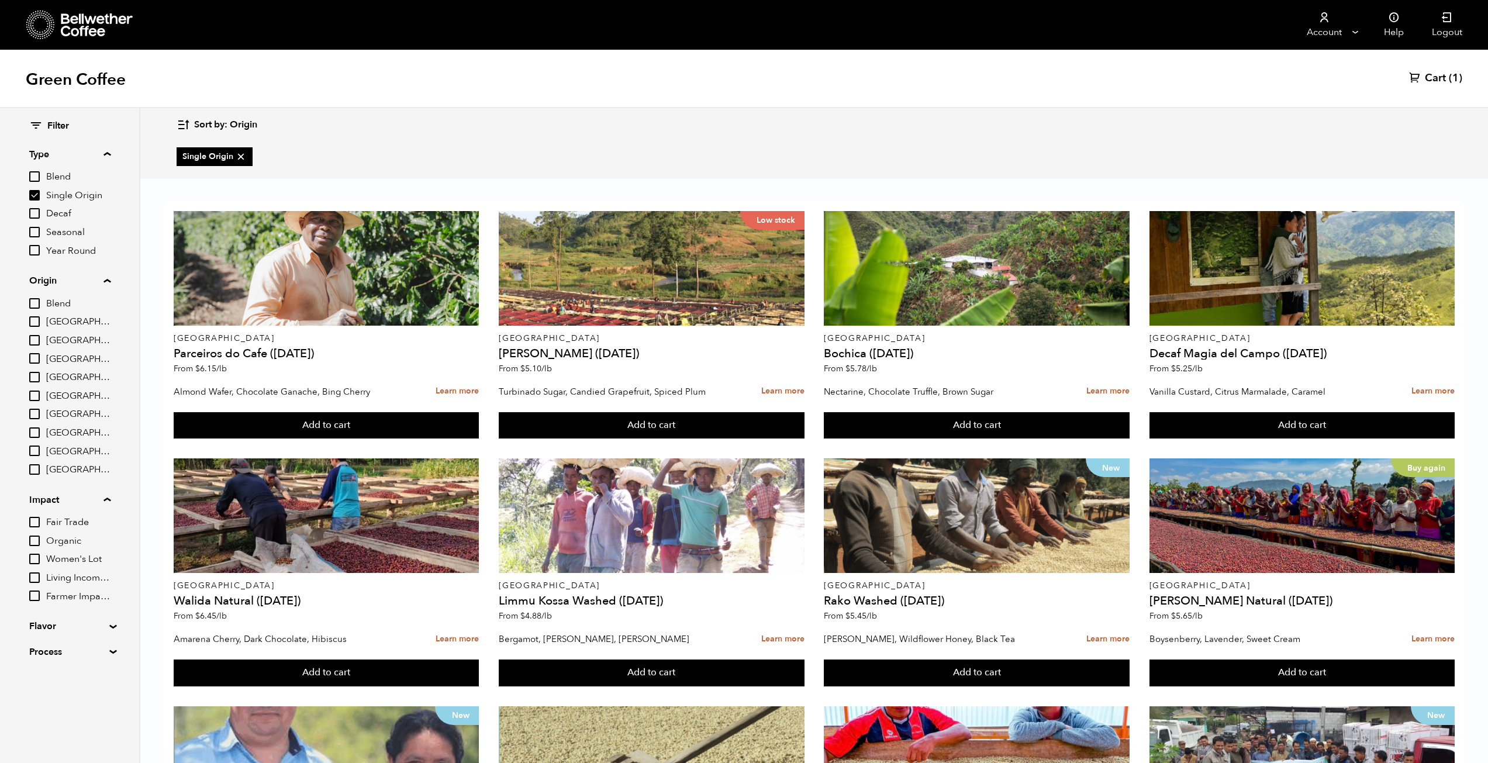
scroll to position [117, 0]
click at [37, 628] on summary "Flavor" at bounding box center [69, 626] width 81 height 14
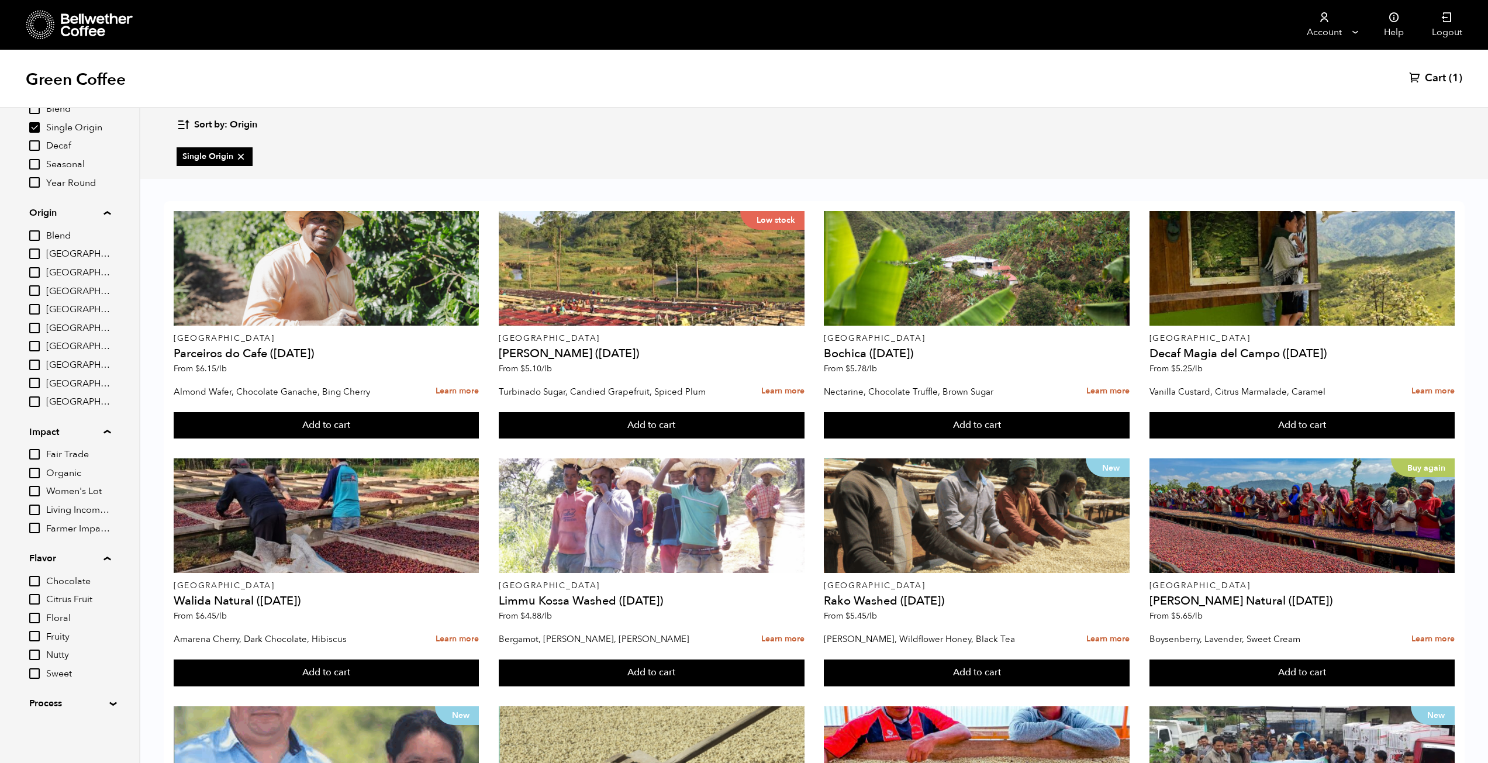
click at [50, 701] on summary "Process" at bounding box center [69, 703] width 81 height 14
click at [32, 682] on input "Washed" at bounding box center [34, 680] width 11 height 11
checkbox input "true"
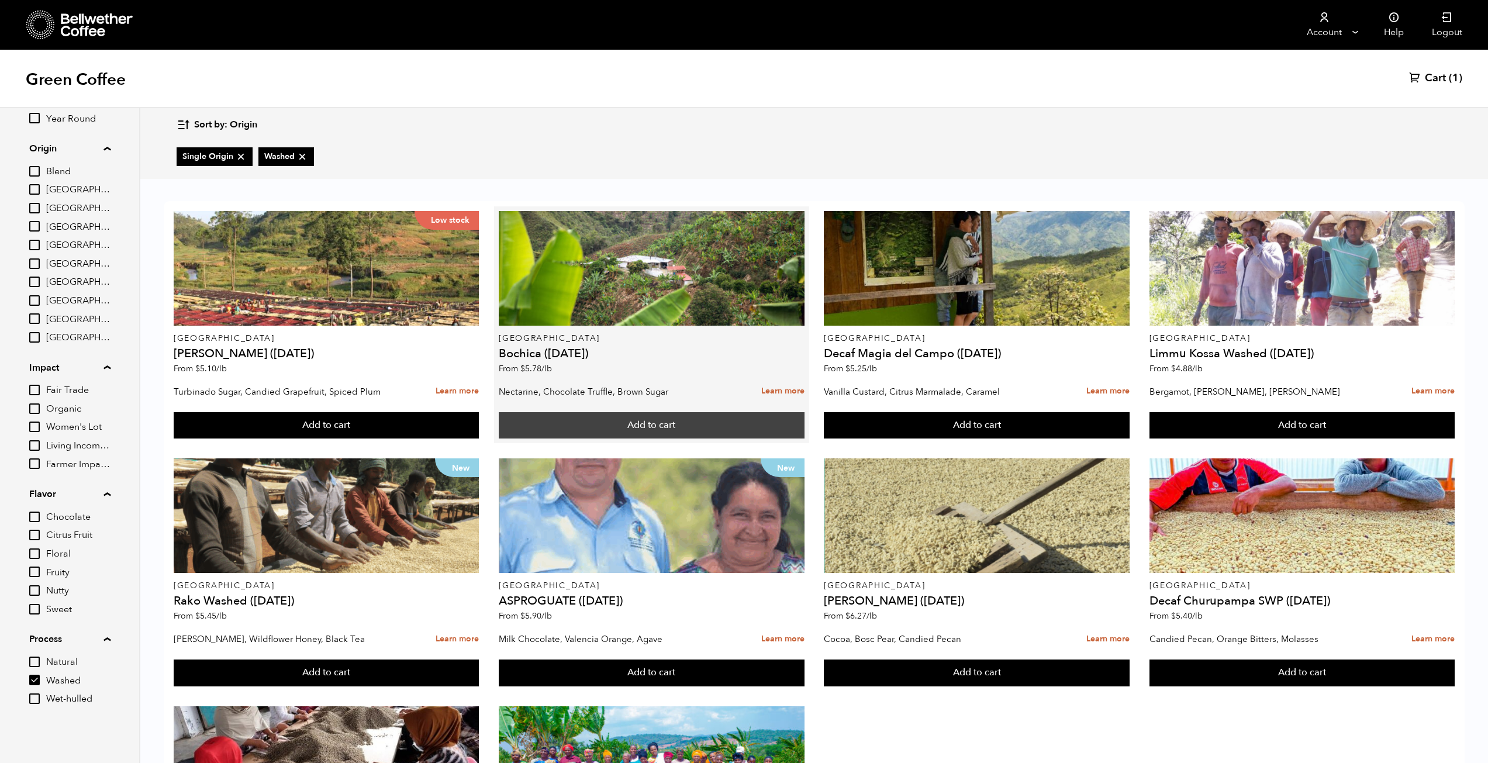
scroll to position [0, 0]
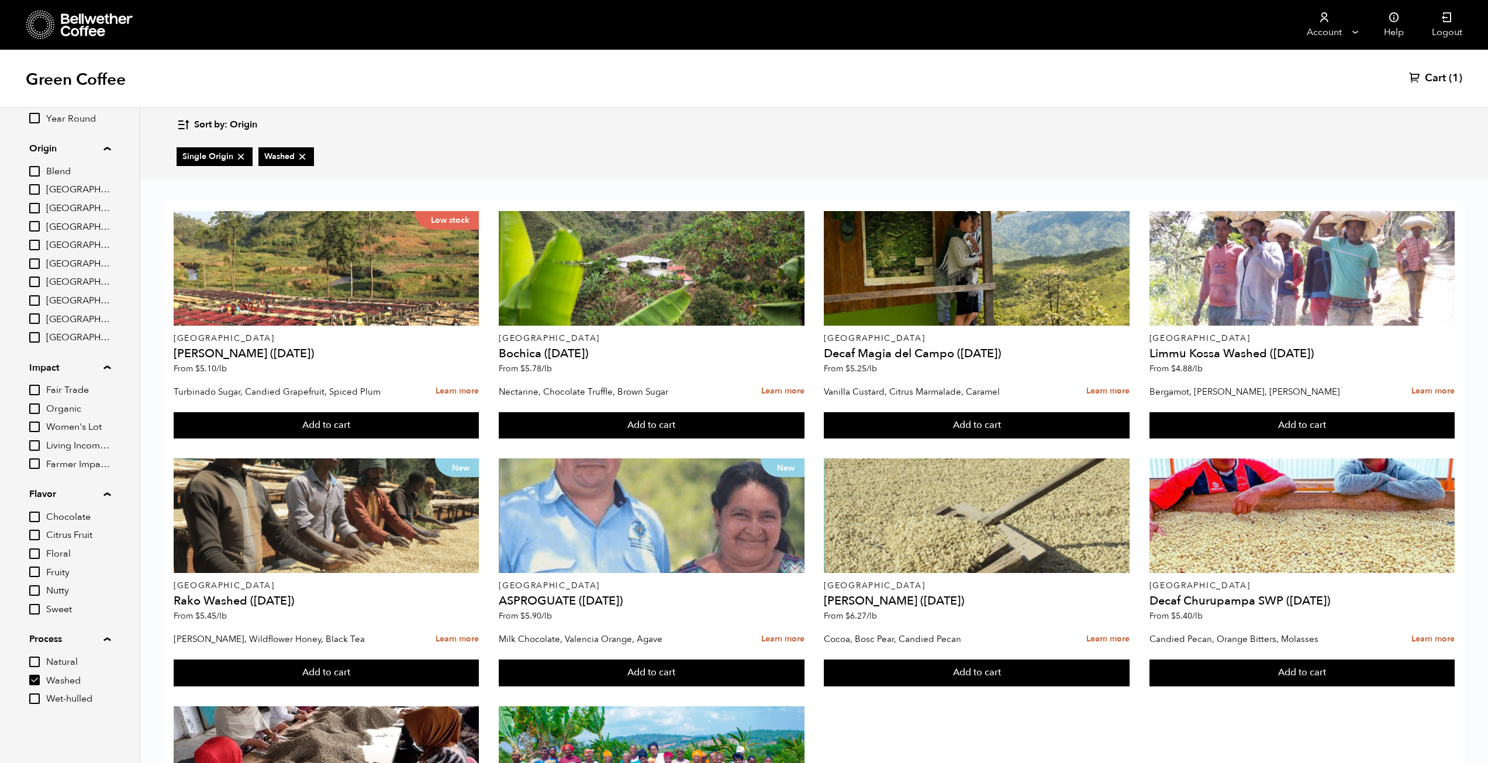
click at [224, 124] on span "Sort by: Origin" at bounding box center [225, 125] width 63 height 13
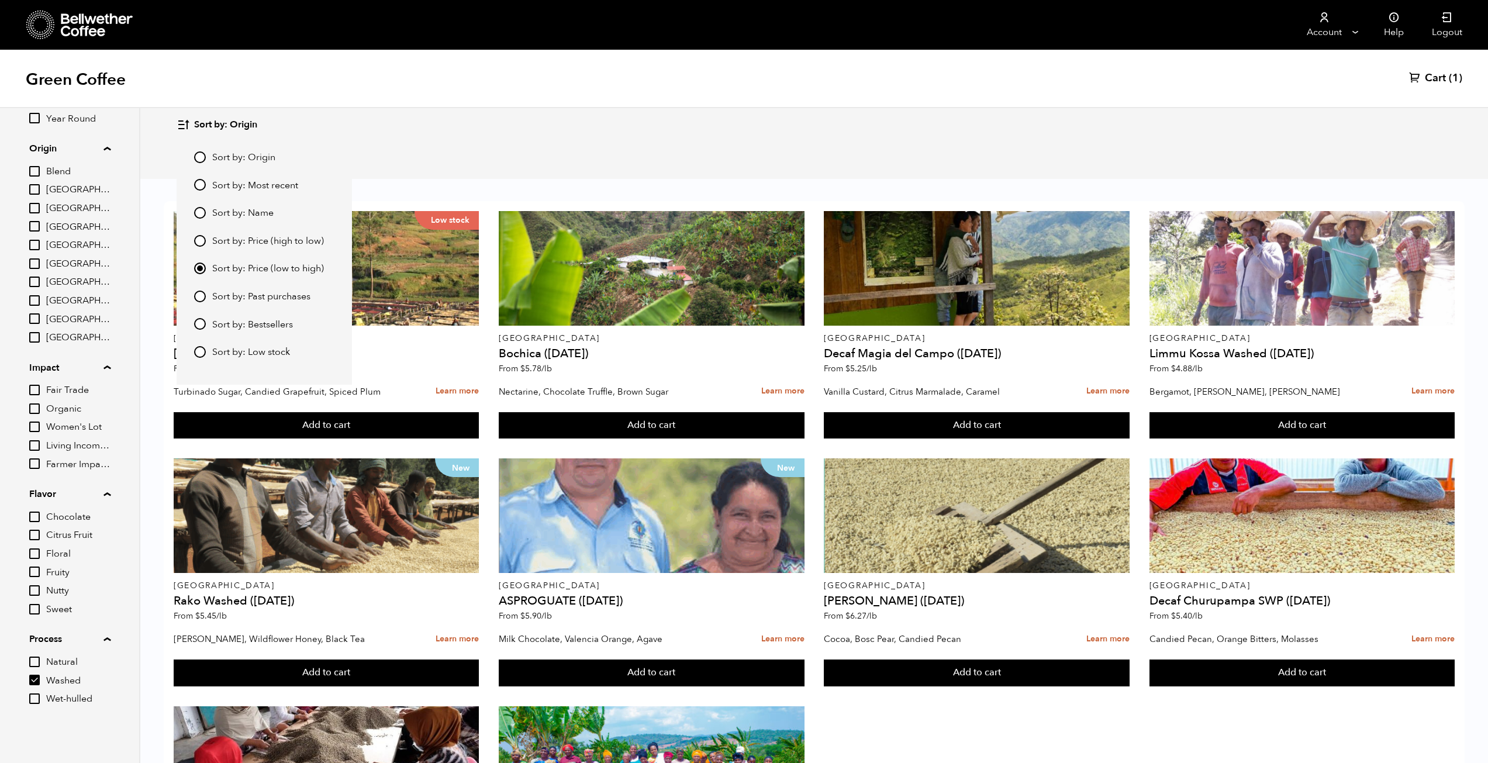
click at [200, 243] on input "Sort by: Price (high to low)" at bounding box center [200, 241] width 12 height 12
radio input "true"
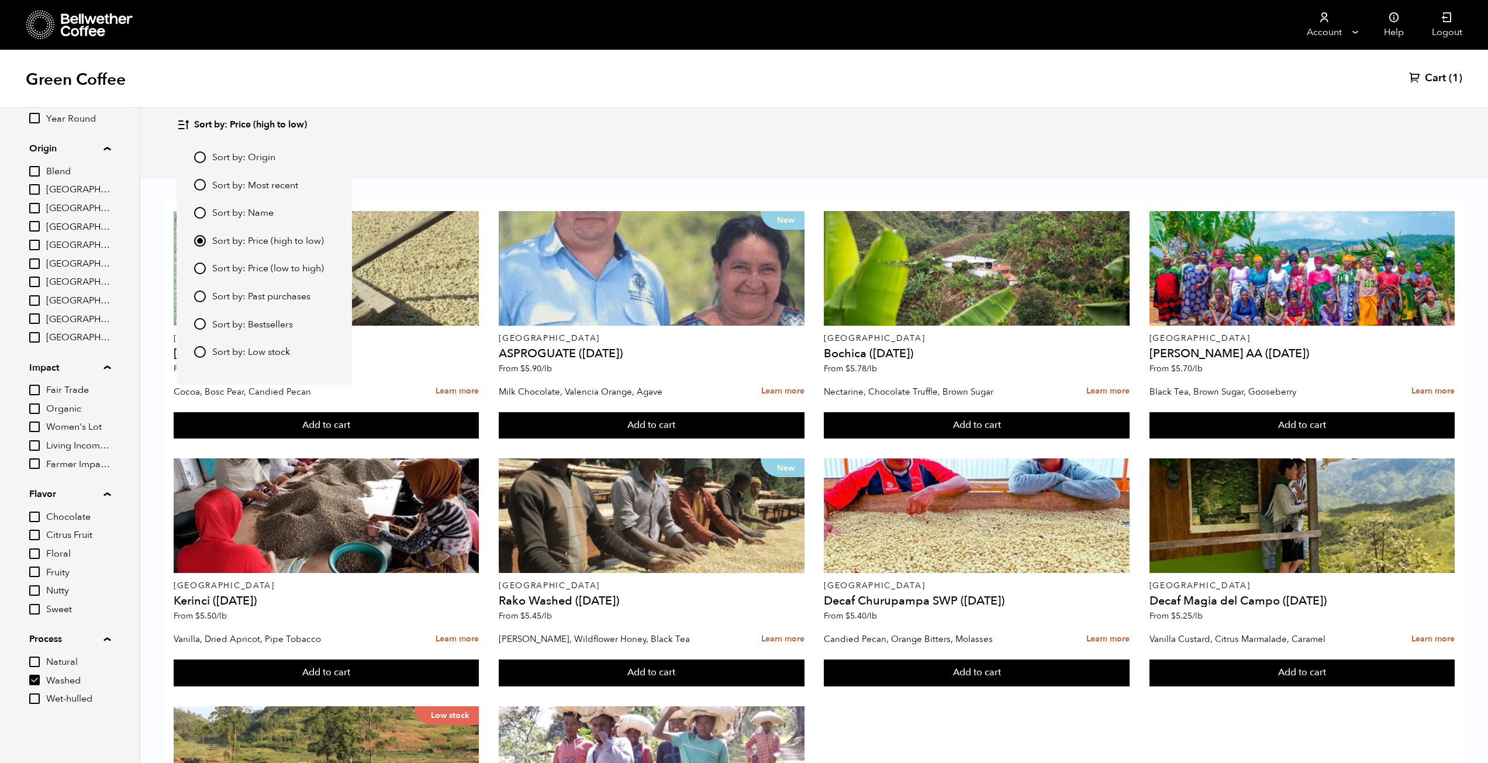
click at [553, 117] on div "Sort by: Price (high to low) Sort by: Origin Sort by: Most recent Sort by: Name…" at bounding box center [814, 124] width 1275 height 27
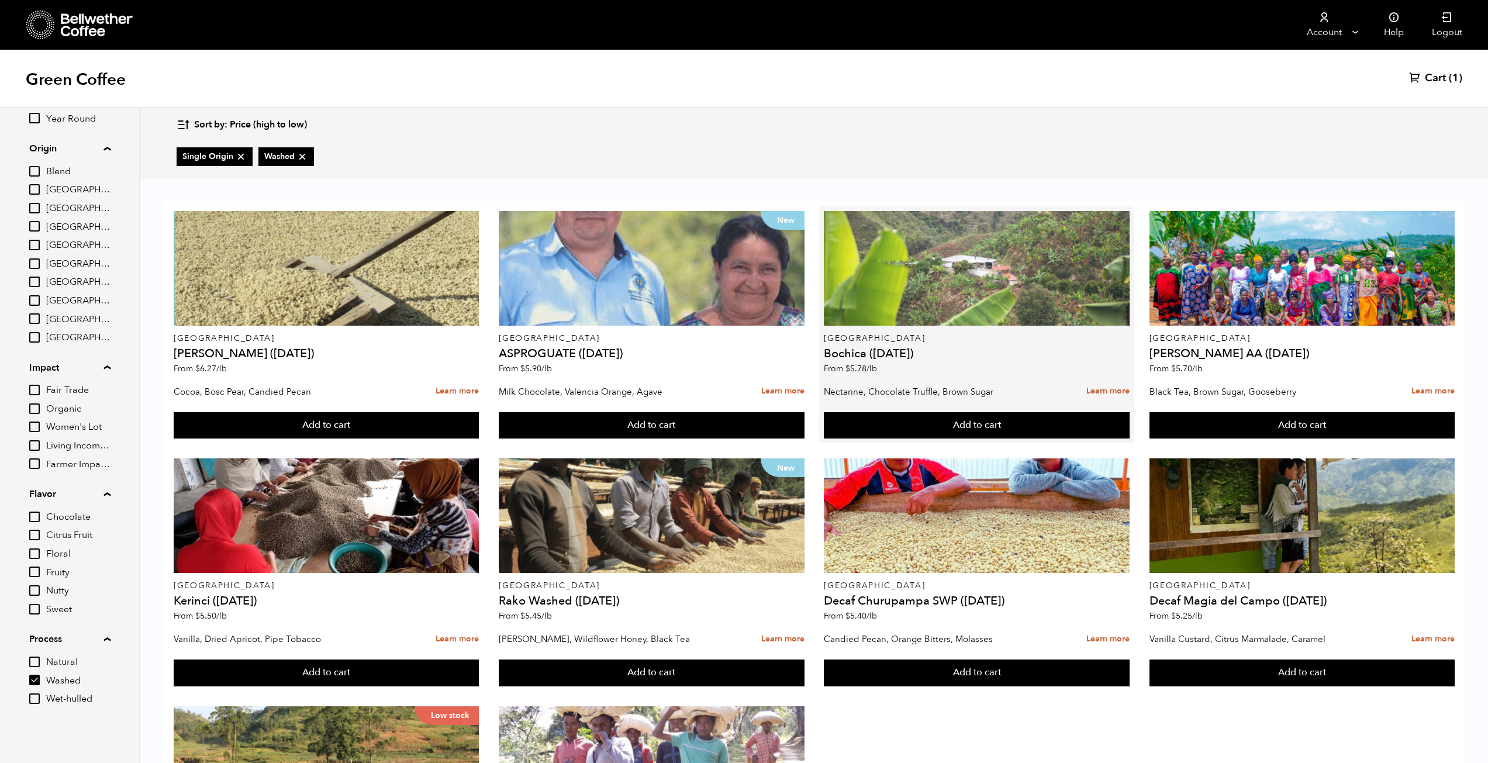
click at [965, 293] on div at bounding box center [976, 268] width 305 height 115
click at [961, 294] on div at bounding box center [976, 268] width 305 height 115
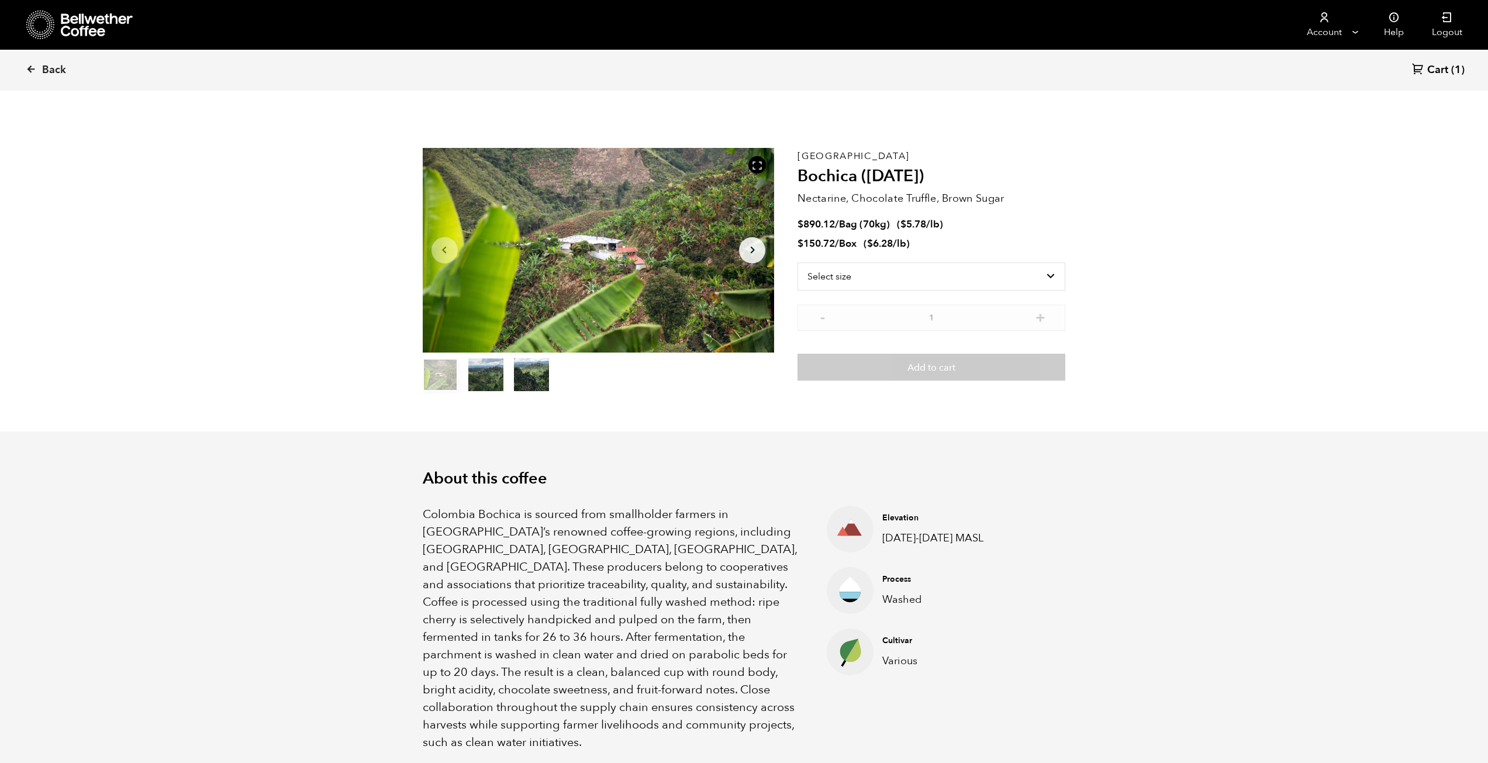
scroll to position [509, 623]
click at [902, 291] on div "Select size Bag (70kg) (154 lbs) Box (24 lbs)" at bounding box center [932, 284] width 268 height 42
click at [898, 282] on select "Select size Bag (70kg) (154 lbs) Box (24 lbs)" at bounding box center [932, 277] width 268 height 28
select select "box"
click at [798, 263] on select "Select size Bag (70kg) (154 lbs) Box (24 lbs)" at bounding box center [932, 277] width 268 height 28
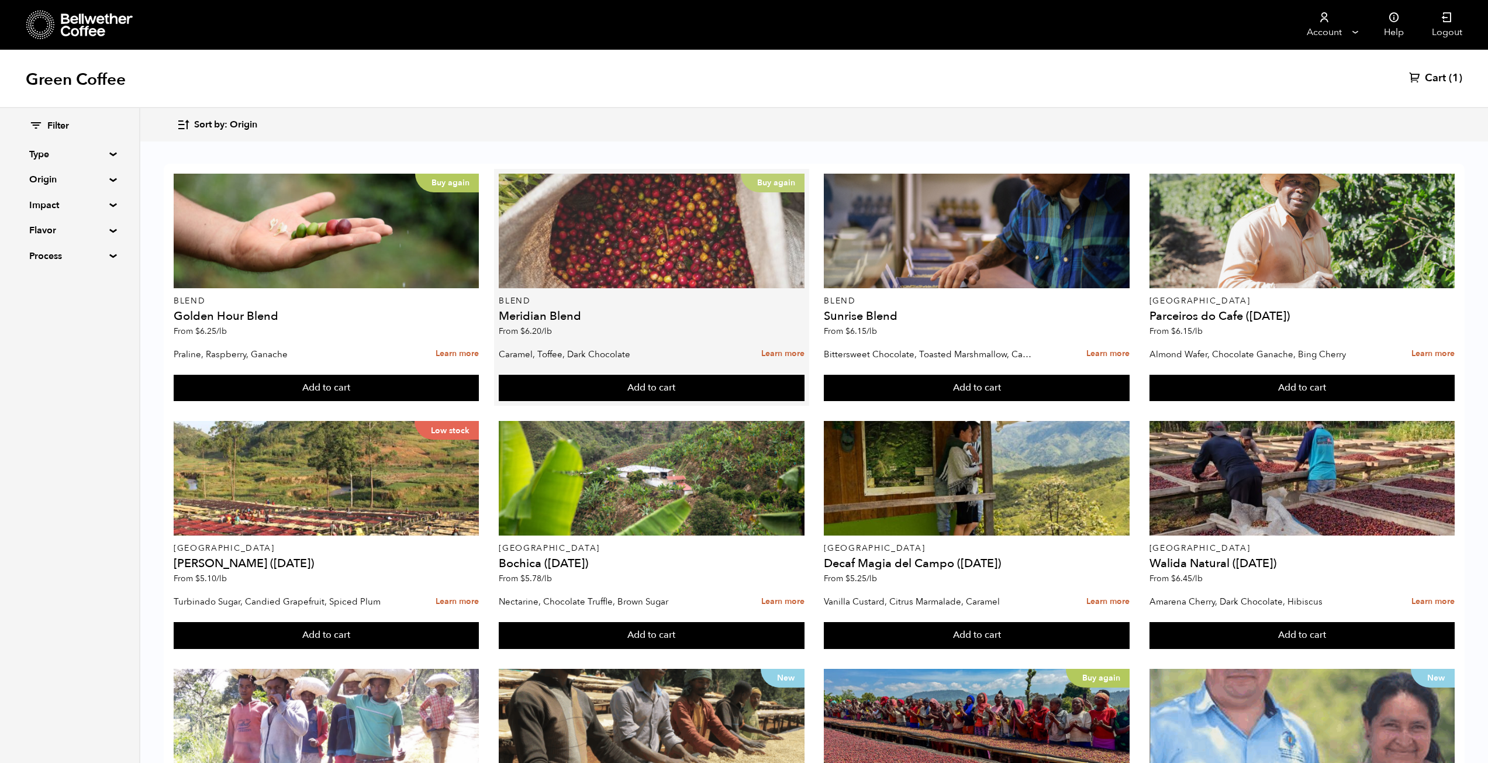
click at [647, 256] on div "Buy again" at bounding box center [651, 231] width 305 height 115
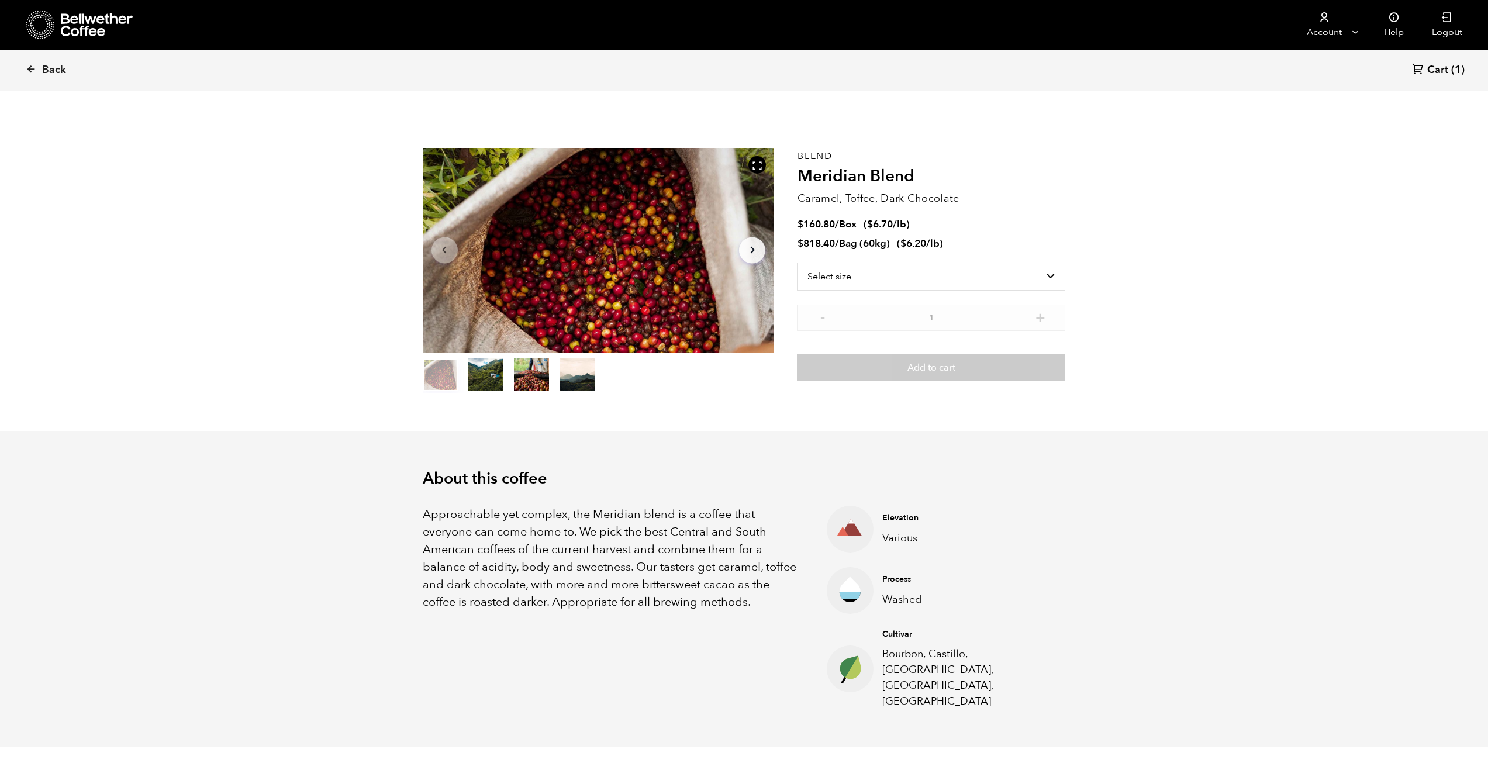
scroll to position [509, 623]
drag, startPoint x: 802, startPoint y: 241, endPoint x: 869, endPoint y: 239, distance: 67.3
click at [869, 239] on span "$ 818.40 / Bag (60kg)" at bounding box center [845, 243] width 95 height 13
click at [1037, 244] on li "$ 818.40 / Bag (60kg) ( $ 6.20 /lb )" at bounding box center [932, 243] width 268 height 13
click at [899, 281] on select "Select size Bag (60kg) (132 lbs) Box (24 lbs)" at bounding box center [932, 277] width 268 height 28
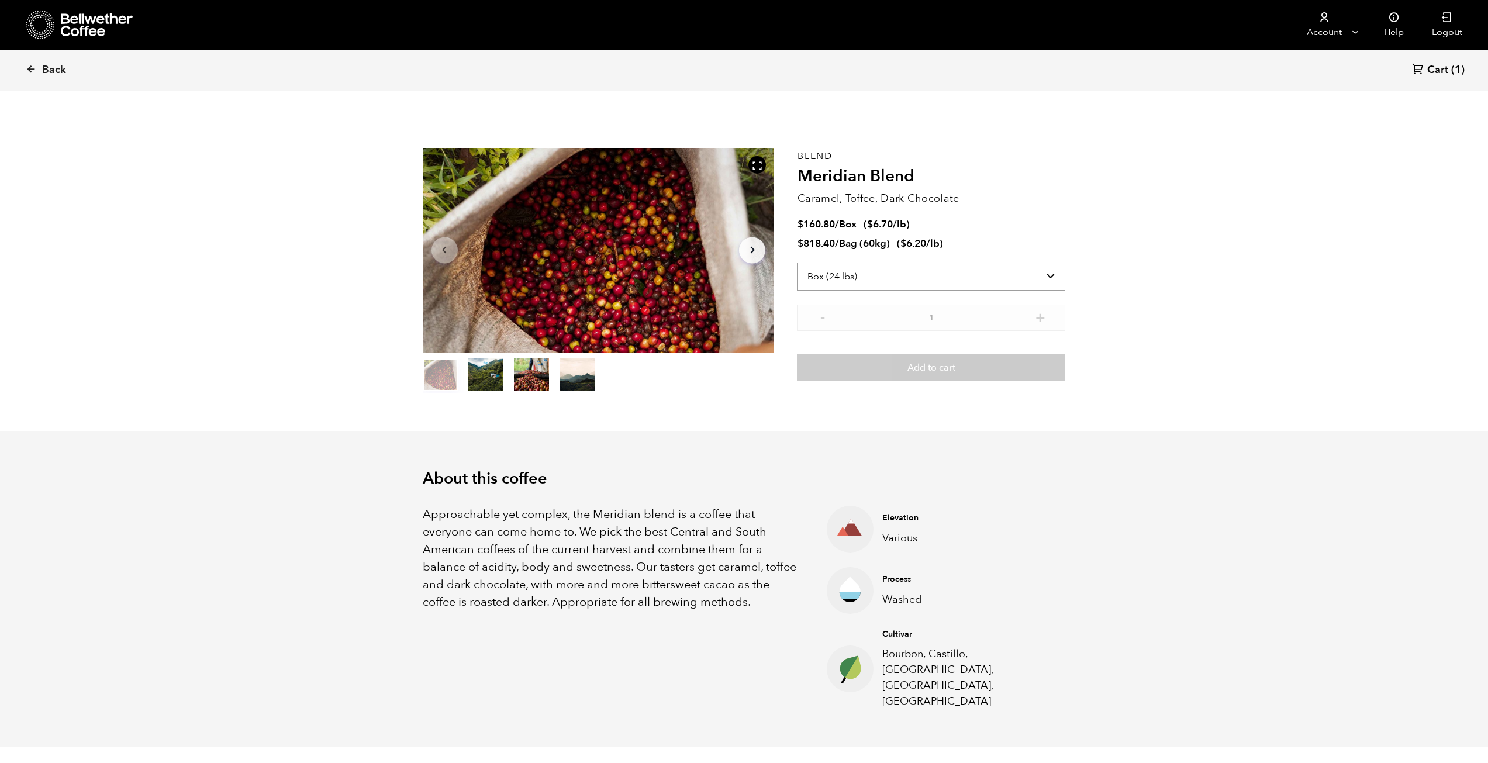
click at [798, 263] on select "Select size Bag (60kg) (132 lbs) Box (24 lbs)" at bounding box center [932, 277] width 268 height 28
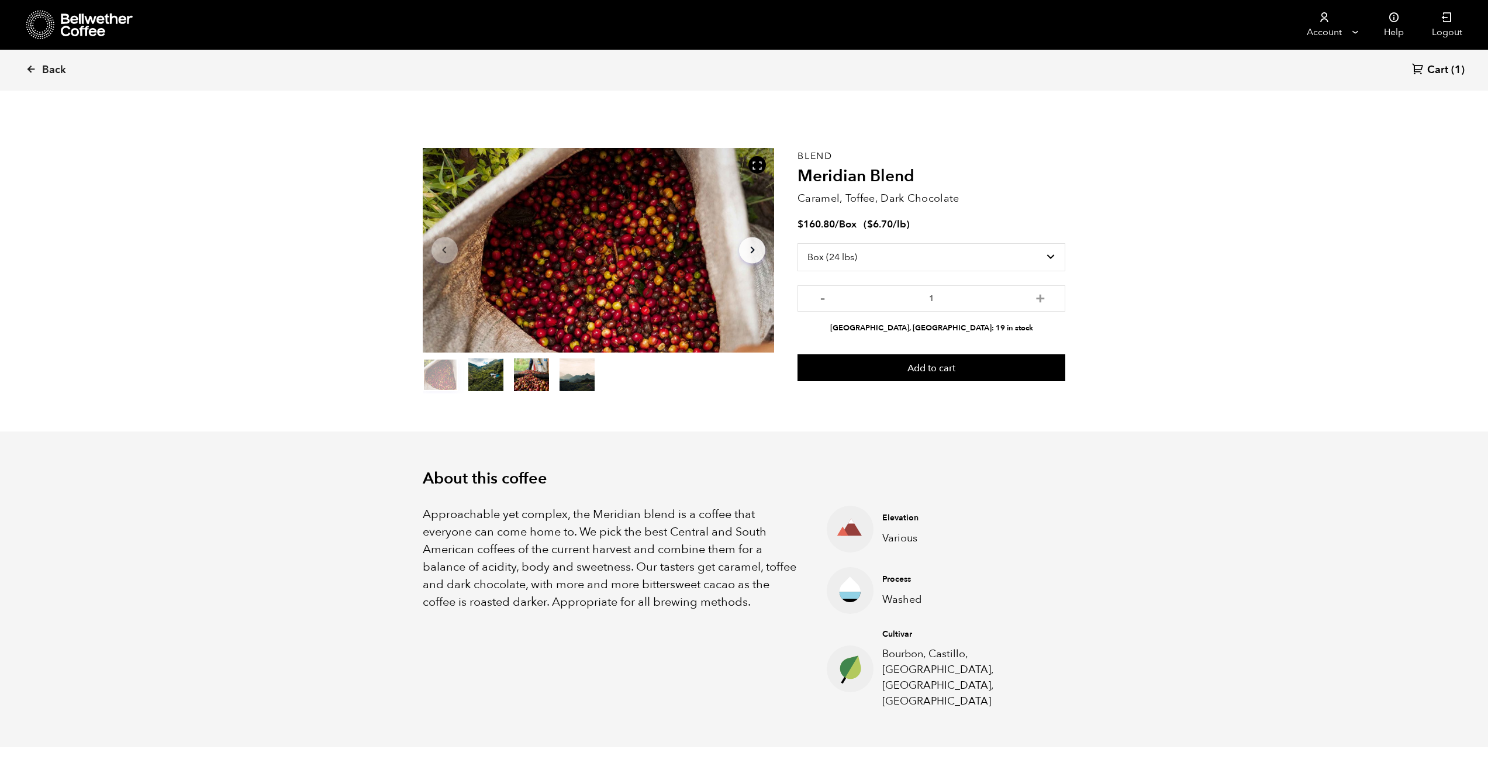
drag, startPoint x: 1200, startPoint y: 329, endPoint x: 1193, endPoint y: 329, distance: 6.5
click at [903, 253] on select "Select size Bag (60kg) (132 lbs) Box (24 lbs)" at bounding box center [932, 257] width 268 height 28
click at [798, 243] on select "Select size Bag (60kg) (132 lbs) Box (24 lbs)" at bounding box center [932, 257] width 268 height 28
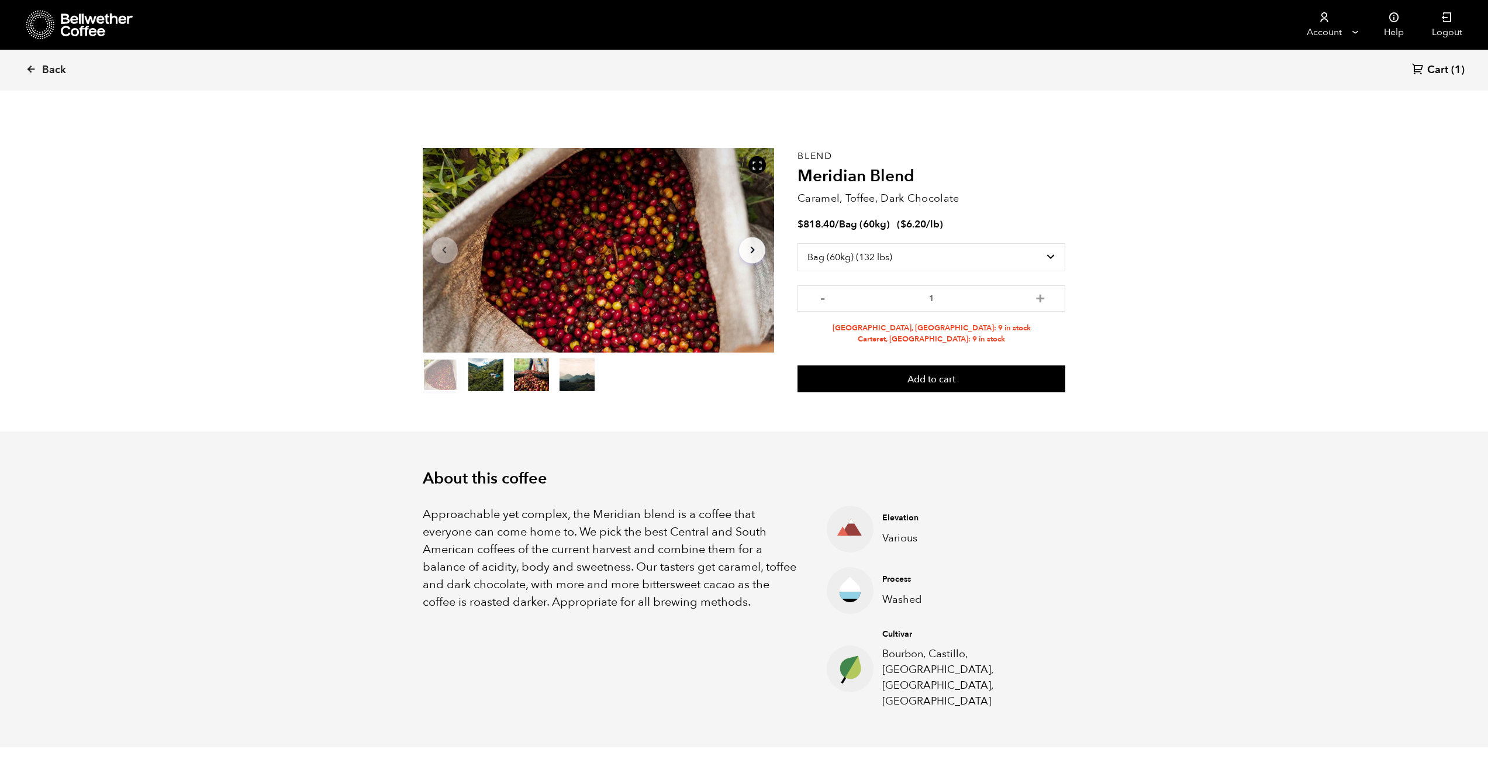
click at [920, 255] on select "Select size Bag (60kg) (132 lbs) Box (24 lbs)" at bounding box center [932, 257] width 268 height 28
click at [798, 243] on select "Select size Bag (60kg) (132 lbs) Box (24 lbs)" at bounding box center [932, 257] width 268 height 28
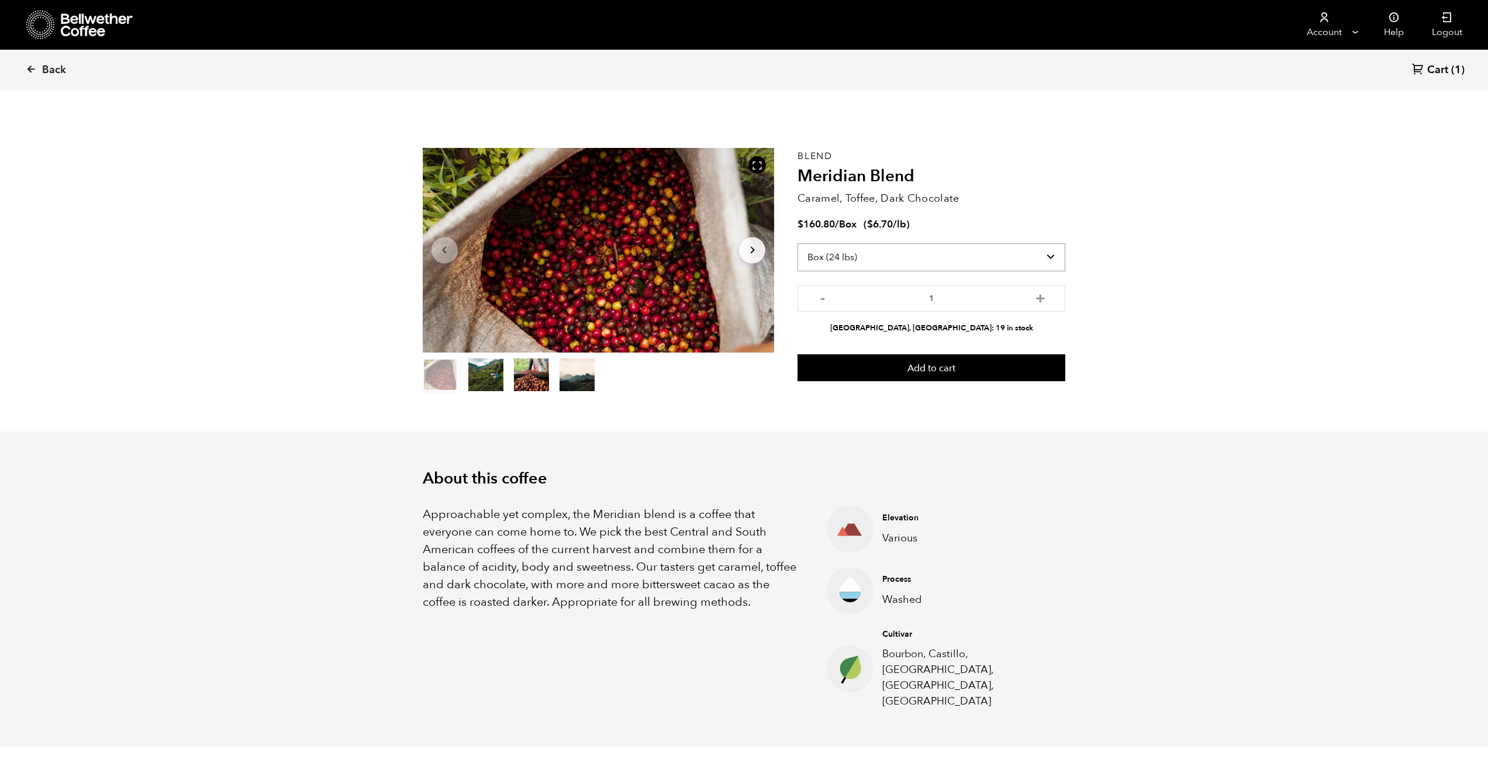
click at [918, 257] on select "Select size Bag (60kg) (132 lbs) Box (24 lbs)" at bounding box center [932, 257] width 268 height 28
select select "bag-3"
click at [798, 243] on select "Select size Bag (60kg) (132 lbs) Box (24 lbs)" at bounding box center [932, 257] width 268 height 28
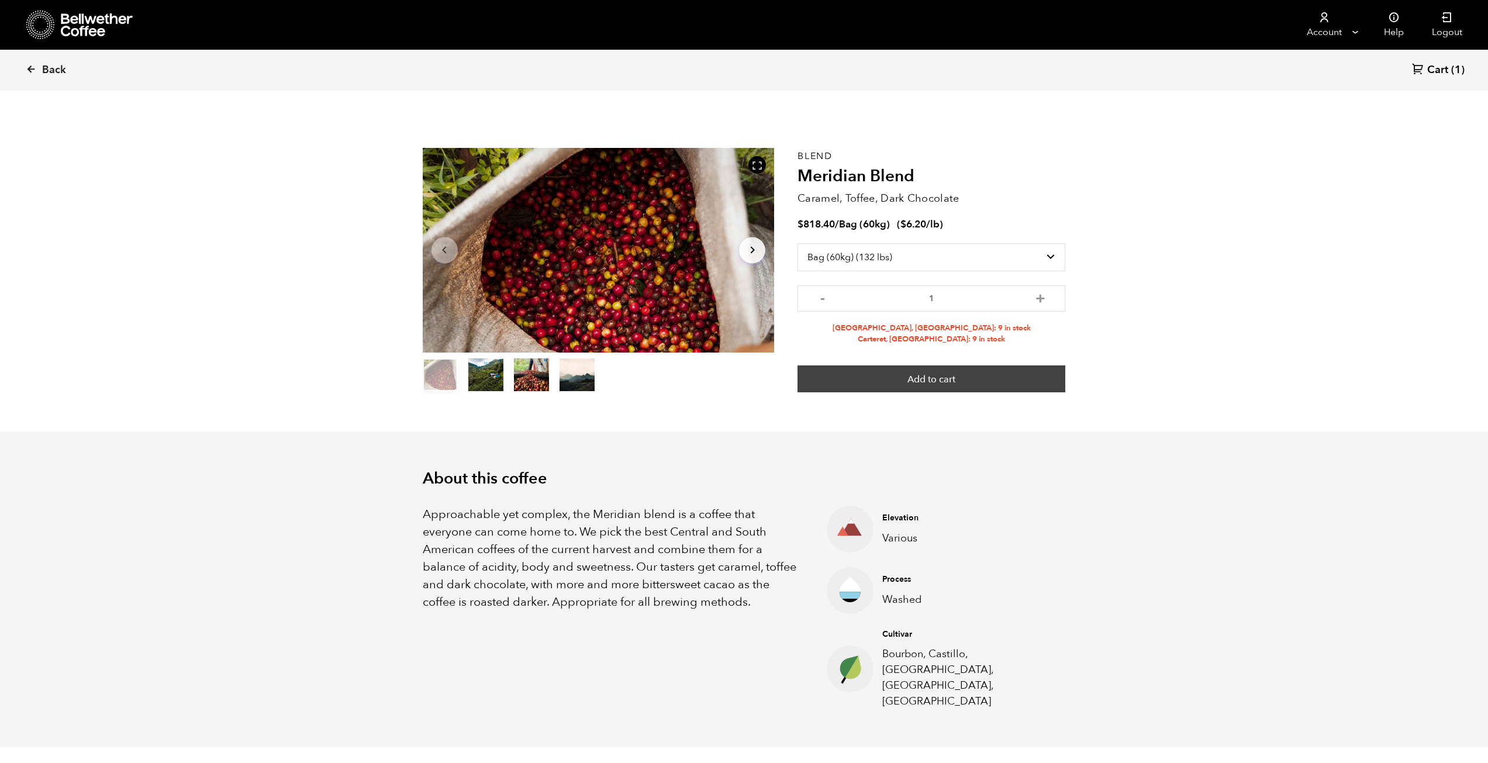
click at [935, 382] on button "Add to cart" at bounding box center [932, 378] width 268 height 27
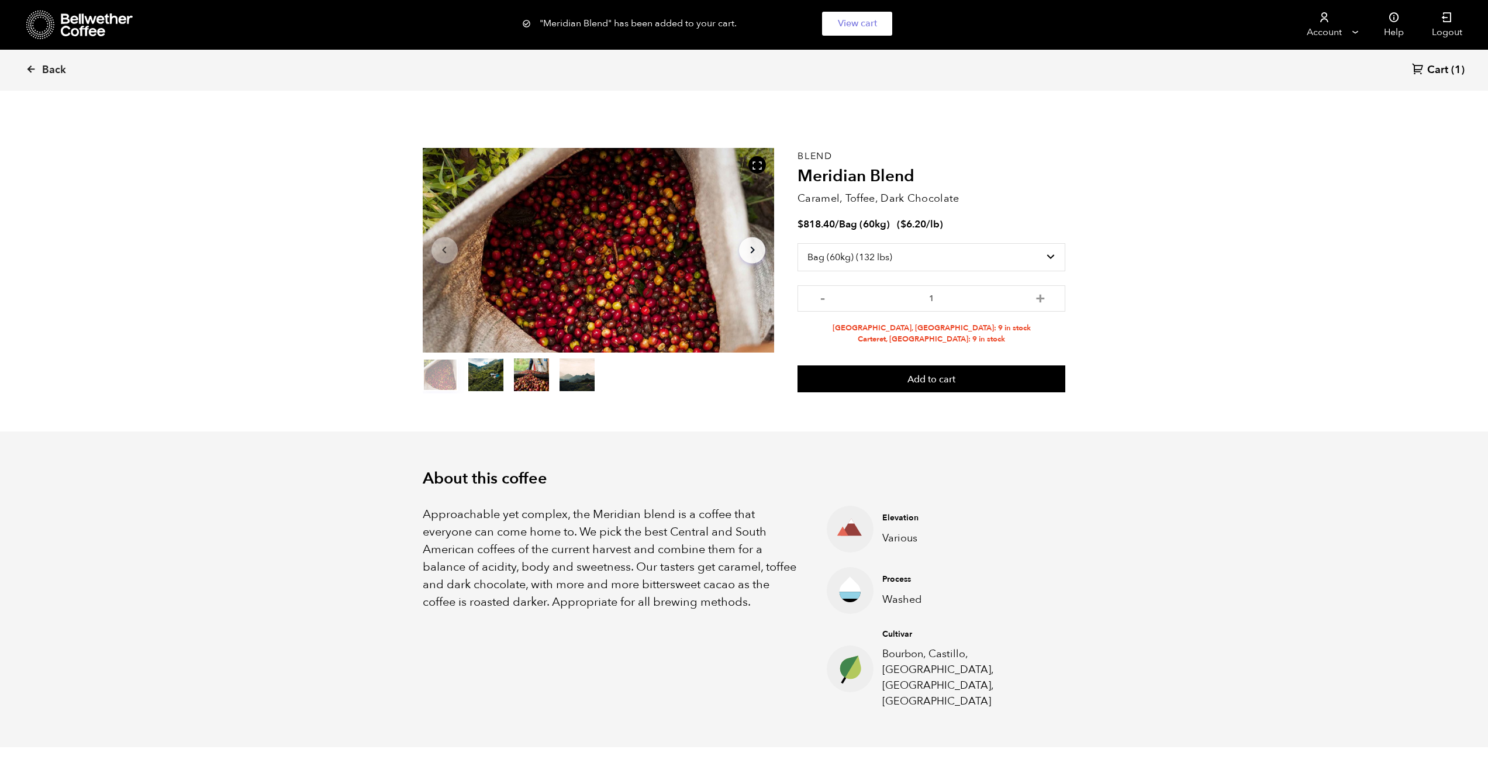
click at [1422, 74] on icon at bounding box center [1418, 69] width 12 height 12
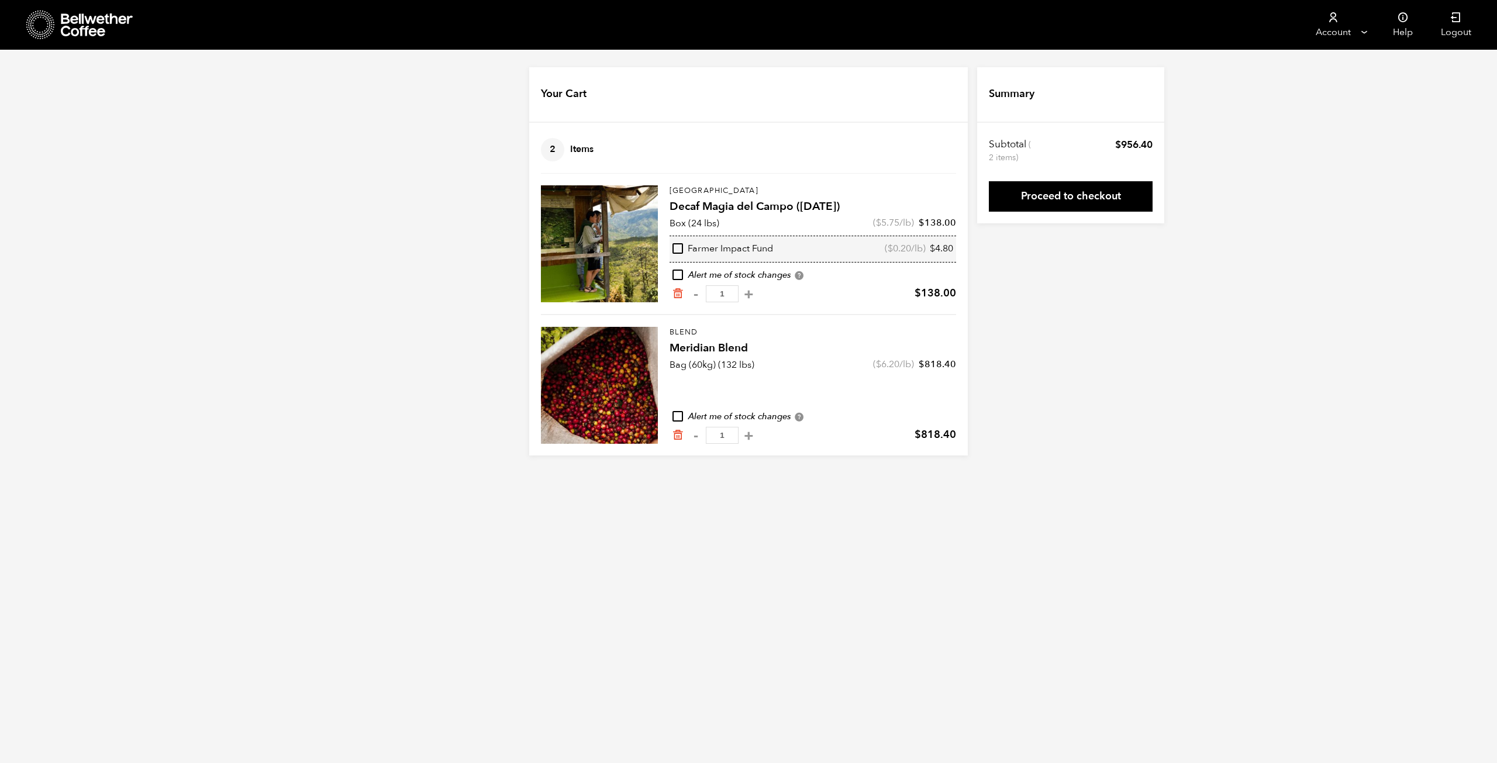
click at [682, 247] on input "checkbox" at bounding box center [677, 248] width 11 height 11
checkbox input "true"
click at [680, 428] on div "Blend Meridian Blend quantity - 1 +" at bounding box center [714, 435] width 84 height 17
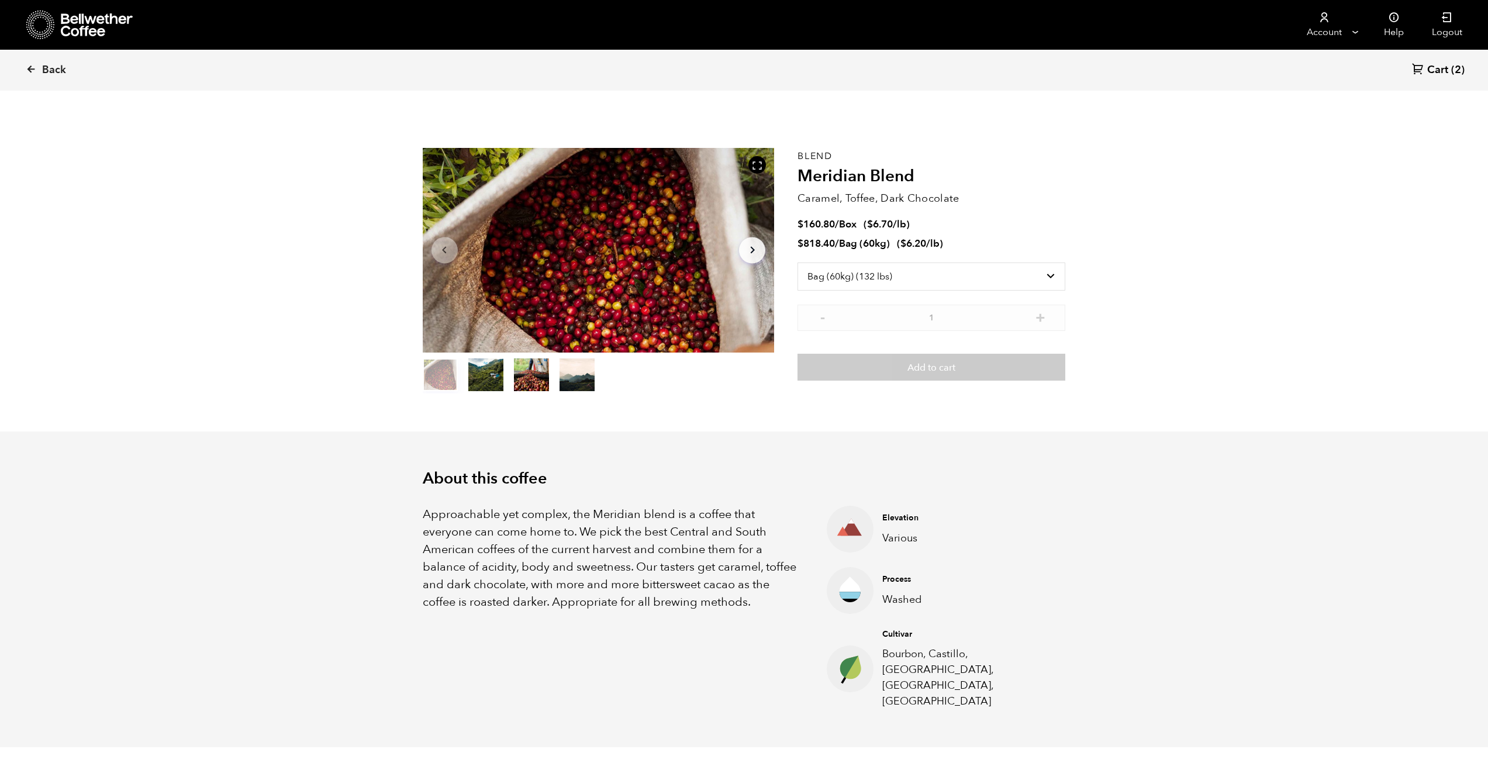
scroll to position [509, 623]
click at [864, 301] on div "Select size Bag (60kg) (132 lbs) Box (24 lbs)" at bounding box center [932, 284] width 268 height 42
click at [878, 277] on select "Select size Bag (60kg) (132 lbs) Box (24 lbs)" at bounding box center [932, 277] width 268 height 28
select select "box"
click at [798, 263] on select "Select size Bag (60kg) (132 lbs) Box (24 lbs)" at bounding box center [932, 277] width 268 height 28
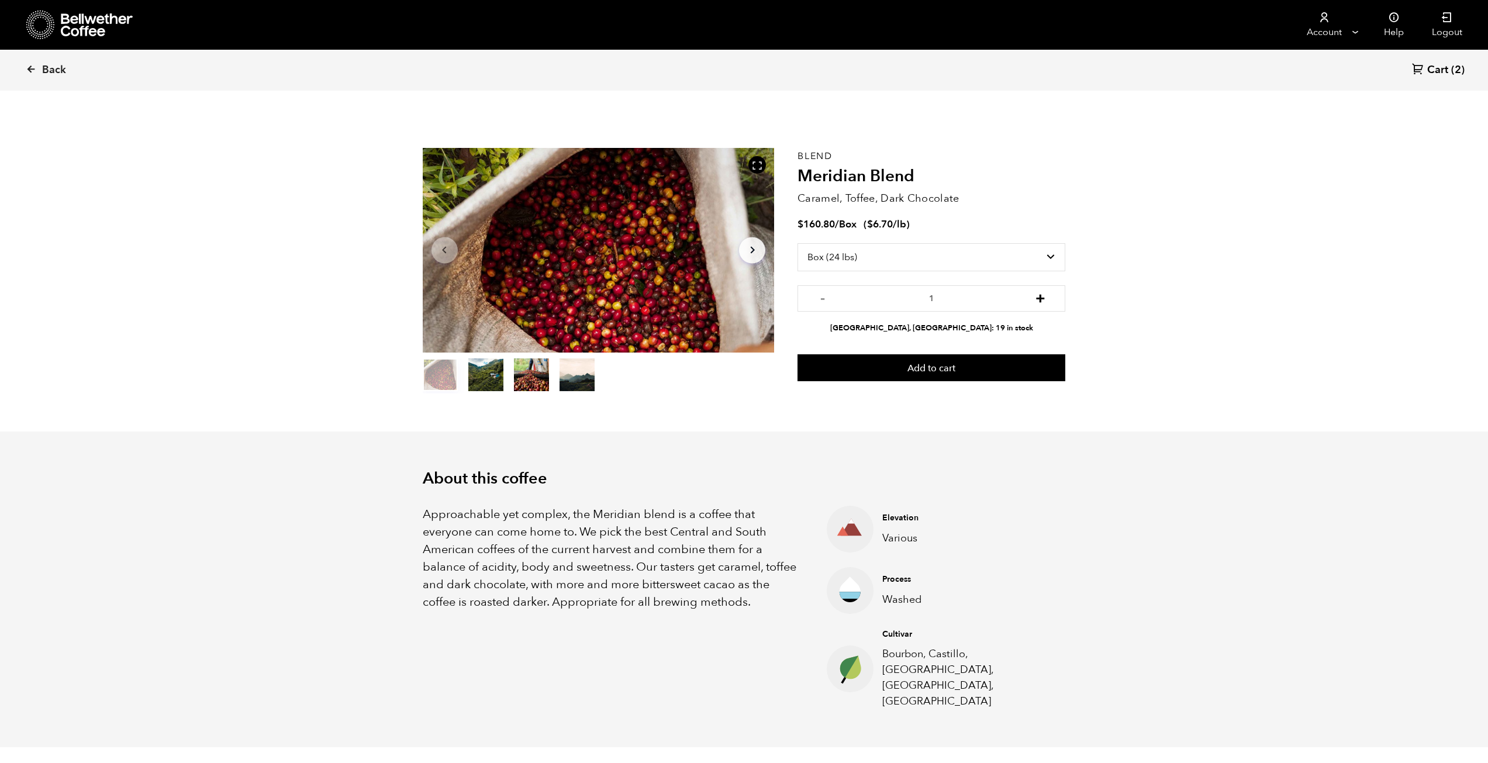
click at [1041, 297] on button "+" at bounding box center [1040, 297] width 15 height 12
type input "2"
click at [924, 373] on button "Add to cart" at bounding box center [932, 367] width 268 height 27
click at [865, 21] on link "View cart" at bounding box center [857, 24] width 70 height 24
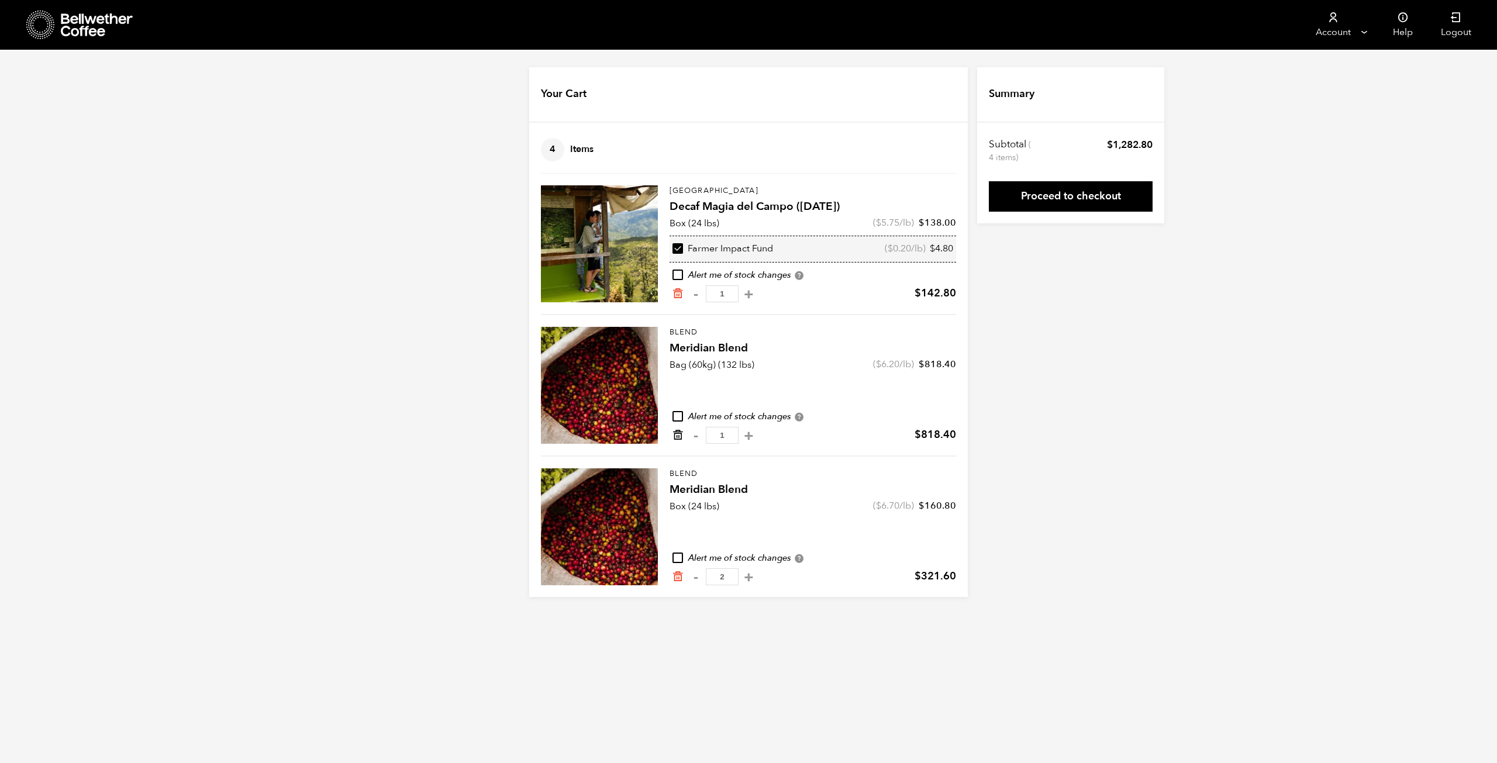
click at [675, 438] on icon "Remove from cart" at bounding box center [678, 435] width 12 height 12
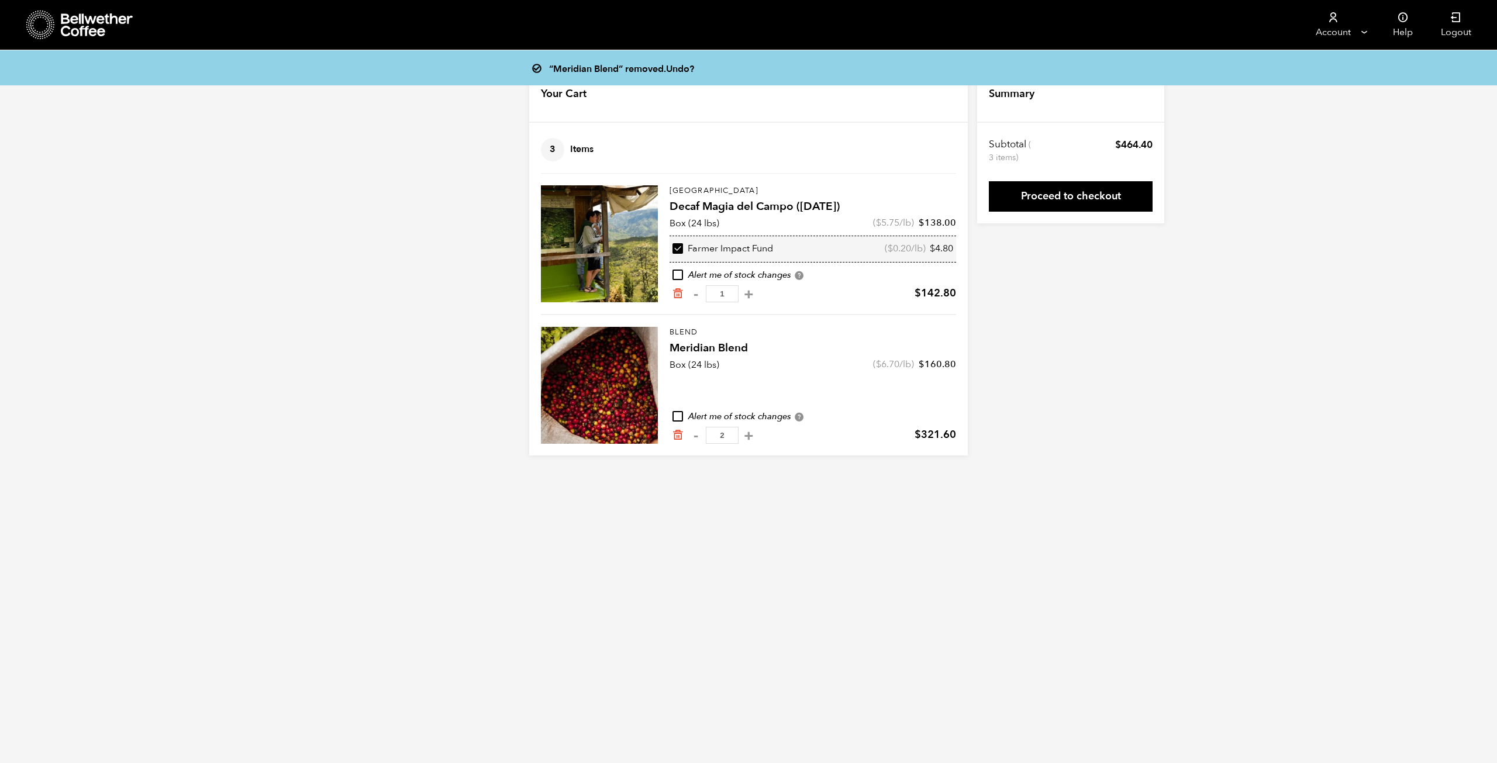
click at [1162, 271] on div "“Meridian Blend” removed. Undo? Your Cart 3 Items Update cart 3 Items Colombia …" at bounding box center [748, 261] width 1497 height 388
click at [1068, 198] on link "Proceed to checkout" at bounding box center [1071, 196] width 164 height 30
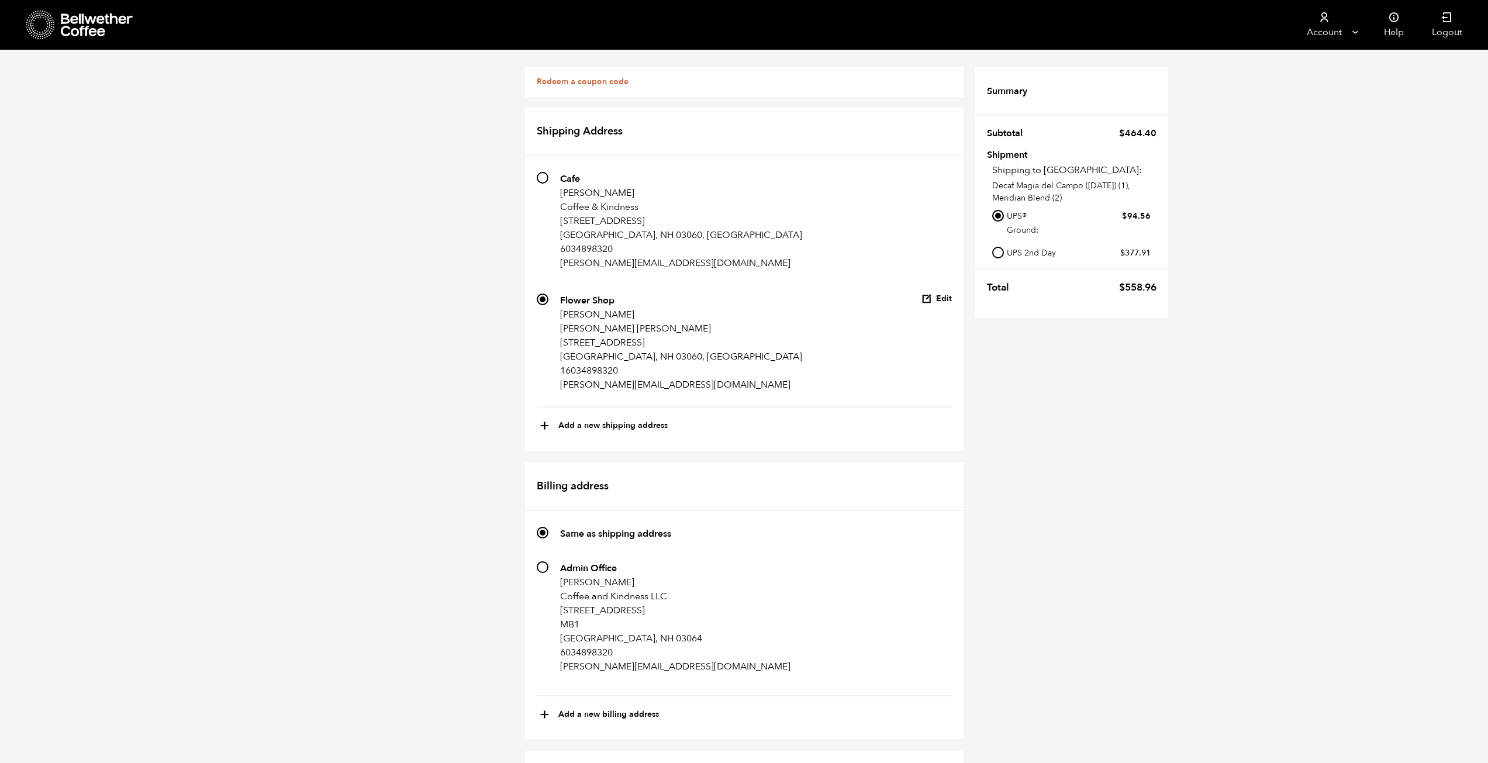
scroll to position [579, 0]
click at [1146, 497] on div "Redeem a coupon code If you have a coupon code, please apply it below. Apply co…" at bounding box center [744, 696] width 1488 height 1292
radio input "true"
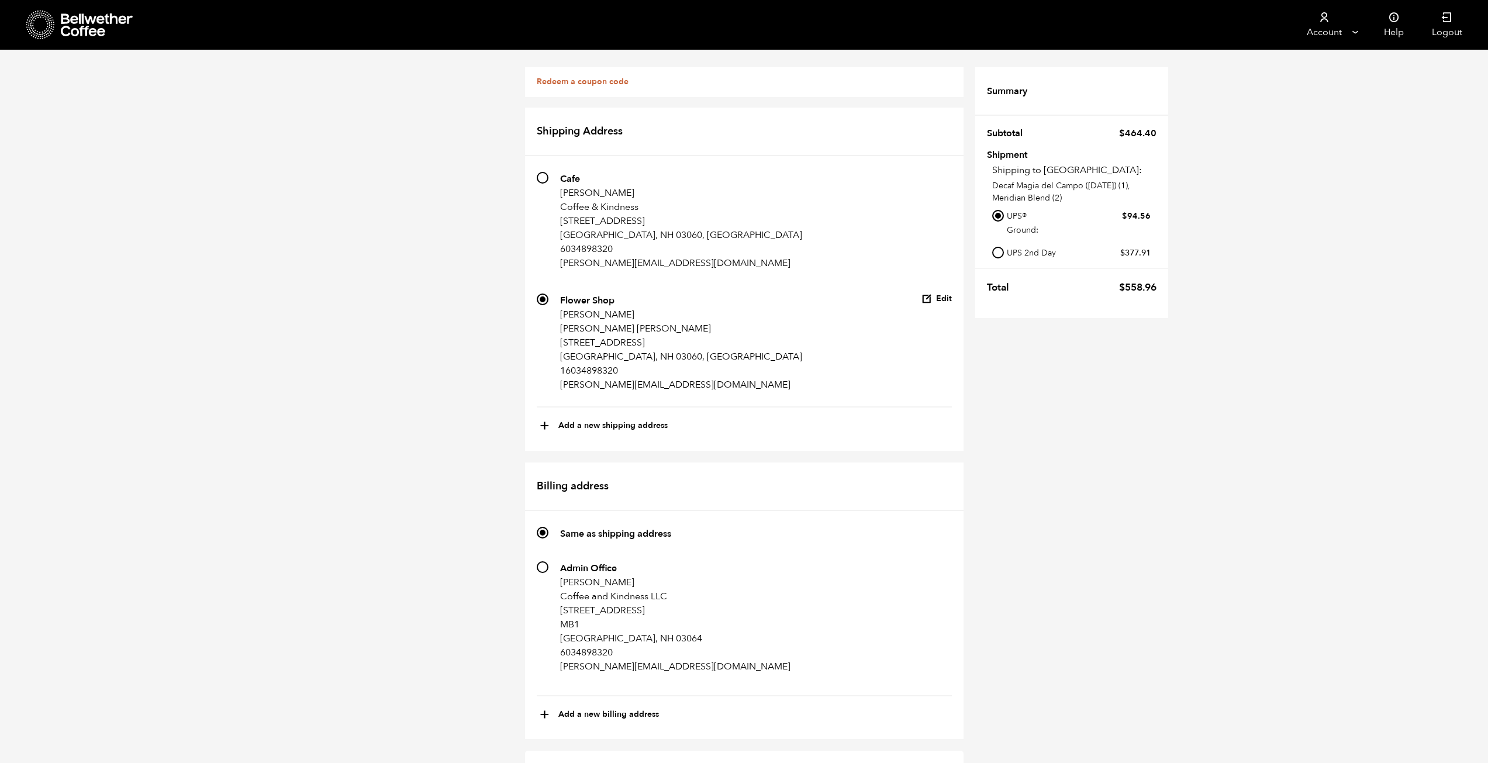
click at [988, 574] on div "Redeem a coupon code If you have a coupon code, please apply it below. Apply co…" at bounding box center [744, 753] width 1488 height 1406
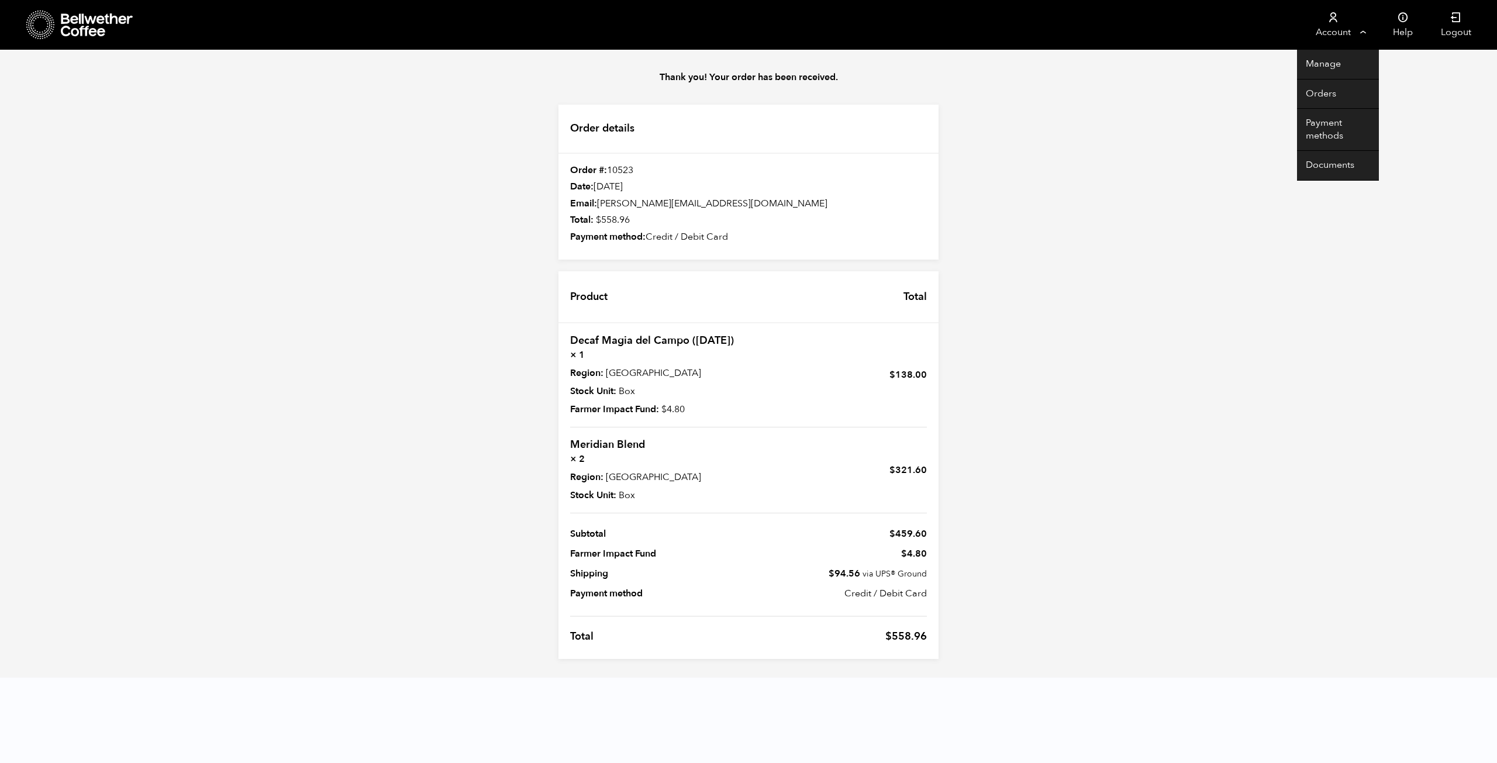
click at [1339, 27] on link "Account" at bounding box center [1333, 25] width 72 height 50
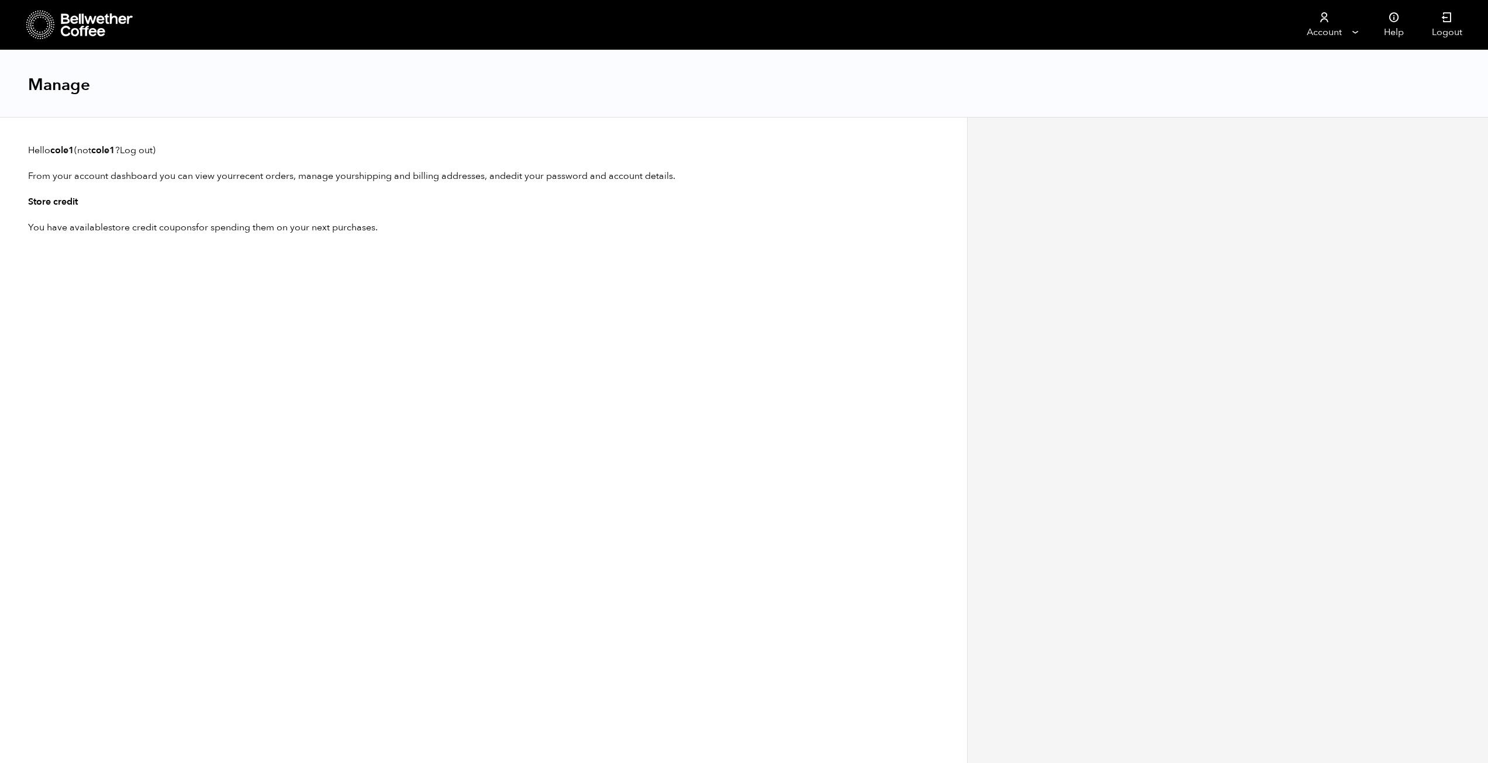
click at [161, 227] on link "store credit coupons" at bounding box center [152, 227] width 88 height 13
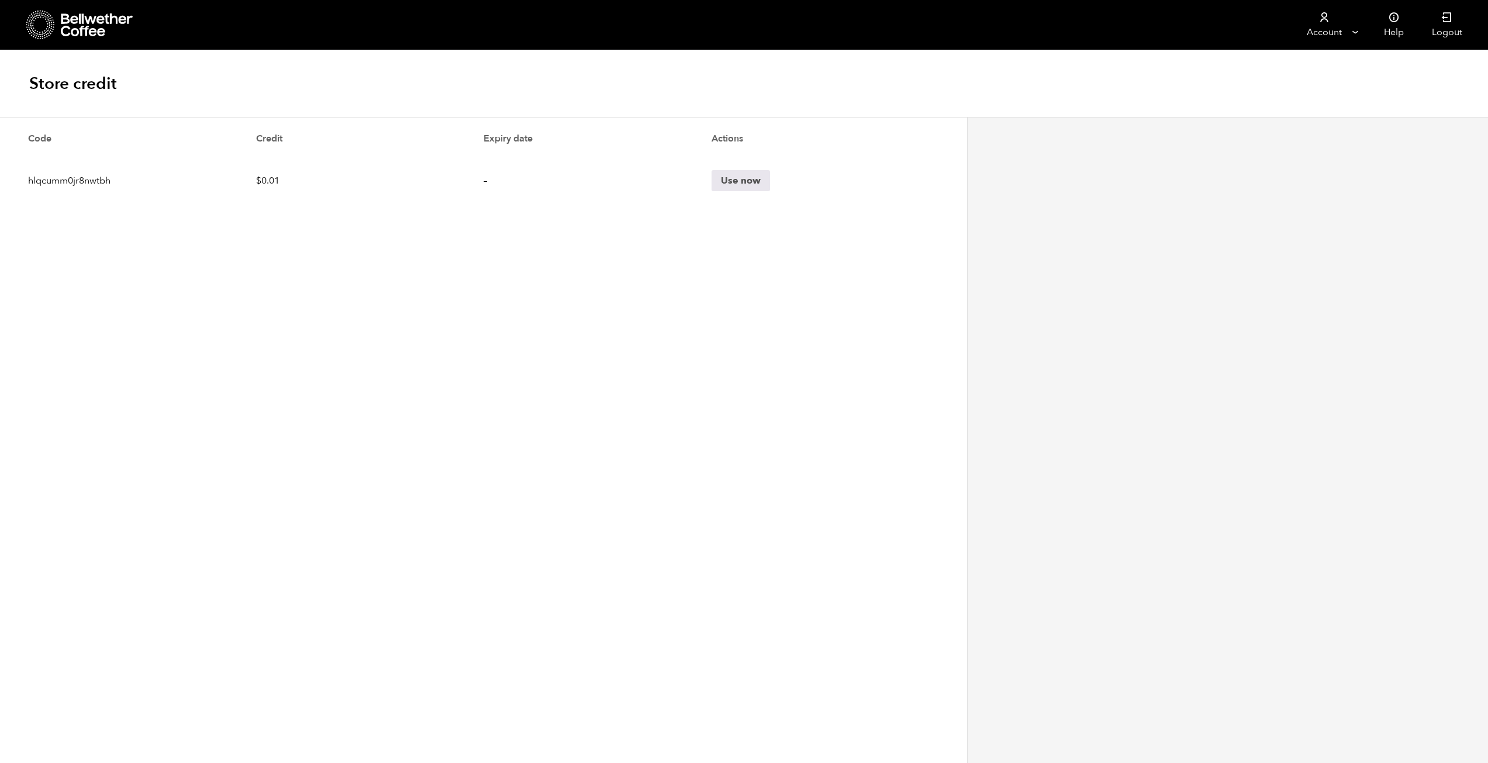
drag, startPoint x: 615, startPoint y: 218, endPoint x: 810, endPoint y: 74, distance: 242.6
click at [615, 218] on article "Code Credit Expiry date Actions hlqcumm0jr8nwtbh $ 0.01 – Use now" at bounding box center [483, 169] width 967 height 105
drag, startPoint x: 1336, startPoint y: 19, endPoint x: 1327, endPoint y: 45, distance: 27.4
click at [1336, 19] on link "Account" at bounding box center [1324, 25] width 72 height 50
click at [1310, 95] on link "Orders" at bounding box center [1329, 95] width 82 height 30
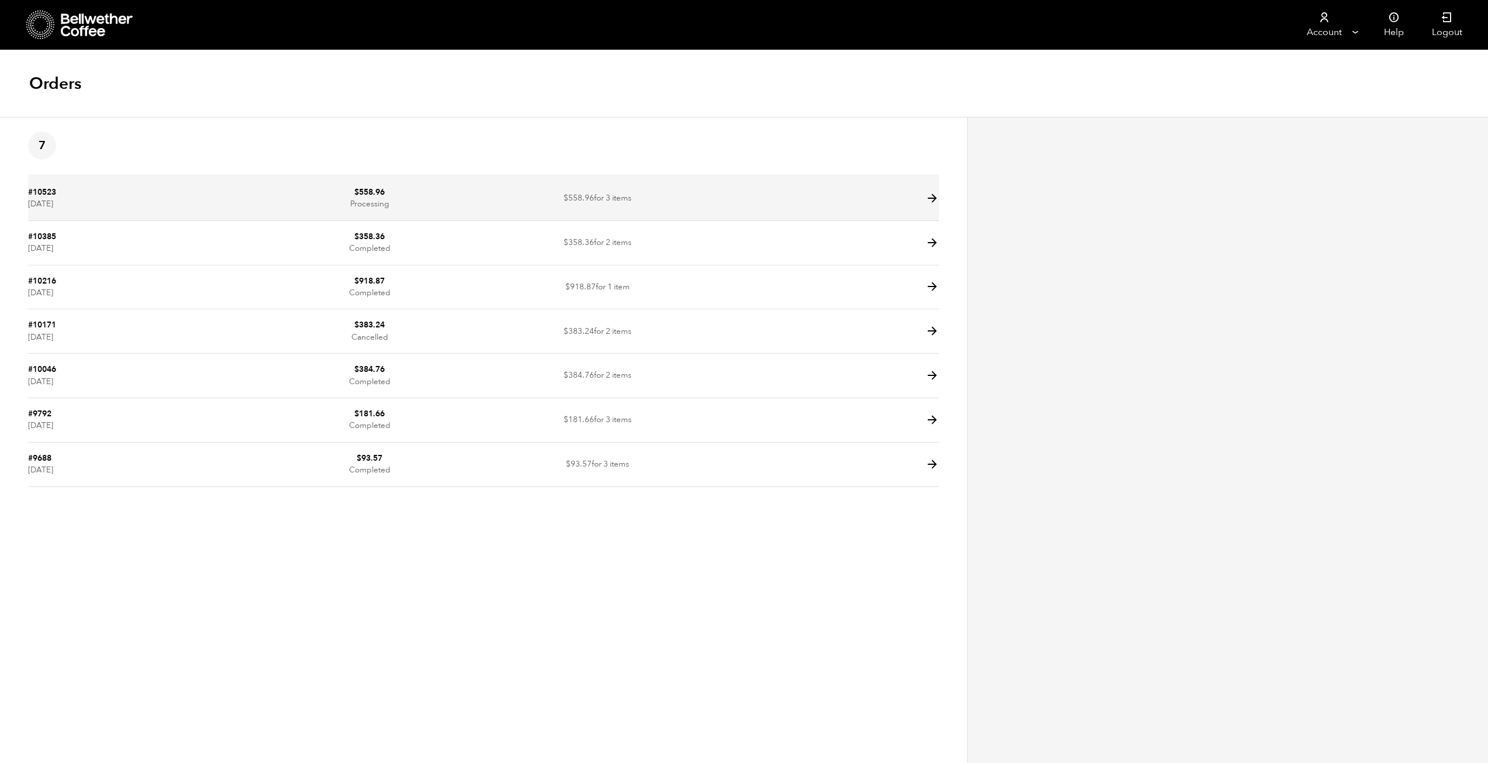
click at [534, 199] on td "$ 558.96 for 3 items" at bounding box center [598, 199] width 228 height 44
click at [931, 196] on icon at bounding box center [932, 198] width 13 height 13
